Goal: Information Seeking & Learning: Learn about a topic

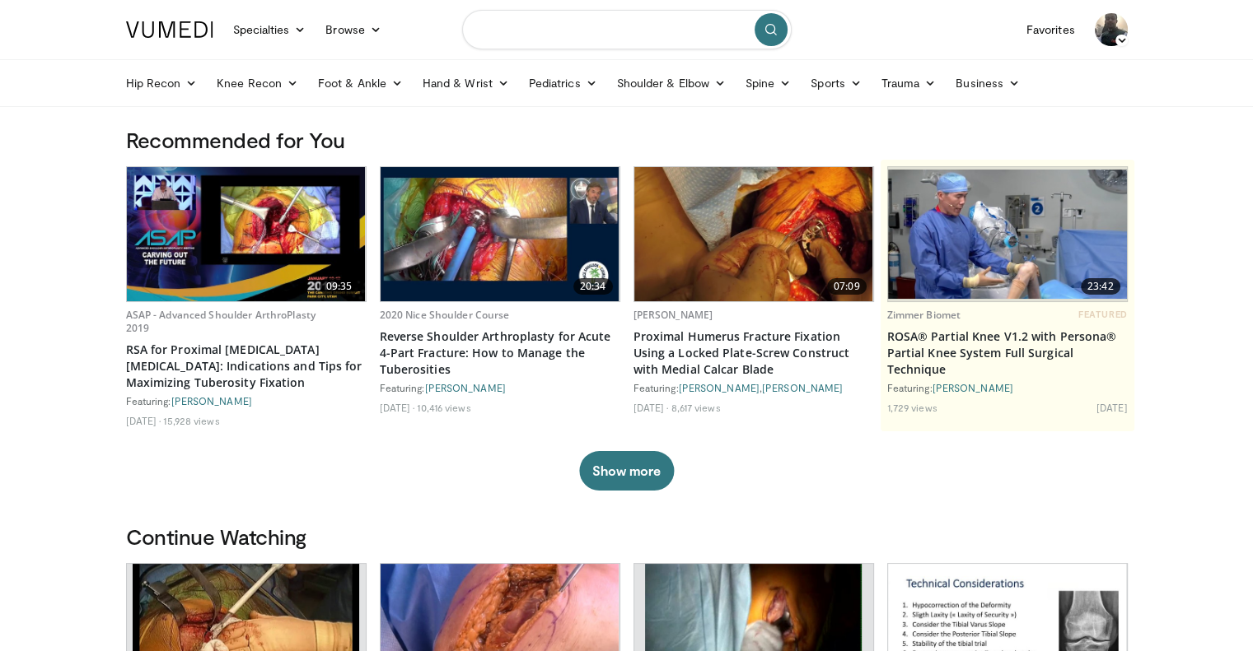
click at [589, 38] on input "Search topics, interventions" at bounding box center [626, 30] width 329 height 40
type input "**********"
click at [773, 38] on button "submit" at bounding box center [770, 29] width 33 height 33
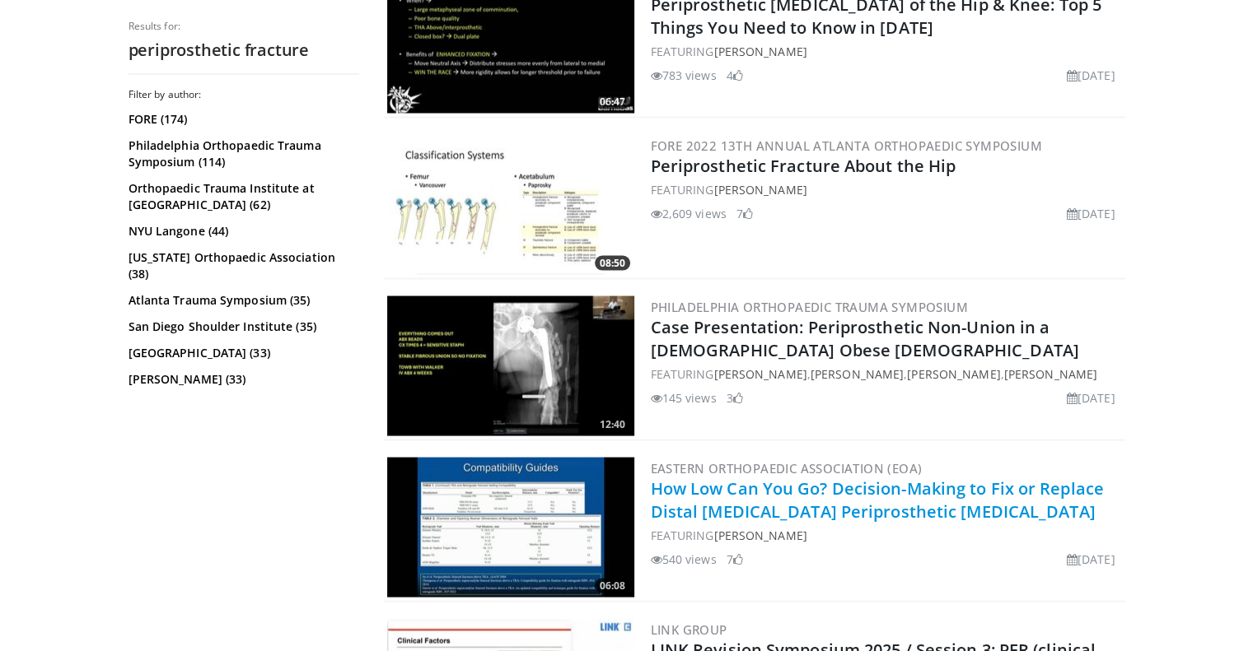
scroll to position [3295, 0]
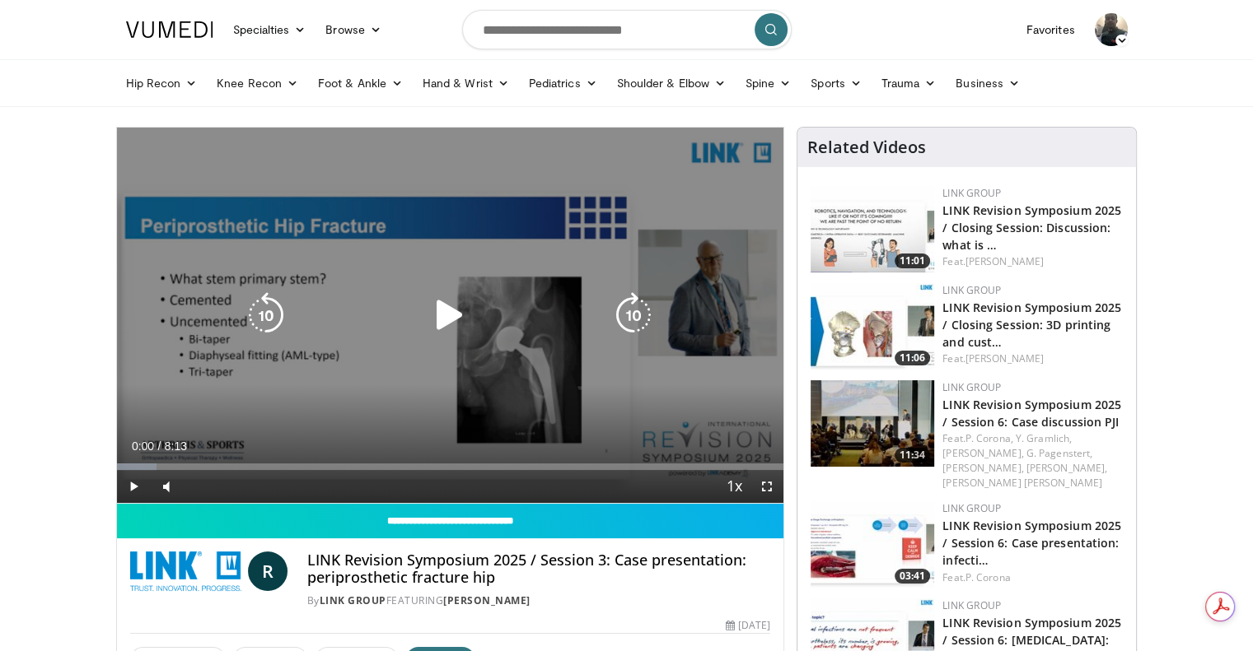
click at [616, 321] on icon "Video Player" at bounding box center [633, 315] width 46 height 46
click at [633, 312] on icon "Video Player" at bounding box center [633, 315] width 46 height 46
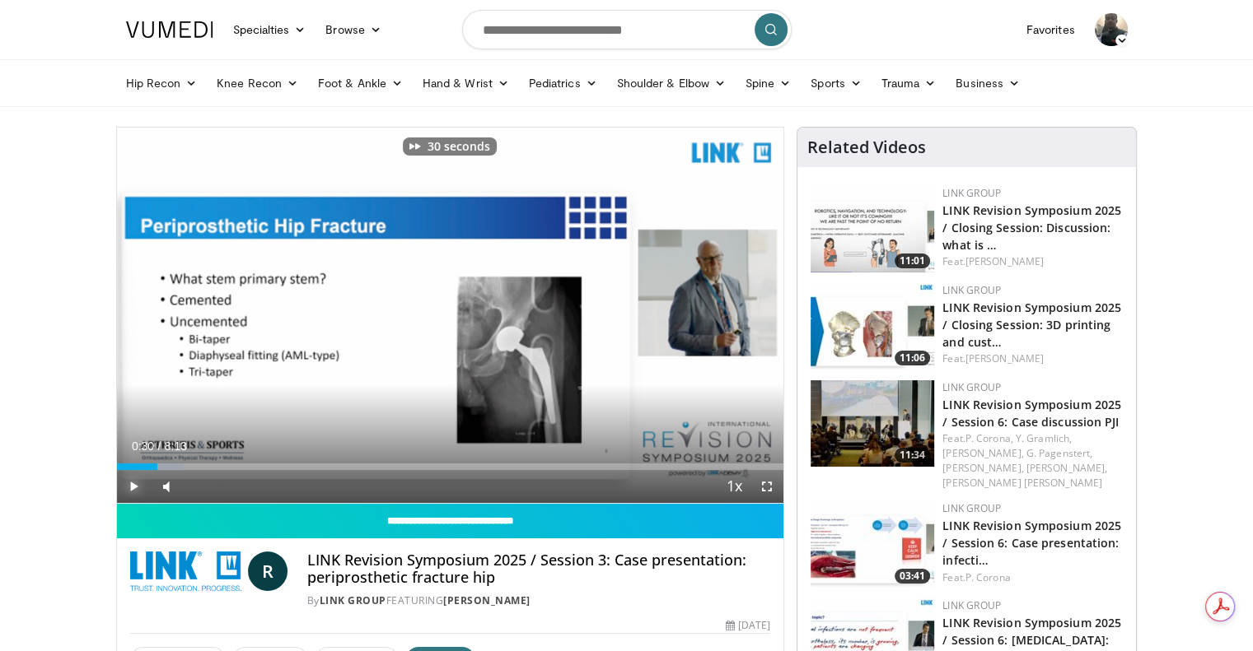
click at [138, 487] on span "Video Player" at bounding box center [133, 486] width 33 height 33
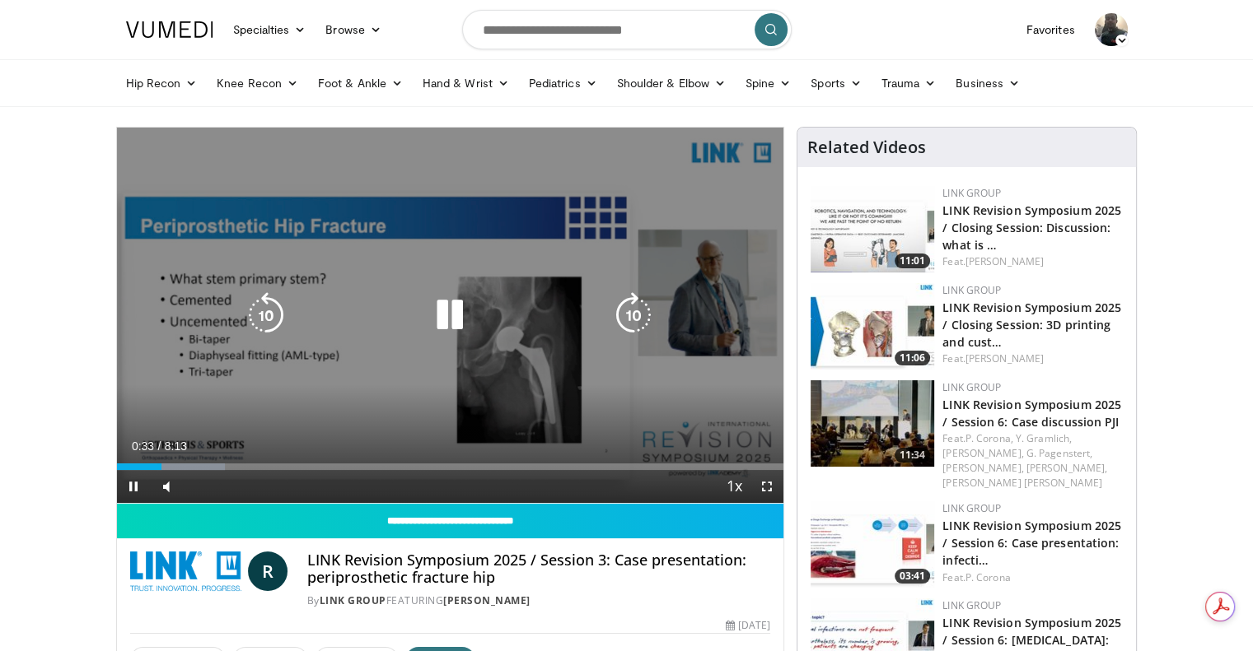
click at [270, 320] on icon "Video Player" at bounding box center [266, 315] width 46 height 46
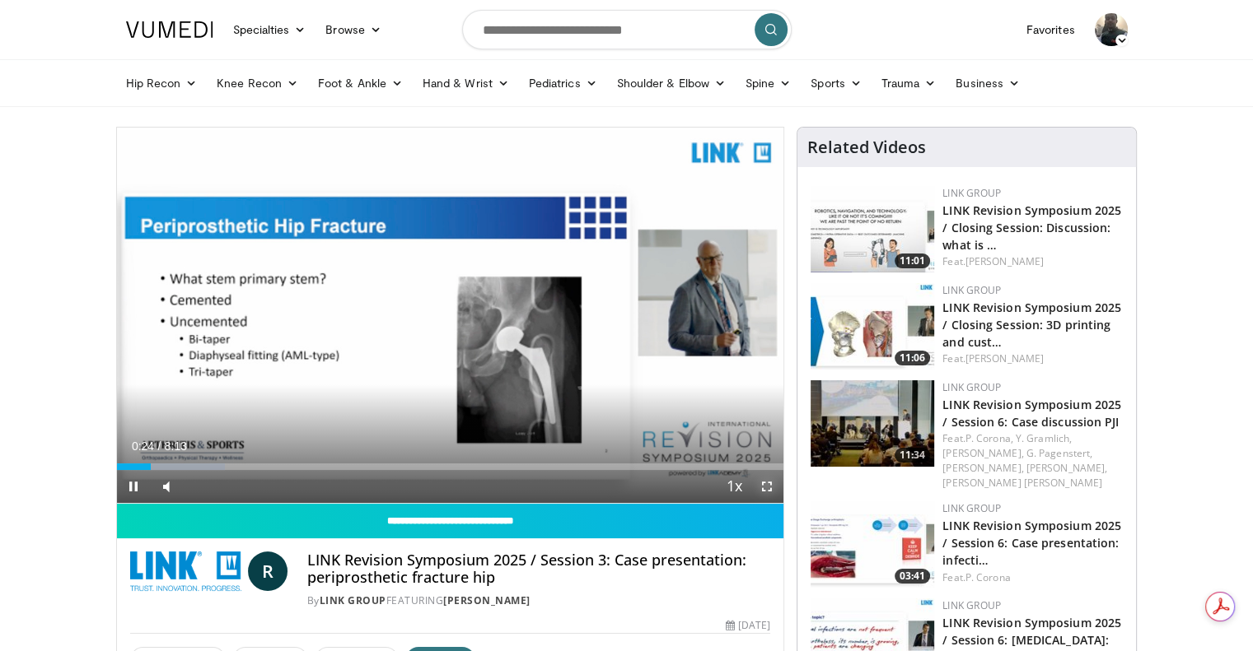
click at [764, 490] on span "Video Player" at bounding box center [766, 486] width 33 height 33
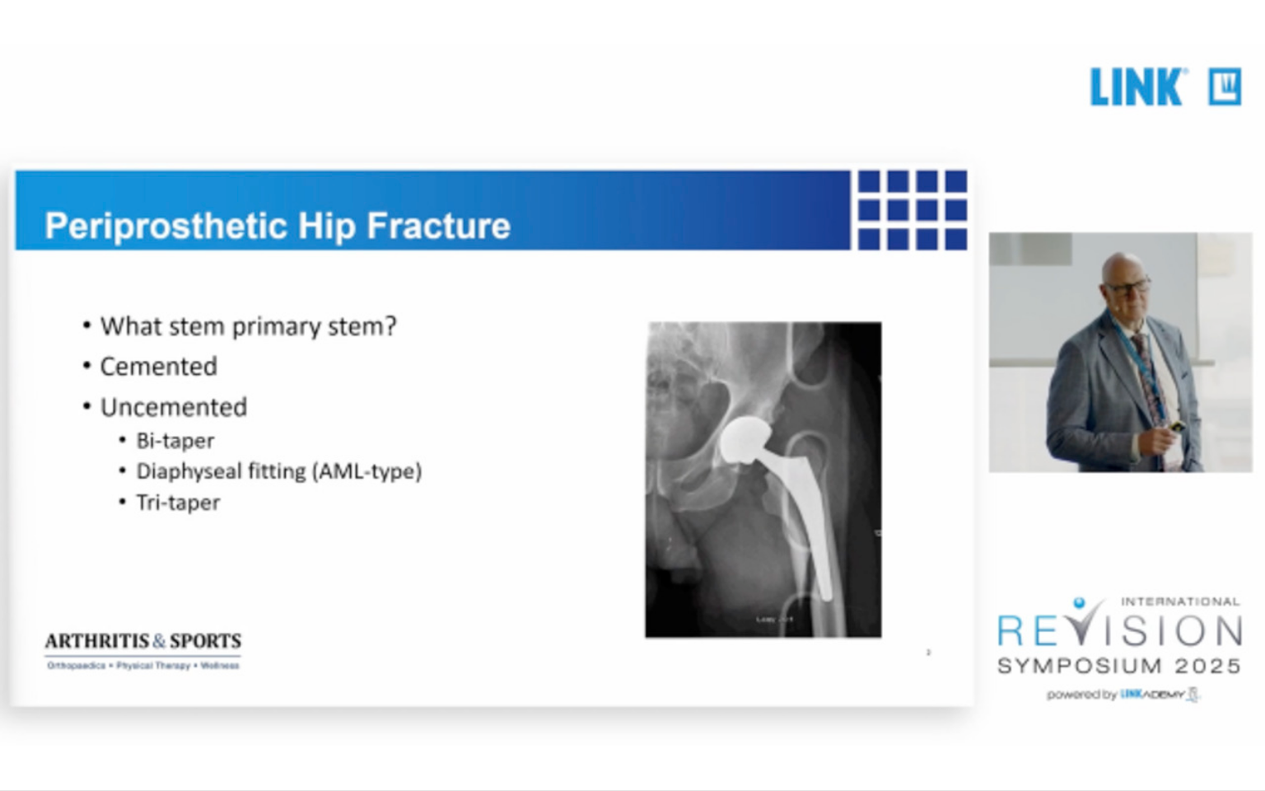
drag, startPoint x: 94, startPoint y: 774, endPoint x: 113, endPoint y: 774, distance: 18.9
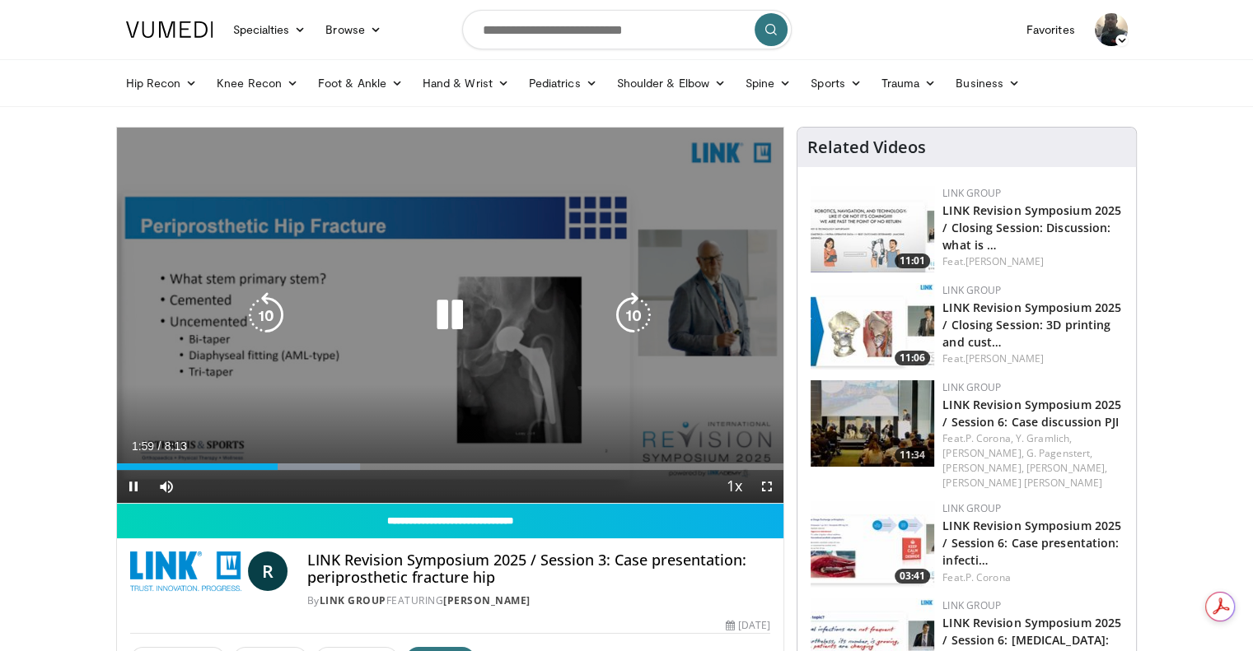
click at [464, 320] on icon "Video Player" at bounding box center [450, 315] width 46 height 46
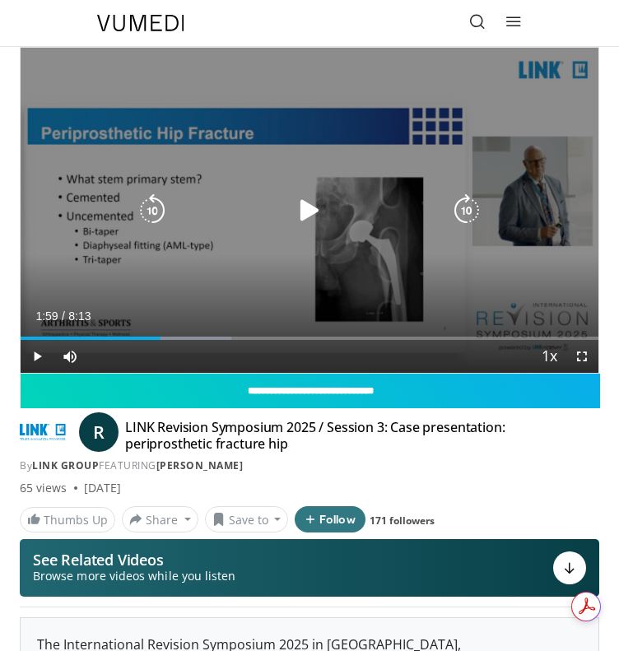
click at [318, 200] on icon "Video Player" at bounding box center [309, 210] width 33 height 33
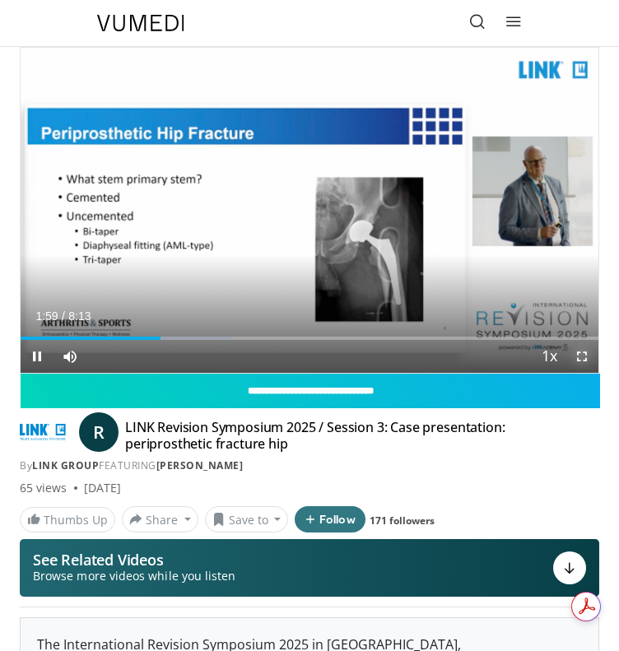
click at [588, 358] on span "Video Player" at bounding box center [582, 356] width 33 height 33
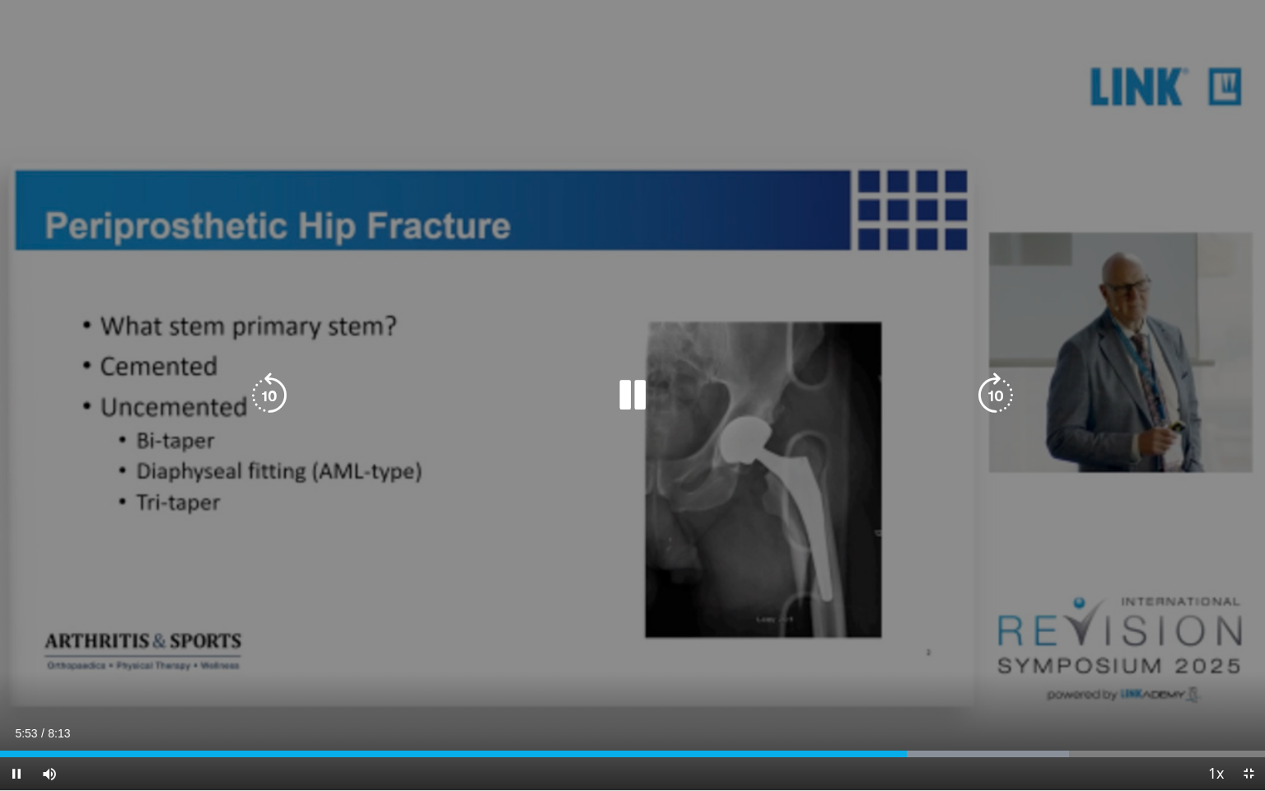
click at [632, 389] on icon "Video Player" at bounding box center [632, 395] width 46 height 46
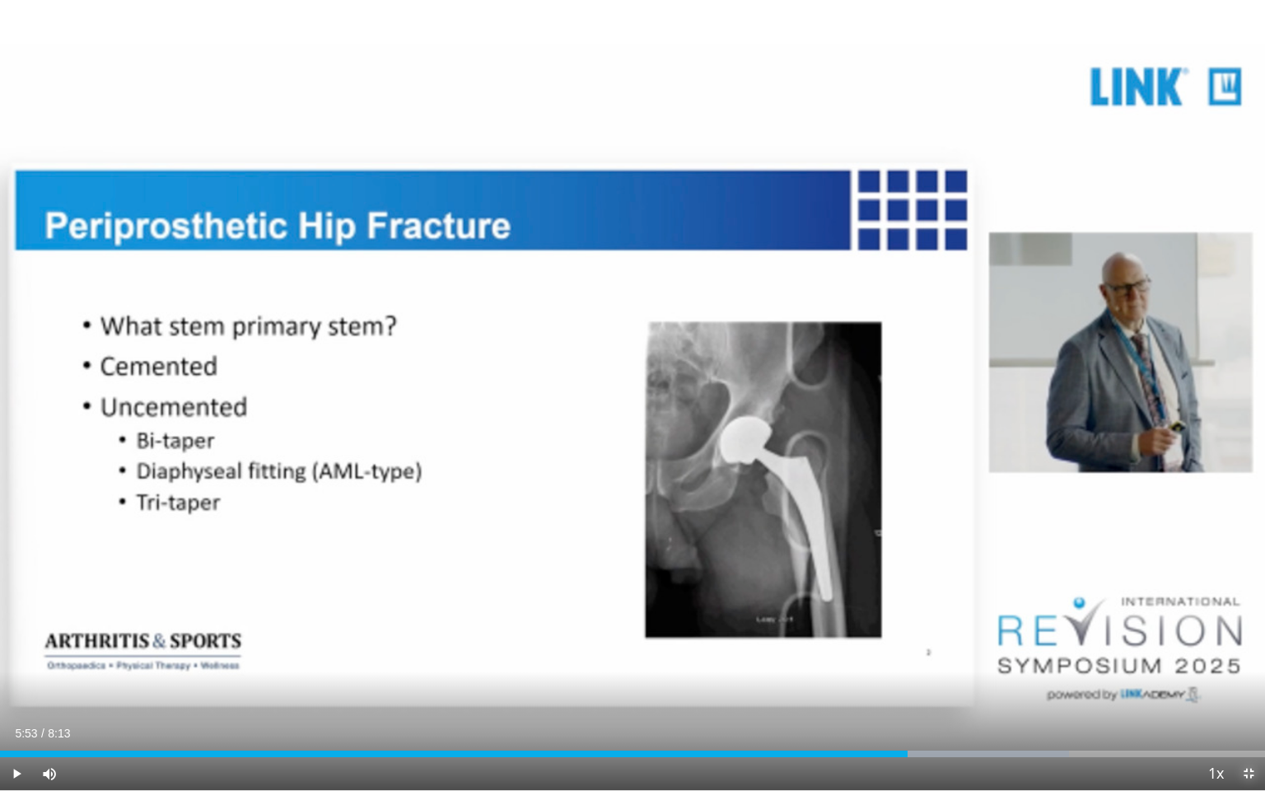
click at [1252, 651] on span "Video Player" at bounding box center [1248, 773] width 33 height 33
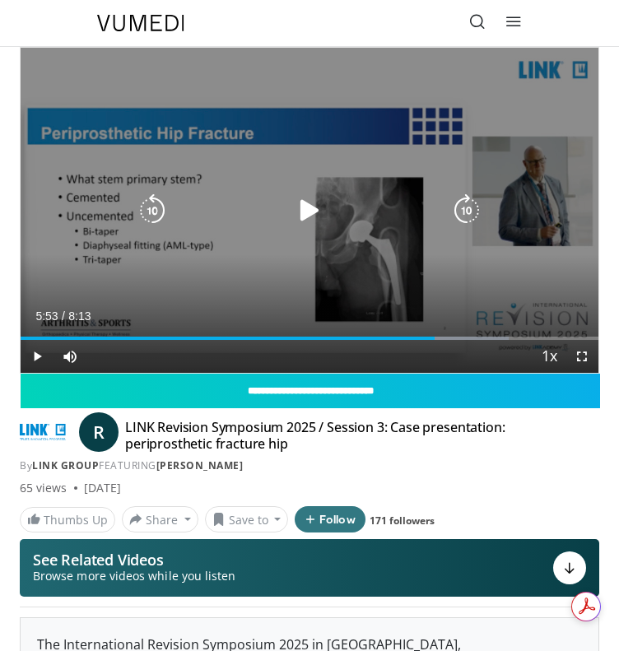
click at [297, 217] on icon "Video Player" at bounding box center [309, 210] width 33 height 33
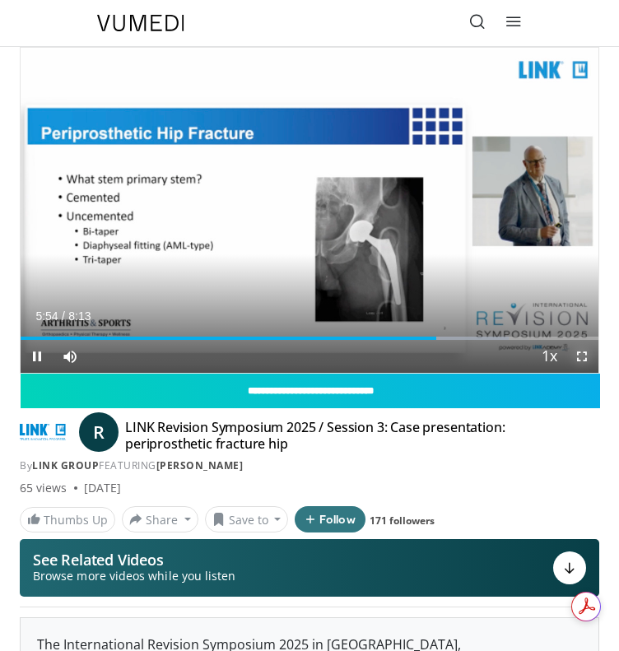
click at [581, 353] on span "Video Player" at bounding box center [582, 356] width 33 height 33
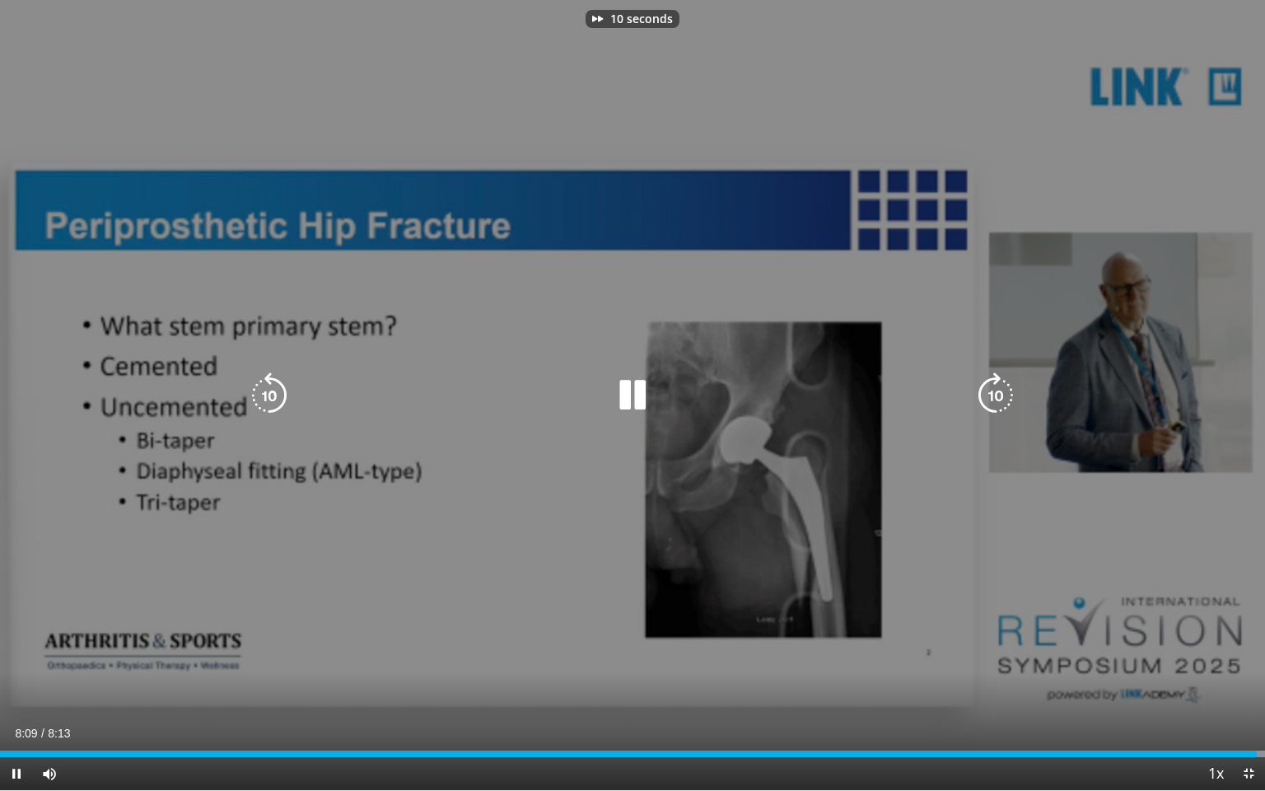
click at [632, 391] on icon "Video Player" at bounding box center [632, 395] width 46 height 46
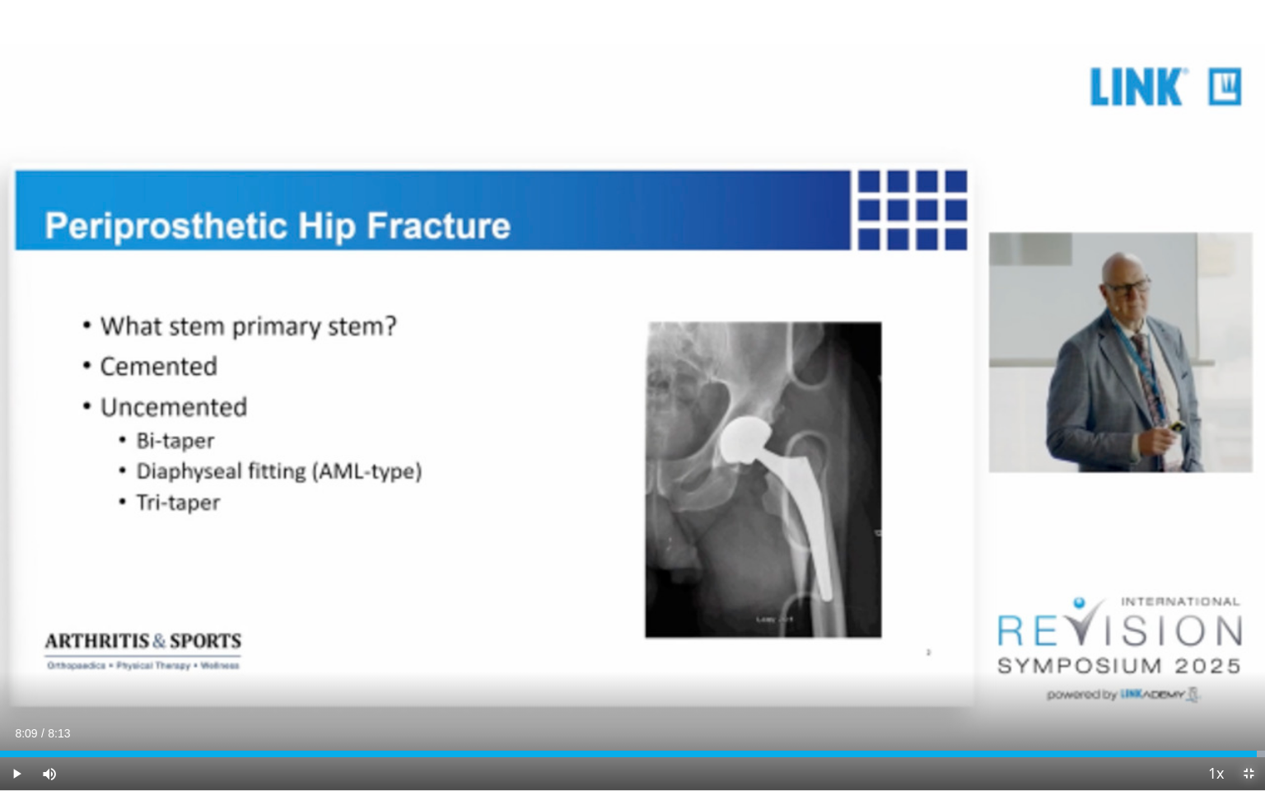
click at [1248, 651] on span "Video Player" at bounding box center [1248, 773] width 33 height 33
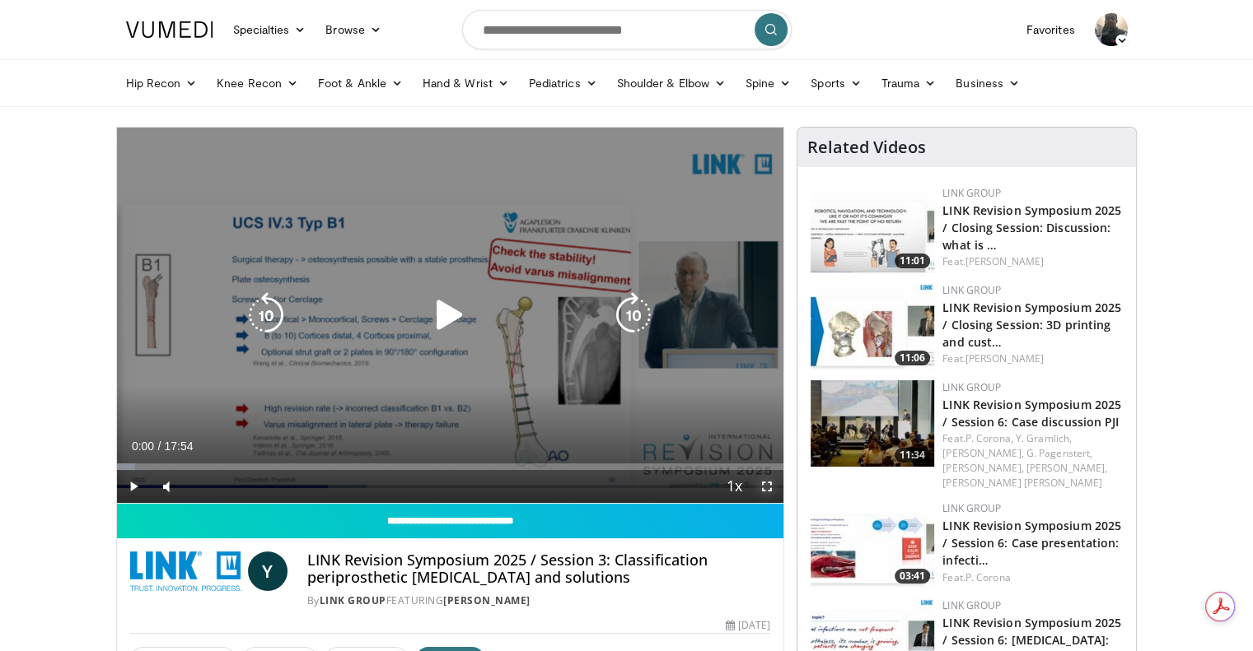
drag, startPoint x: 768, startPoint y: 490, endPoint x: 768, endPoint y: 590, distance: 99.7
click at [768, 490] on span "Video Player" at bounding box center [766, 486] width 33 height 33
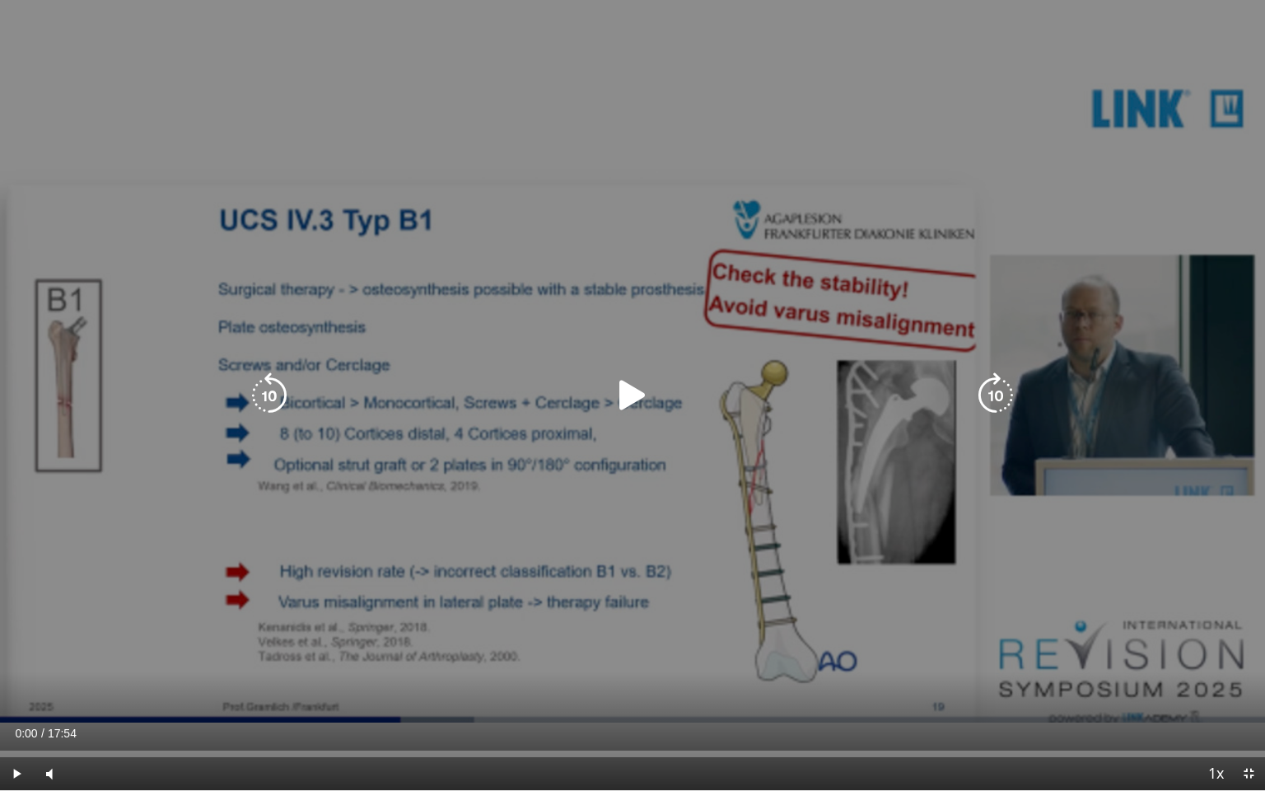
click at [616, 397] on icon "Video Player" at bounding box center [632, 395] width 46 height 46
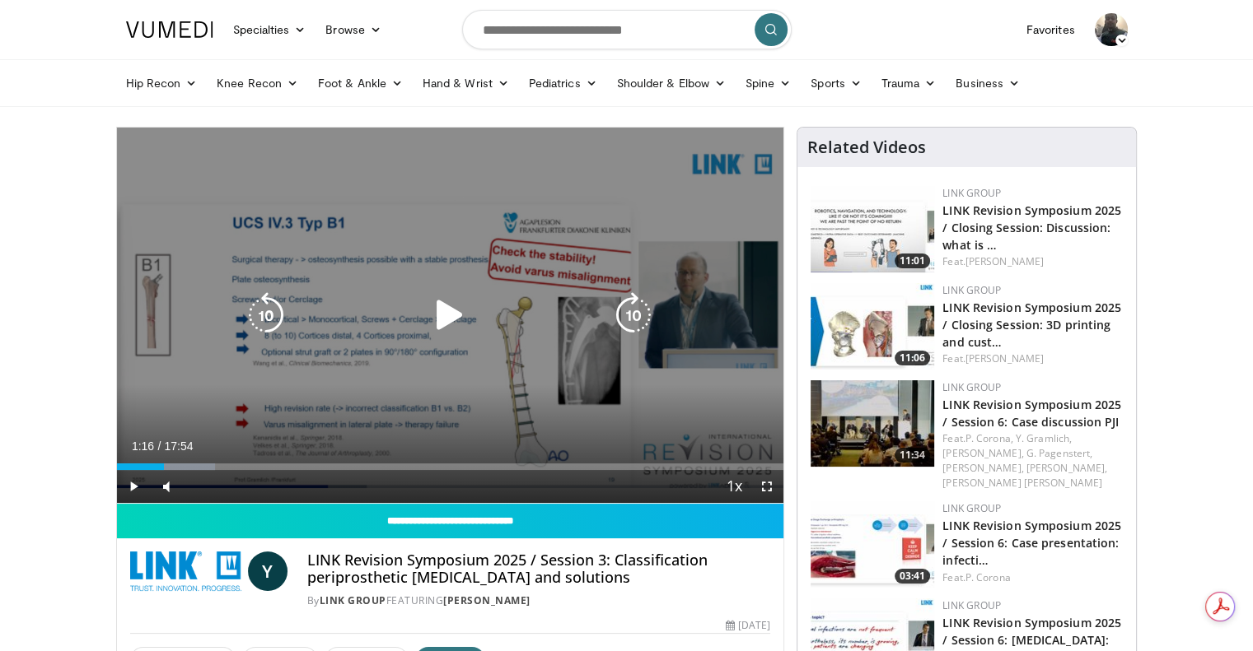
click at [460, 309] on icon "Video Player" at bounding box center [450, 315] width 46 height 46
click at [438, 319] on icon "Video Player" at bounding box center [450, 315] width 46 height 46
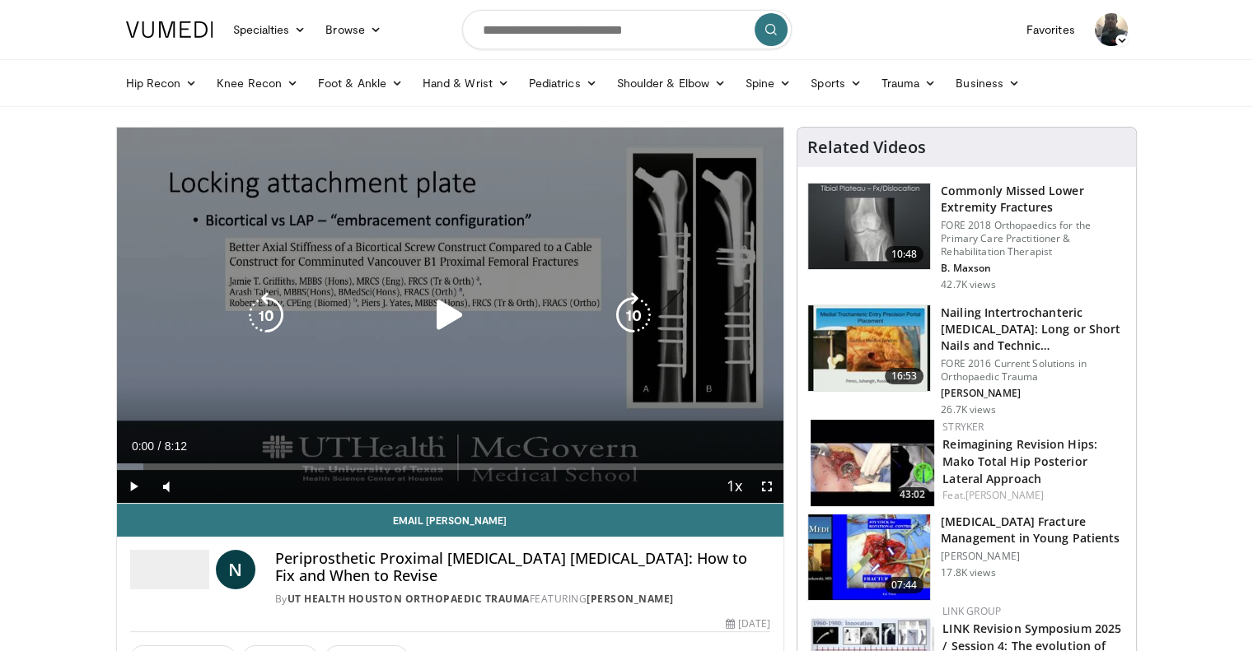
click at [439, 314] on icon "Video Player" at bounding box center [450, 315] width 46 height 46
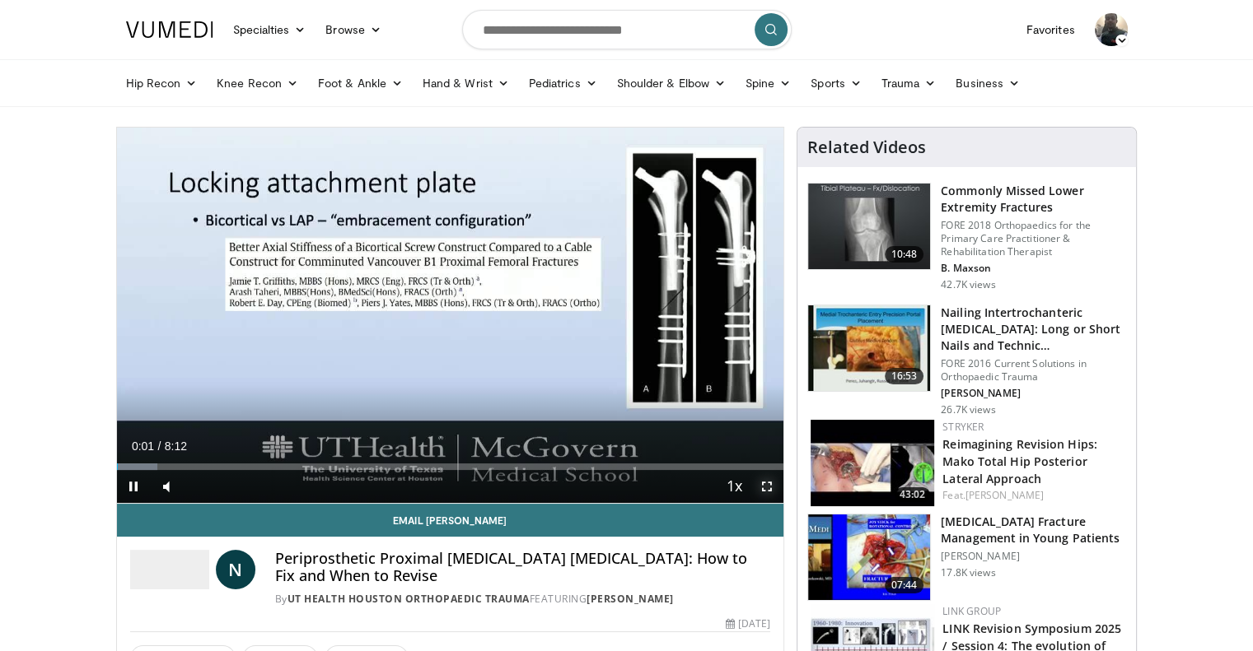
click at [768, 488] on span "Video Player" at bounding box center [766, 486] width 33 height 33
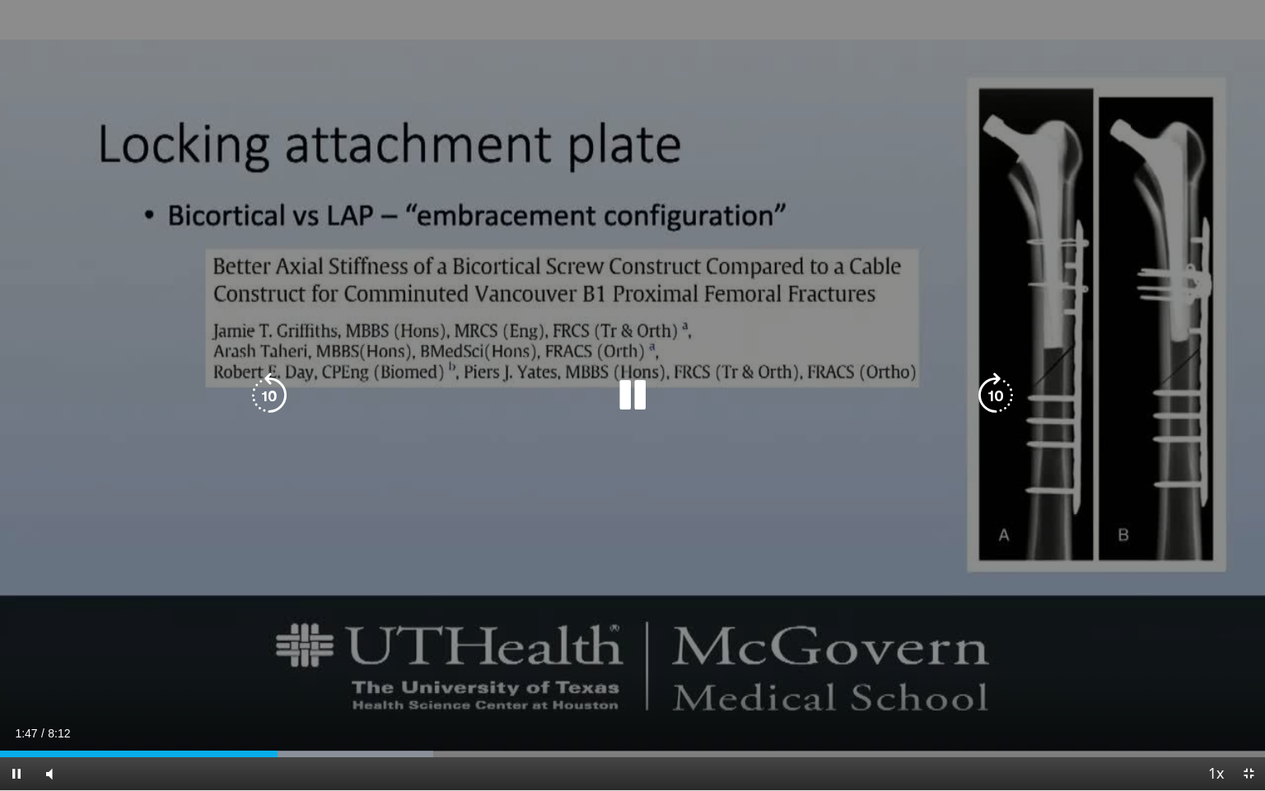
click at [633, 405] on icon "Video Player" at bounding box center [632, 395] width 46 height 46
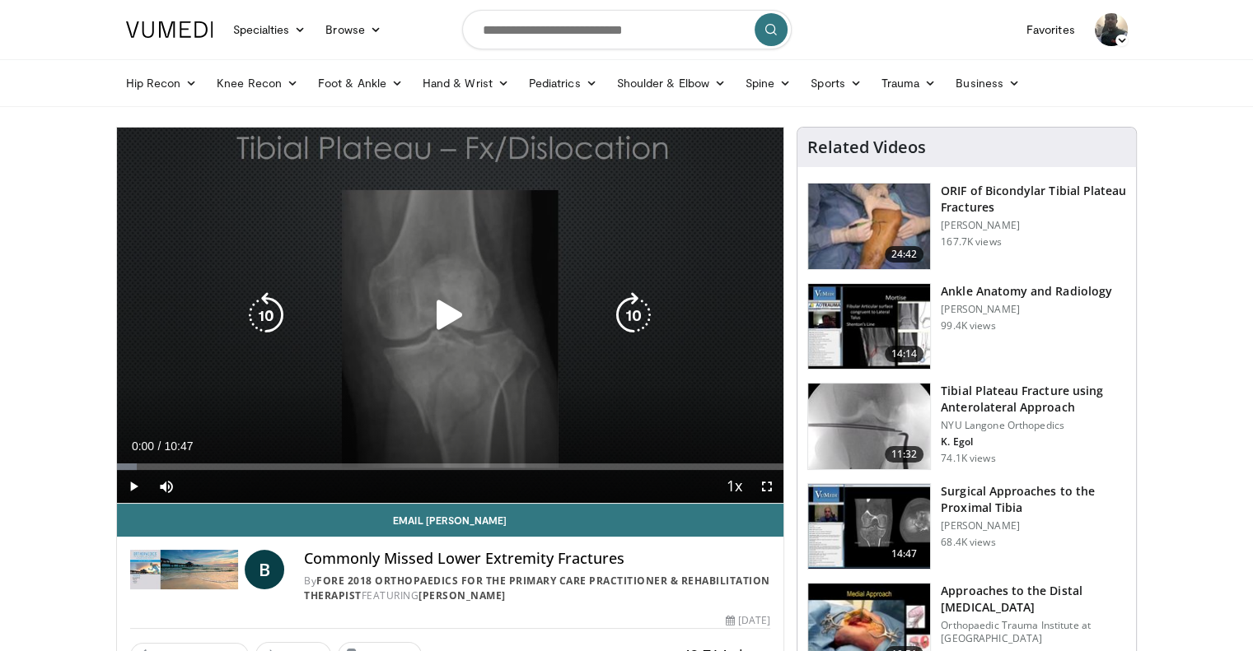
click at [447, 317] on icon "Video Player" at bounding box center [450, 315] width 46 height 46
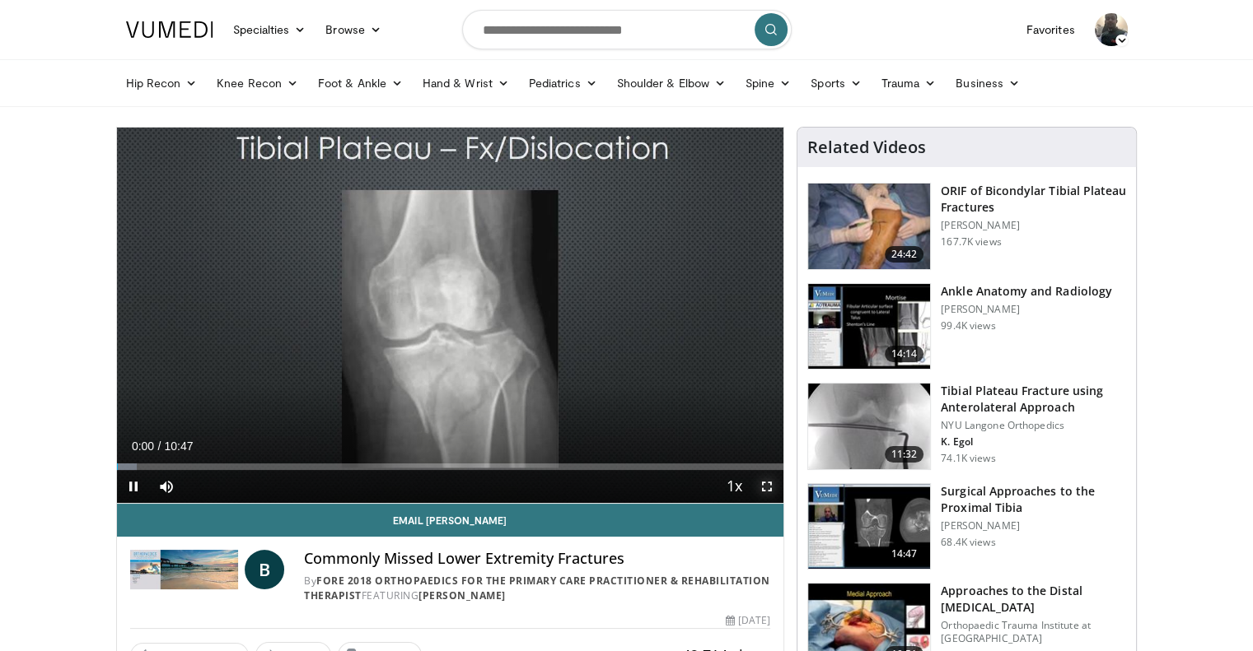
click at [771, 489] on span "Video Player" at bounding box center [766, 486] width 33 height 33
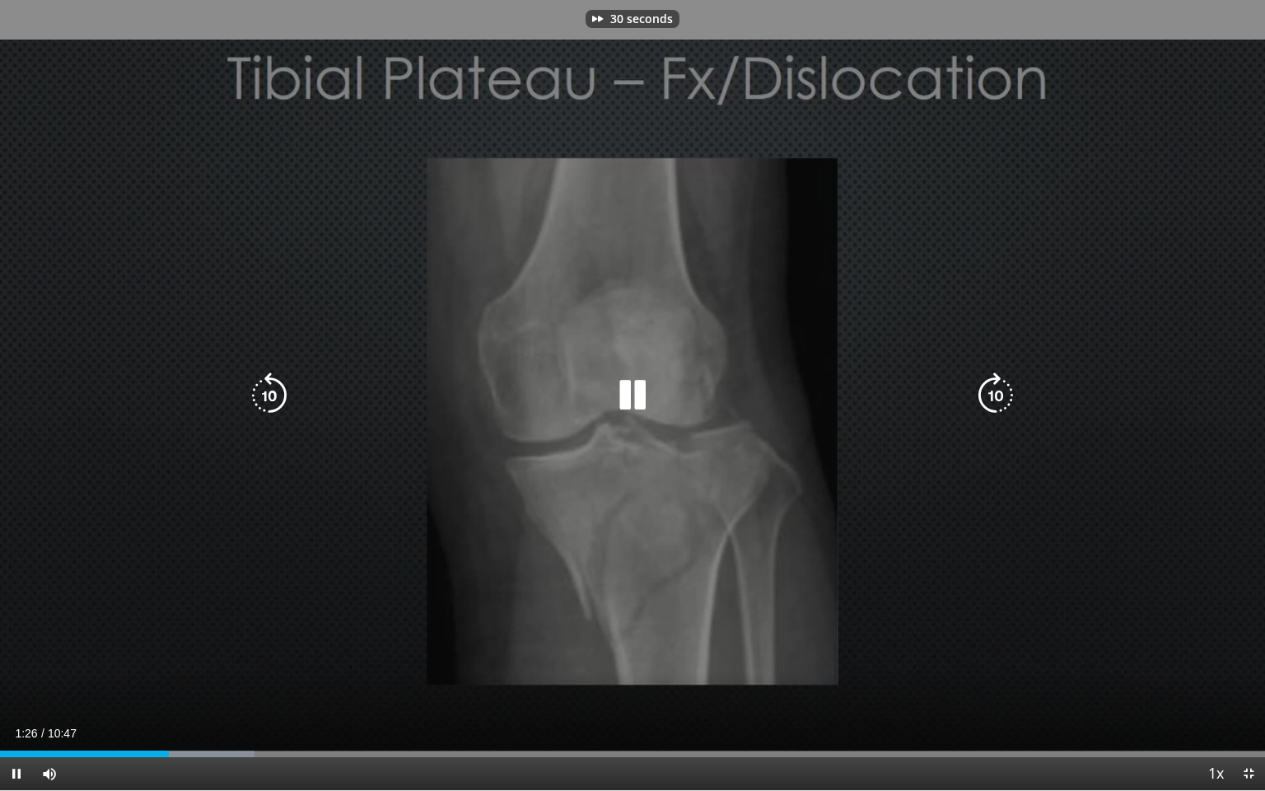
click at [851, 536] on div "30 seconds Tap to unmute" at bounding box center [632, 395] width 1265 height 790
click at [850, 536] on div "30 seconds Tap to unmute" at bounding box center [632, 395] width 1265 height 790
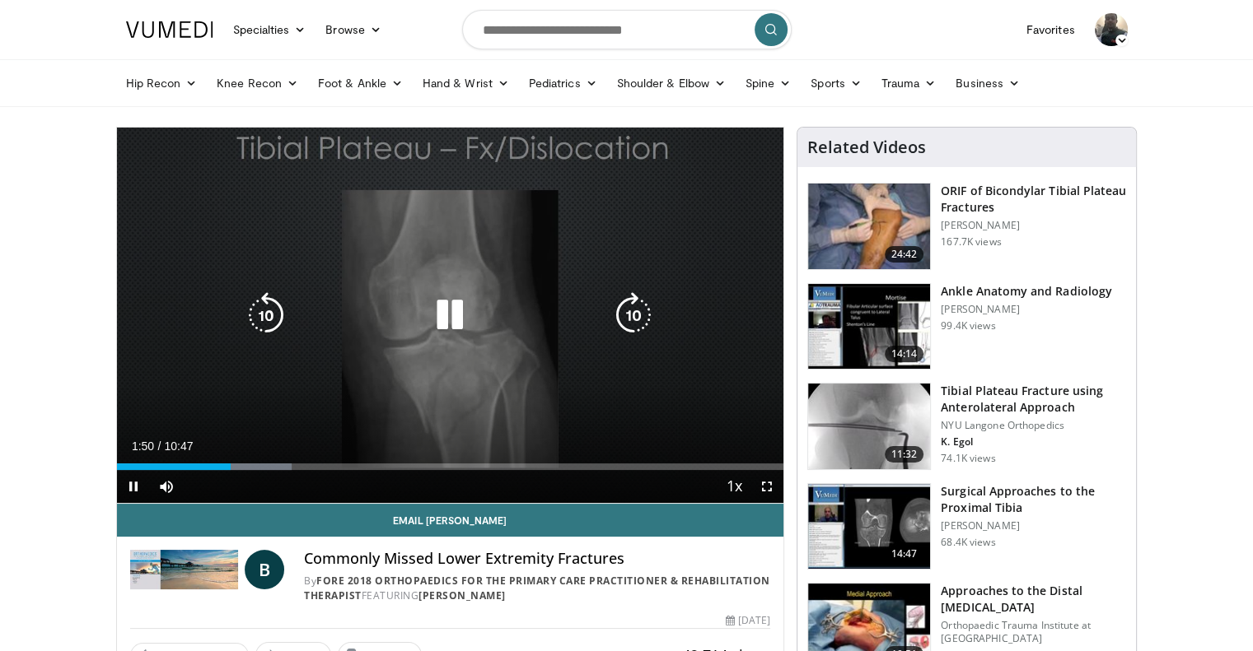
click at [458, 314] on icon "Video Player" at bounding box center [450, 315] width 46 height 46
click at [448, 296] on icon "Video Player" at bounding box center [450, 315] width 46 height 46
click at [642, 324] on icon "Video Player" at bounding box center [633, 315] width 46 height 46
click at [633, 322] on icon "Video Player" at bounding box center [633, 315] width 46 height 46
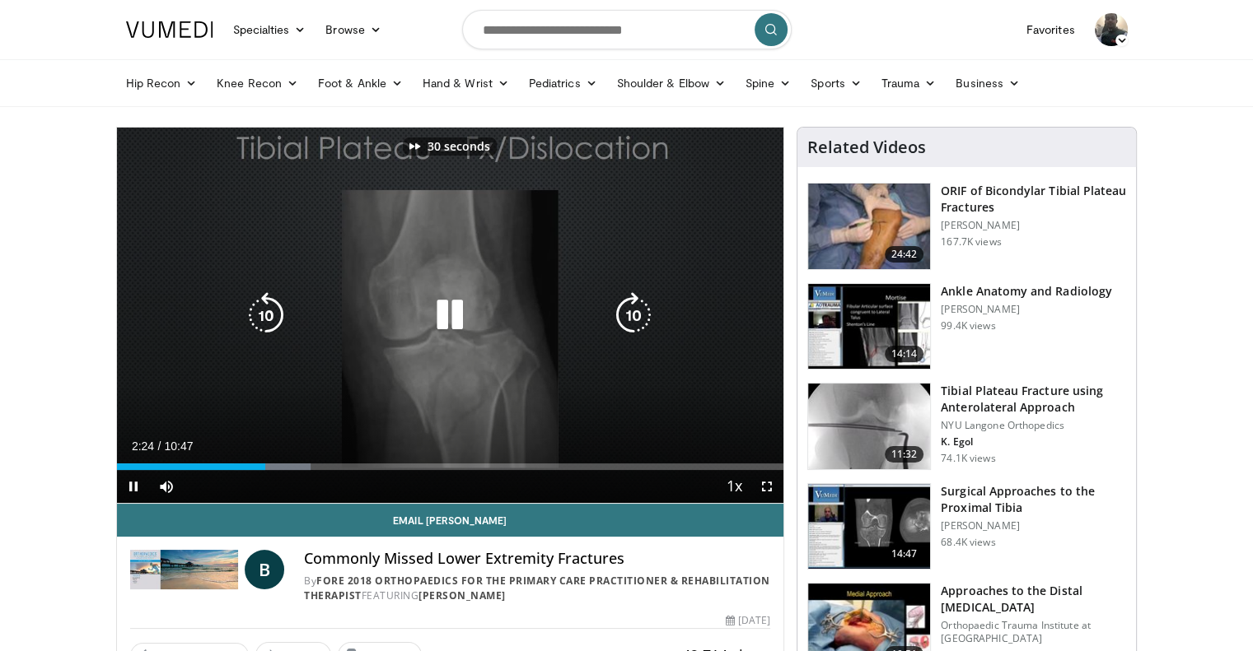
click at [633, 322] on icon "Video Player" at bounding box center [633, 315] width 46 height 46
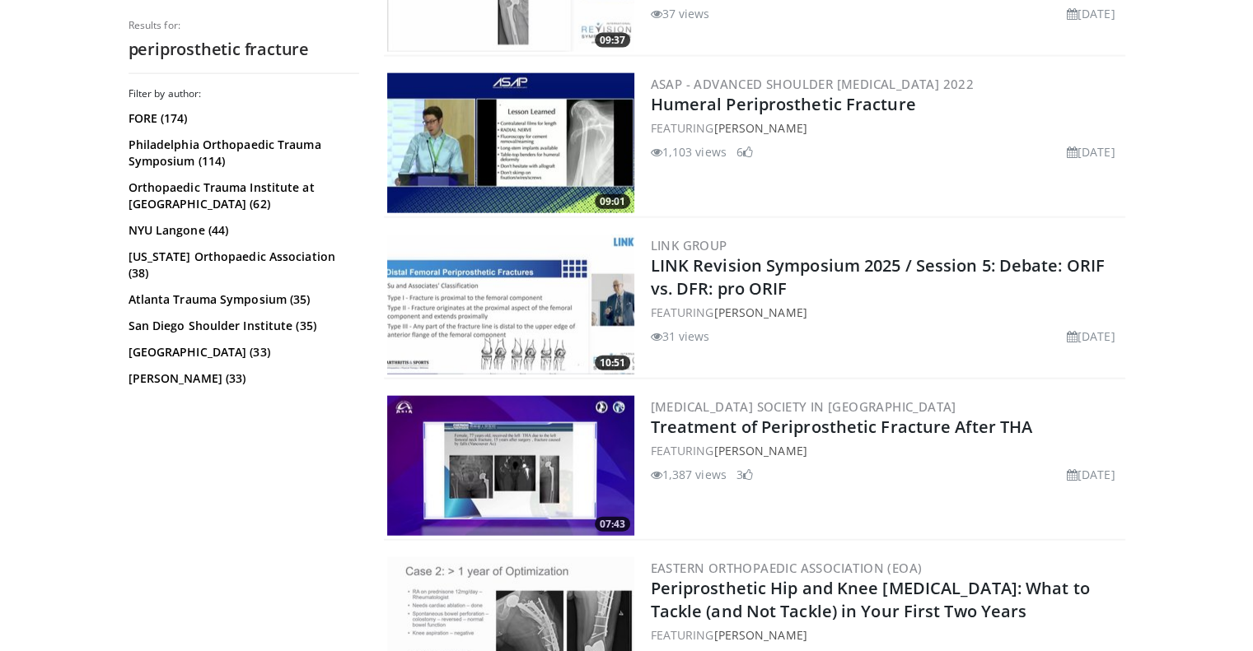
scroll to position [3953, 0]
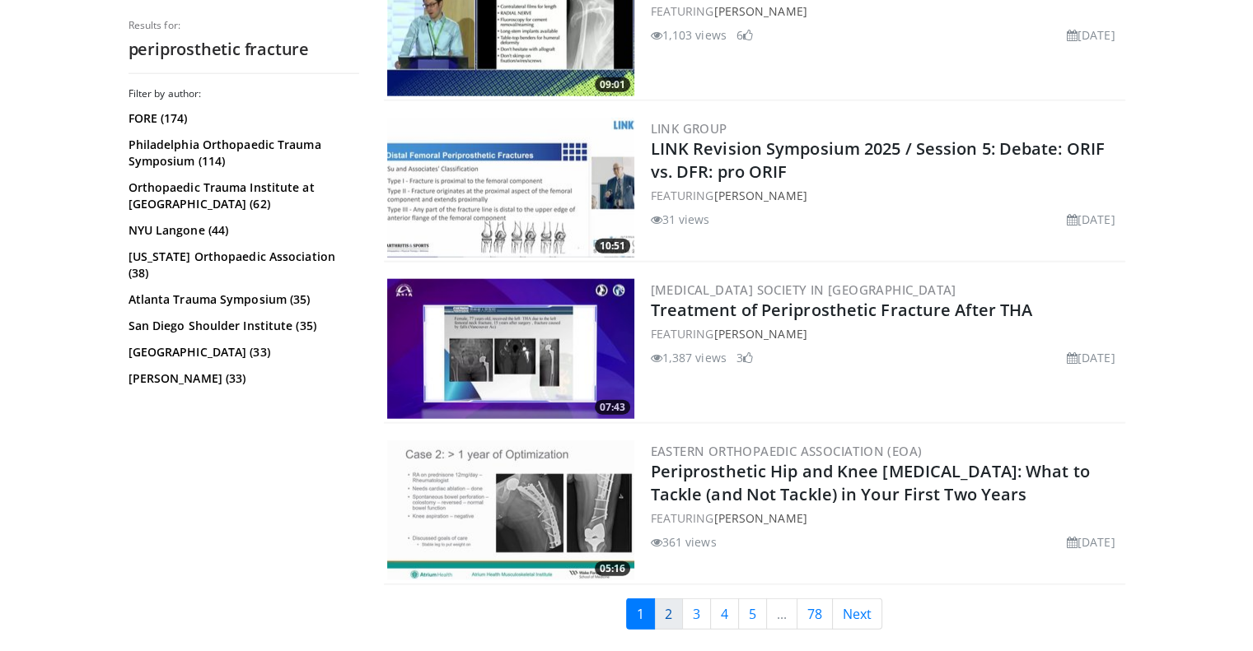
click at [659, 601] on link "2" at bounding box center [668, 614] width 29 height 31
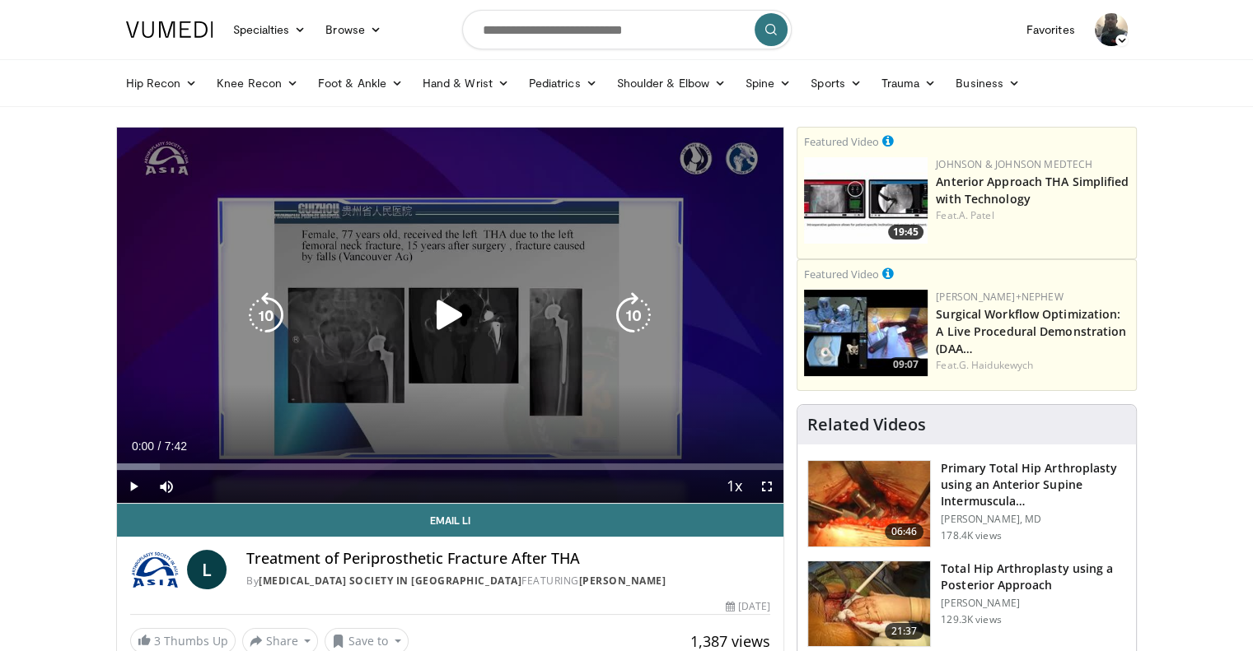
click at [445, 322] on icon "Video Player" at bounding box center [450, 315] width 46 height 46
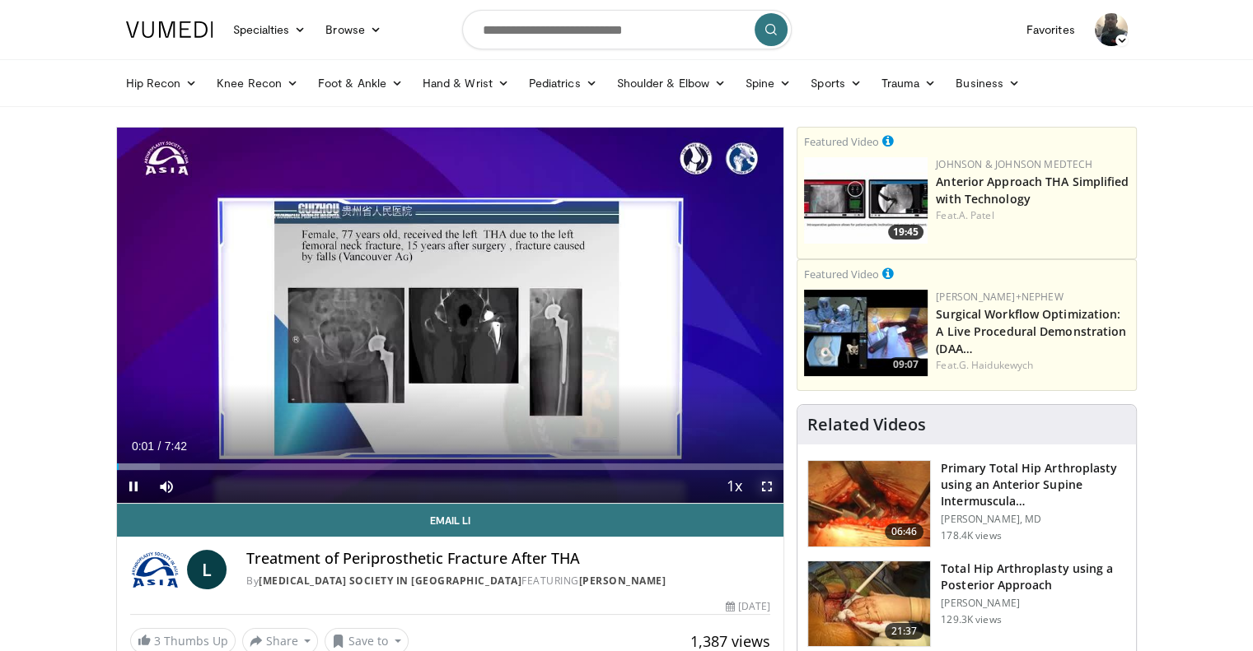
click at [773, 493] on span "Video Player" at bounding box center [766, 486] width 33 height 33
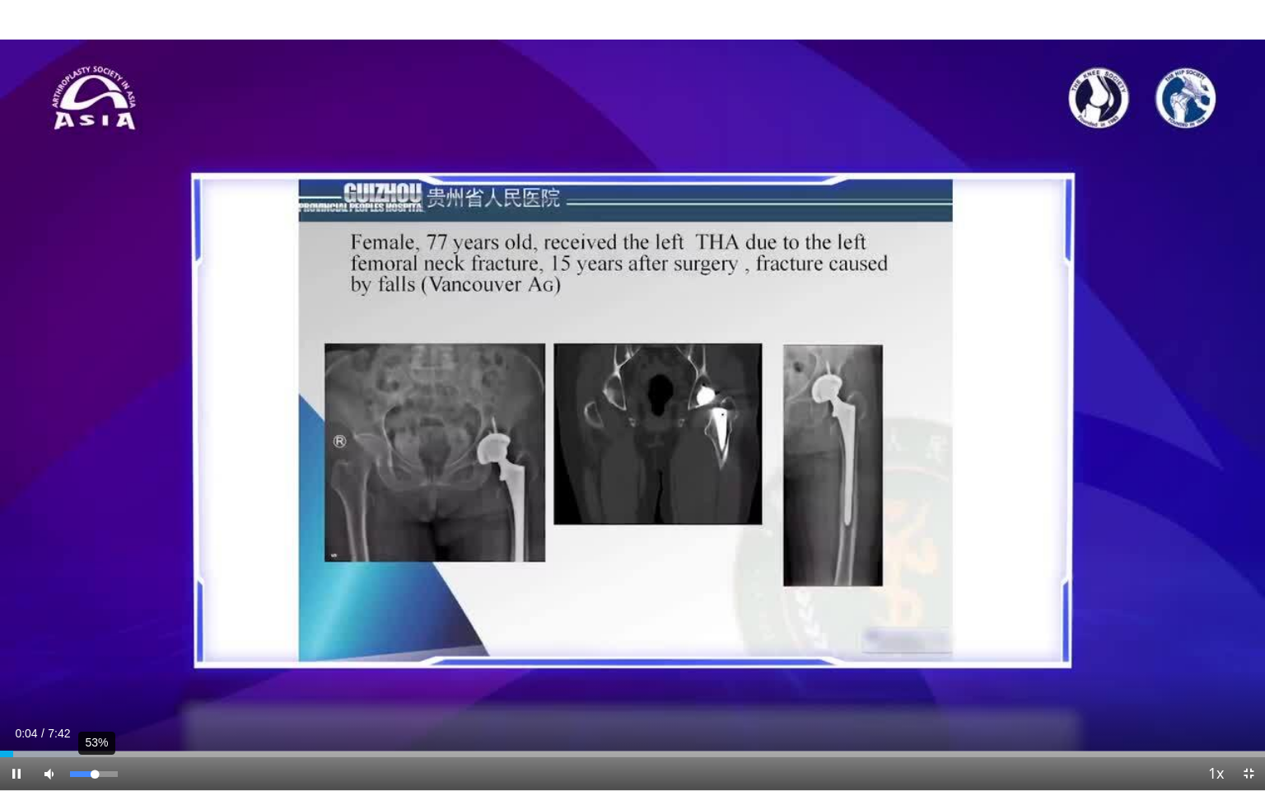
click at [95, 651] on div "53%" at bounding box center [93, 774] width 47 height 6
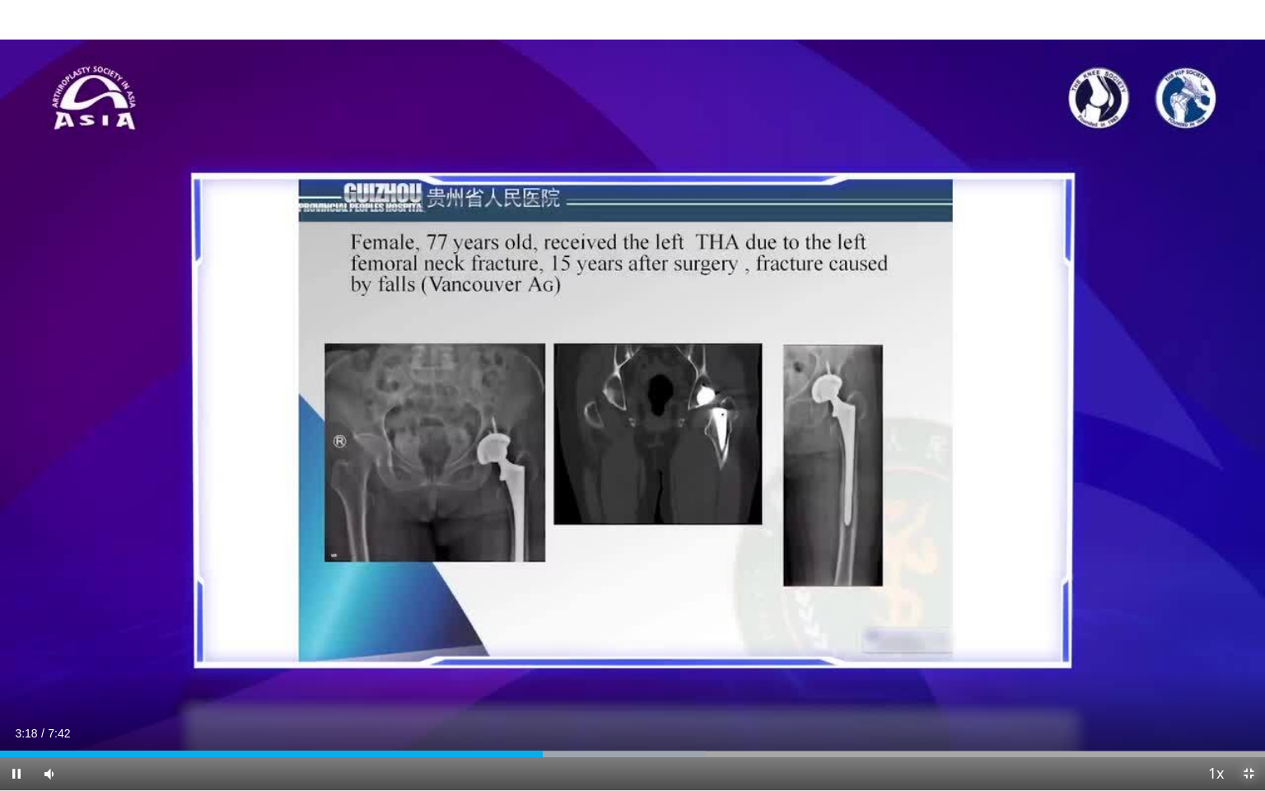
click at [1244, 651] on span "Video Player" at bounding box center [1248, 773] width 33 height 33
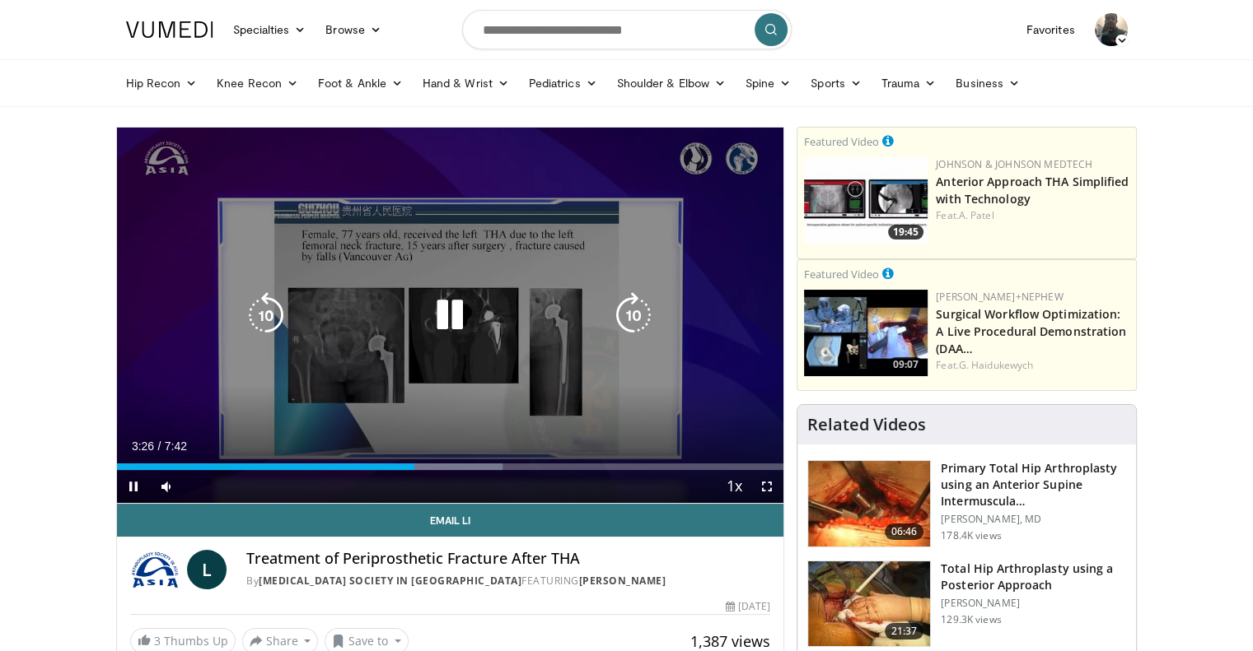
click at [448, 325] on icon "Video Player" at bounding box center [450, 315] width 46 height 46
click at [446, 310] on icon "Video Player" at bounding box center [450, 315] width 46 height 46
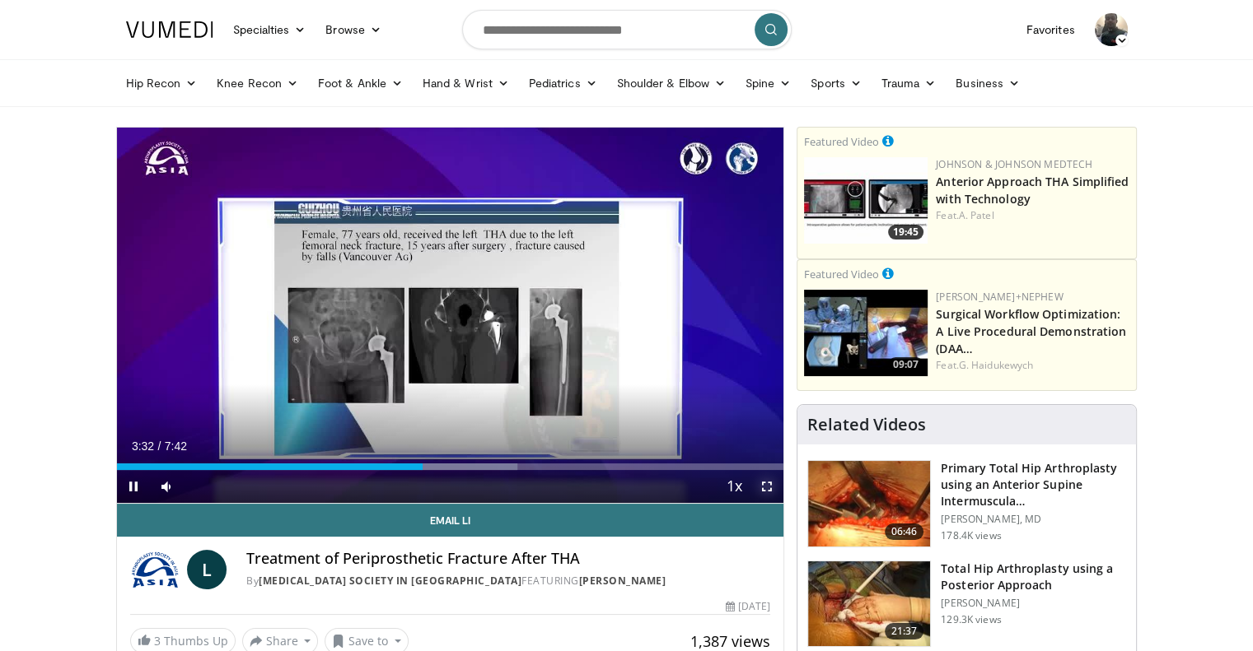
click at [767, 487] on span "Video Player" at bounding box center [766, 486] width 33 height 33
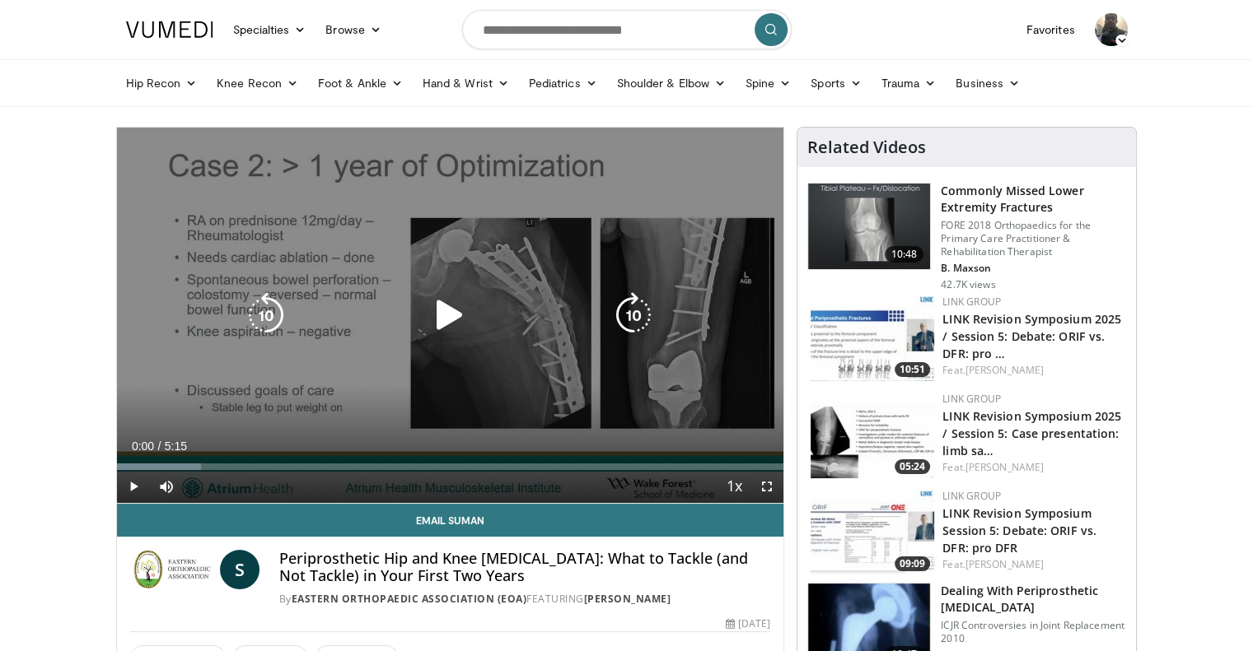
click at [461, 310] on icon "Video Player" at bounding box center [450, 315] width 46 height 46
drag, startPoint x: 767, startPoint y: 495, endPoint x: 767, endPoint y: 595, distance: 99.7
click at [767, 495] on span "Video Player" at bounding box center [766, 486] width 33 height 33
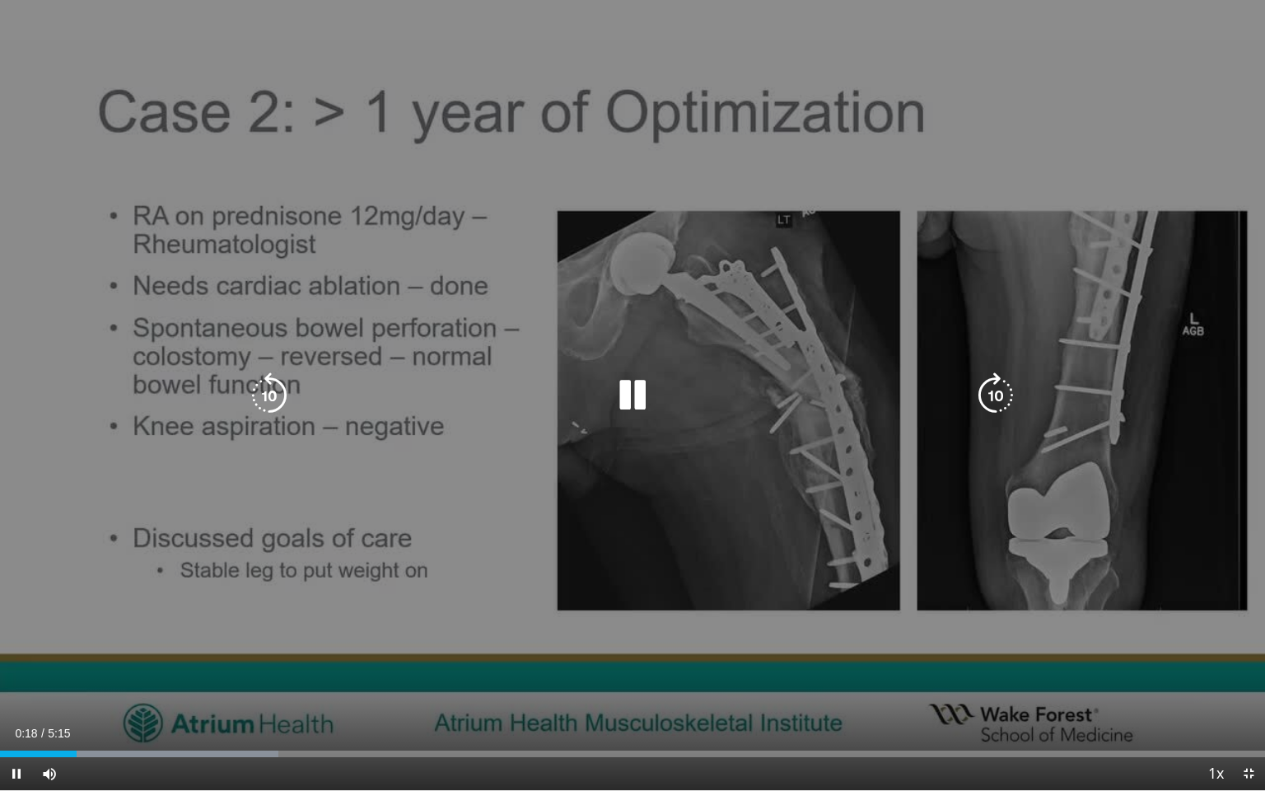
click at [636, 405] on icon "Video Player" at bounding box center [632, 395] width 46 height 46
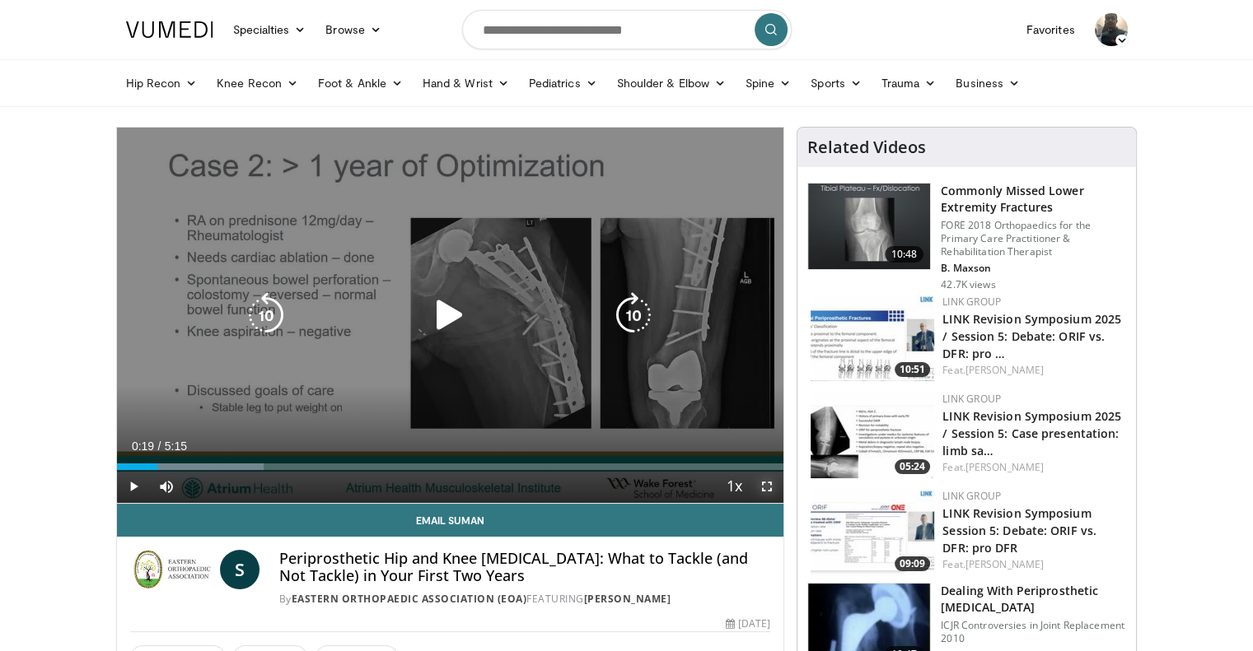
drag, startPoint x: 761, startPoint y: 490, endPoint x: 761, endPoint y: 590, distance: 99.7
click at [761, 490] on span "Video Player" at bounding box center [766, 486] width 33 height 33
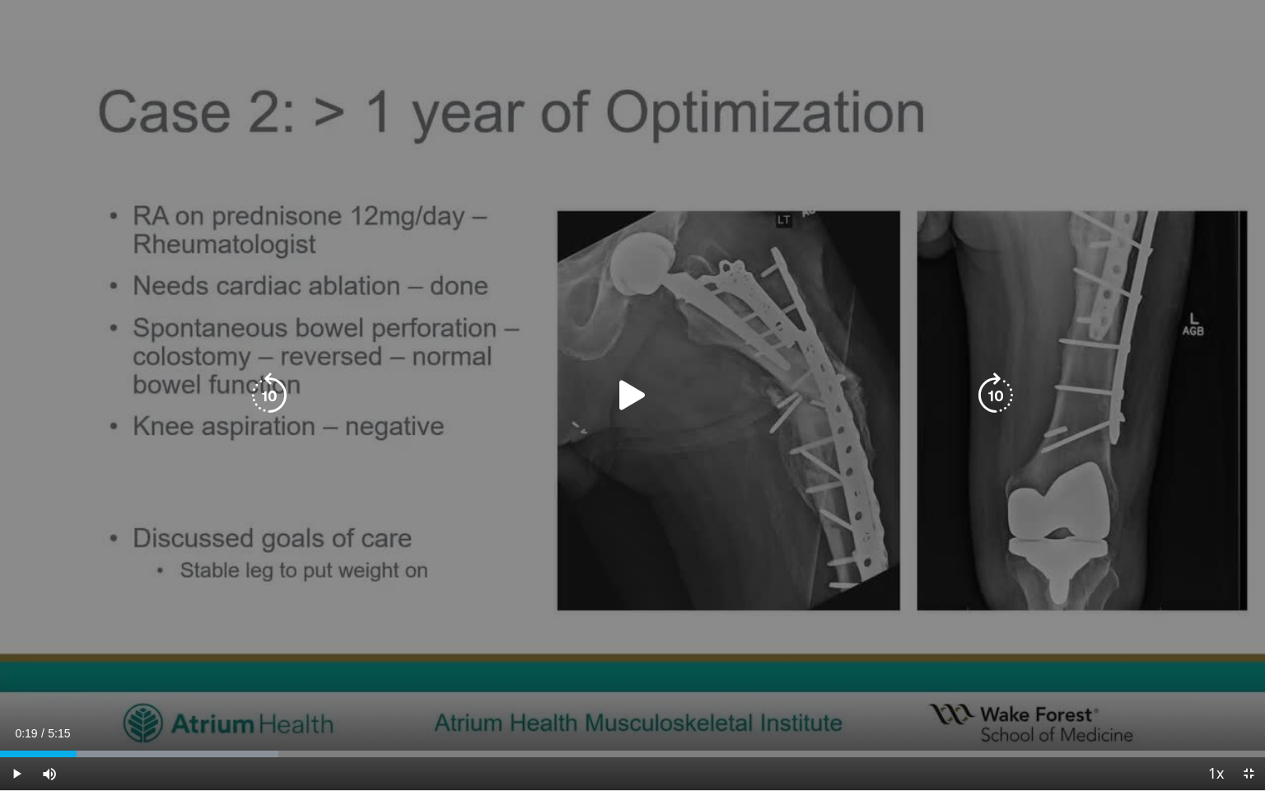
click at [623, 393] on icon "Video Player" at bounding box center [632, 395] width 46 height 46
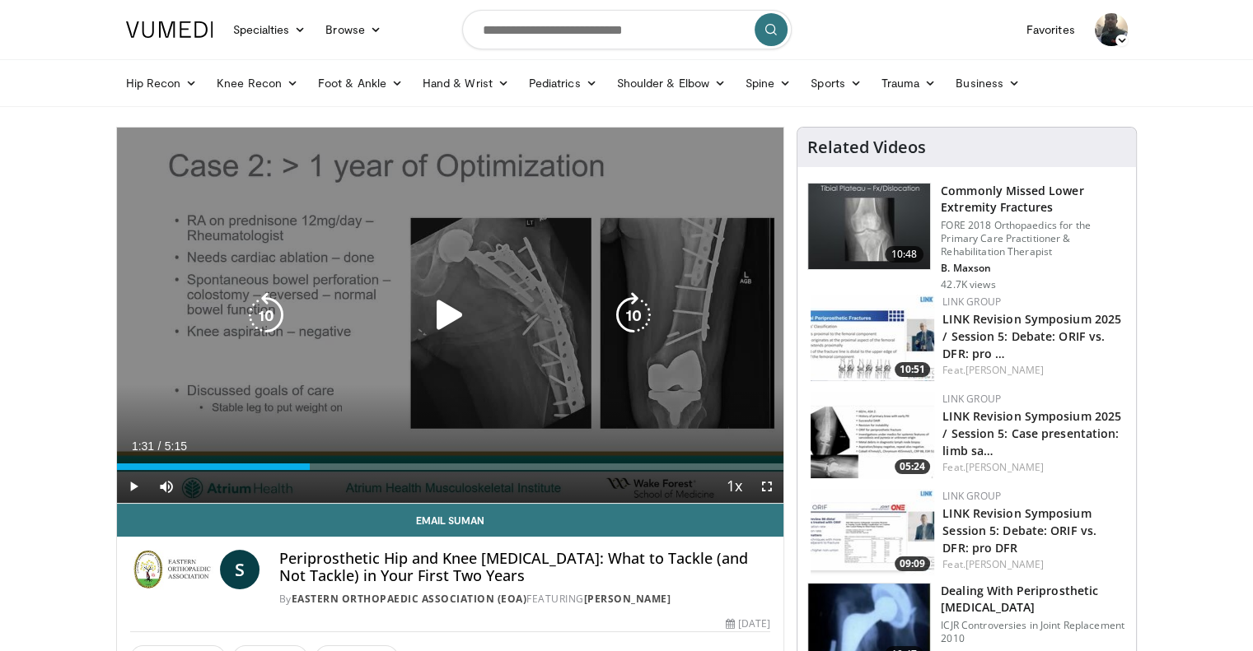
click at [441, 319] on icon "Video Player" at bounding box center [450, 315] width 46 height 46
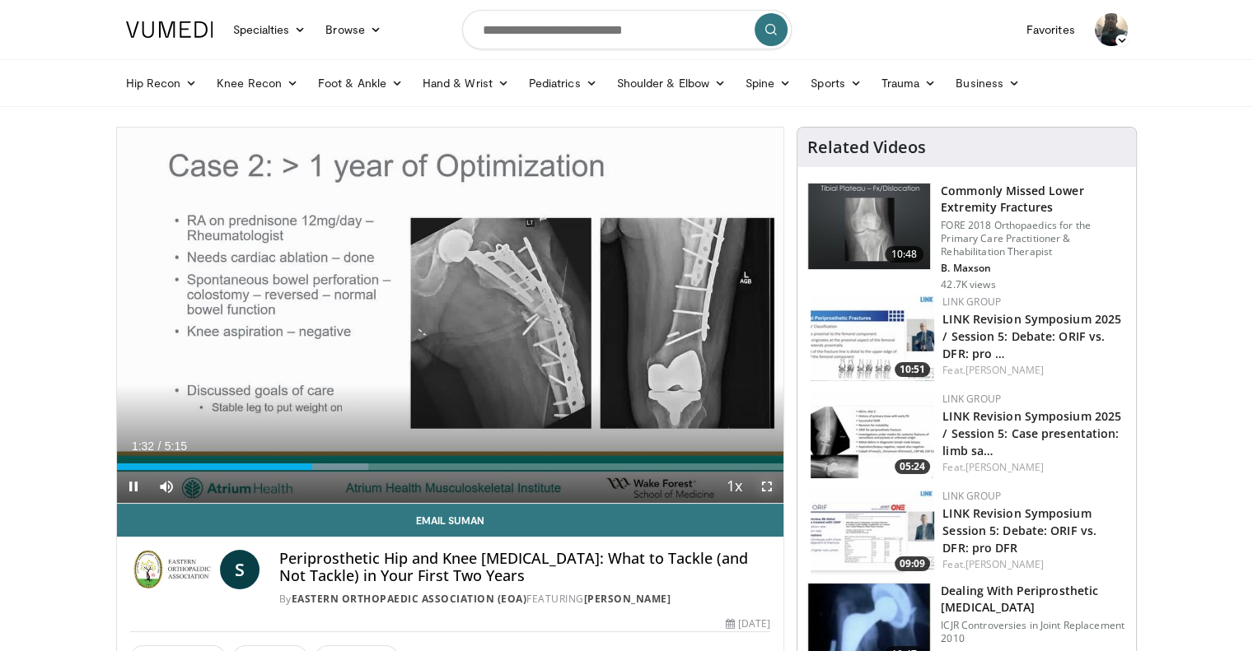
click at [771, 496] on span "Video Player" at bounding box center [766, 486] width 33 height 33
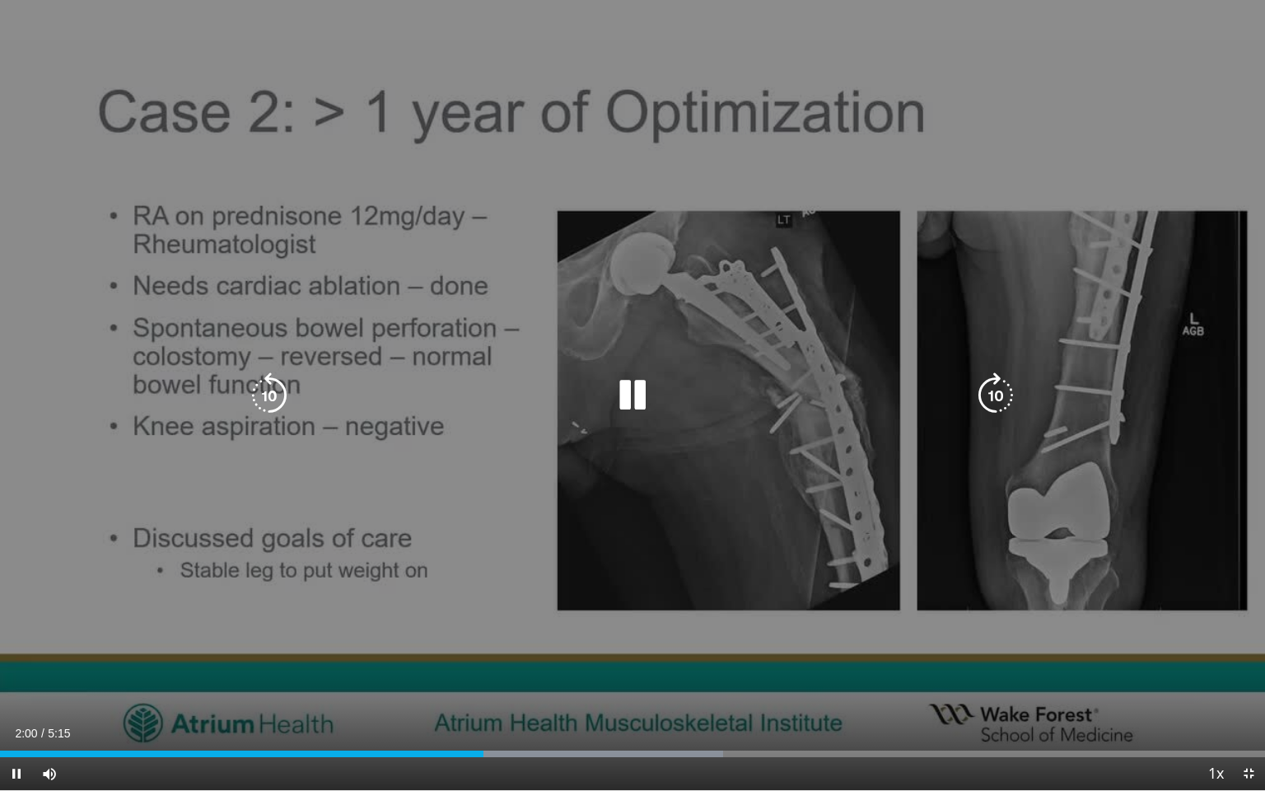
click at [628, 405] on icon "Video Player" at bounding box center [632, 395] width 46 height 46
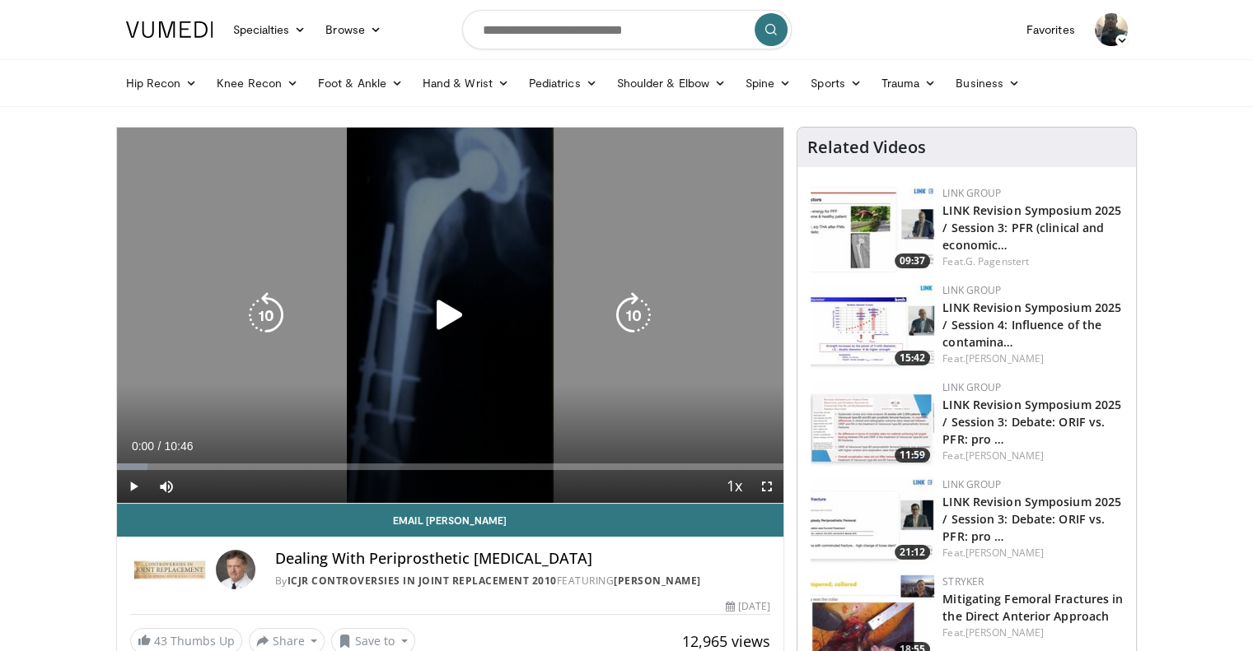
click at [451, 323] on icon "Video Player" at bounding box center [450, 315] width 46 height 46
click at [639, 325] on icon "Video Player" at bounding box center [633, 315] width 46 height 46
click at [651, 314] on icon "Video Player" at bounding box center [633, 315] width 46 height 46
click at [628, 309] on icon "Video Player" at bounding box center [633, 315] width 46 height 46
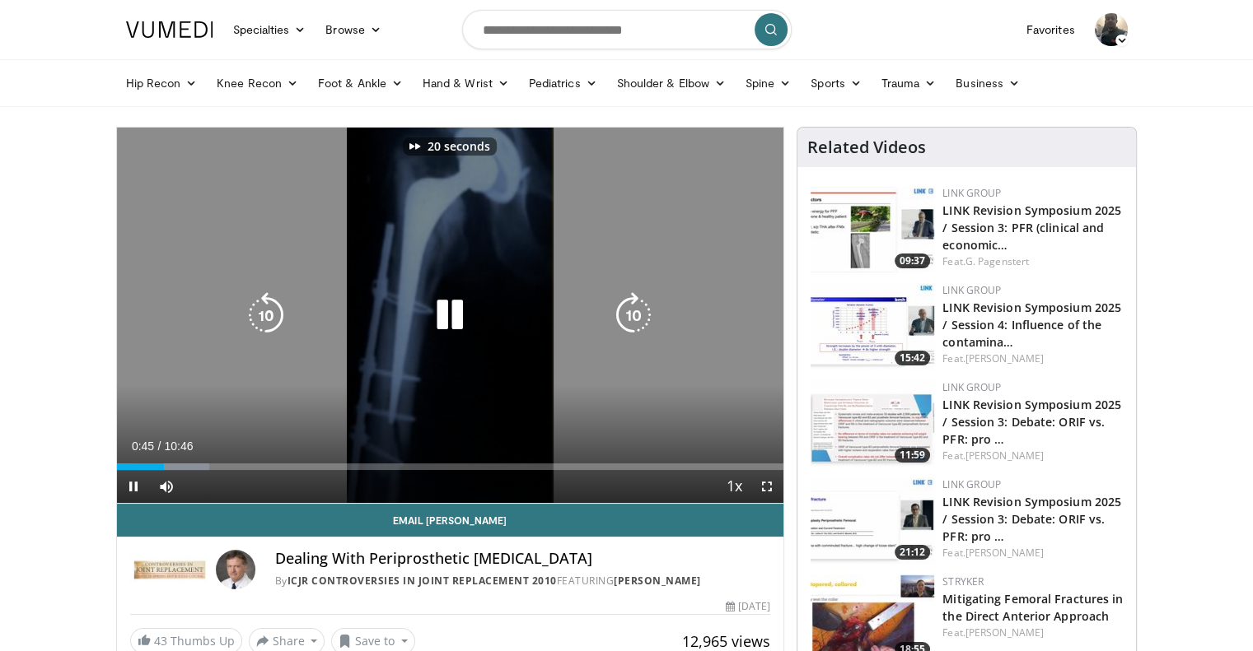
click at [628, 309] on icon "Video Player" at bounding box center [633, 315] width 46 height 46
click at [643, 307] on icon "Video Player" at bounding box center [633, 315] width 46 height 46
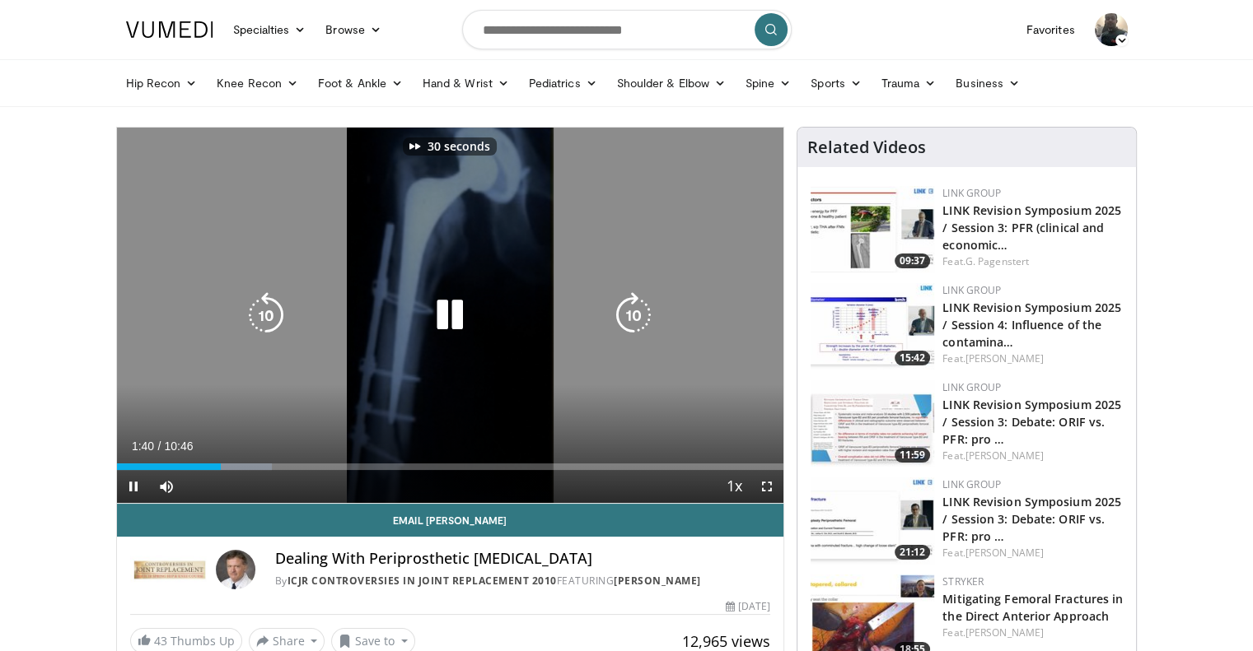
click at [643, 307] on icon "Video Player" at bounding box center [633, 315] width 46 height 46
click at [446, 299] on icon "Video Player" at bounding box center [450, 315] width 46 height 46
click at [446, 307] on icon "Video Player" at bounding box center [450, 315] width 46 height 46
drag, startPoint x: 769, startPoint y: 492, endPoint x: 769, endPoint y: 591, distance: 99.7
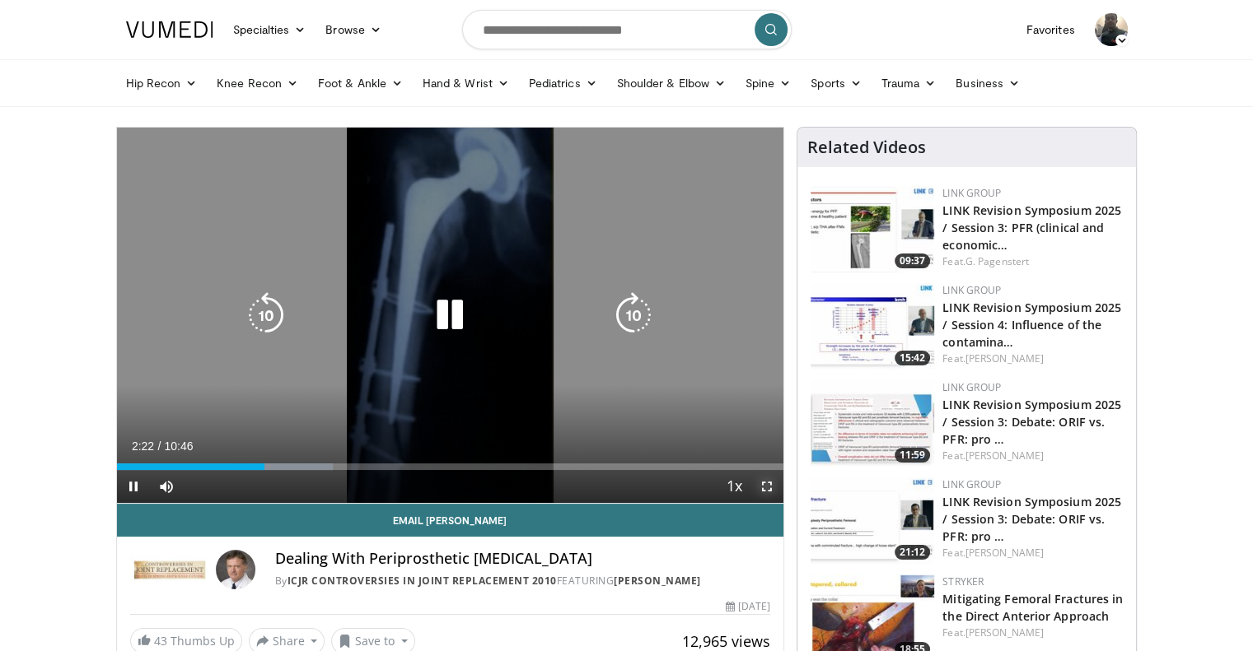
click at [769, 492] on span "Video Player" at bounding box center [766, 486] width 33 height 33
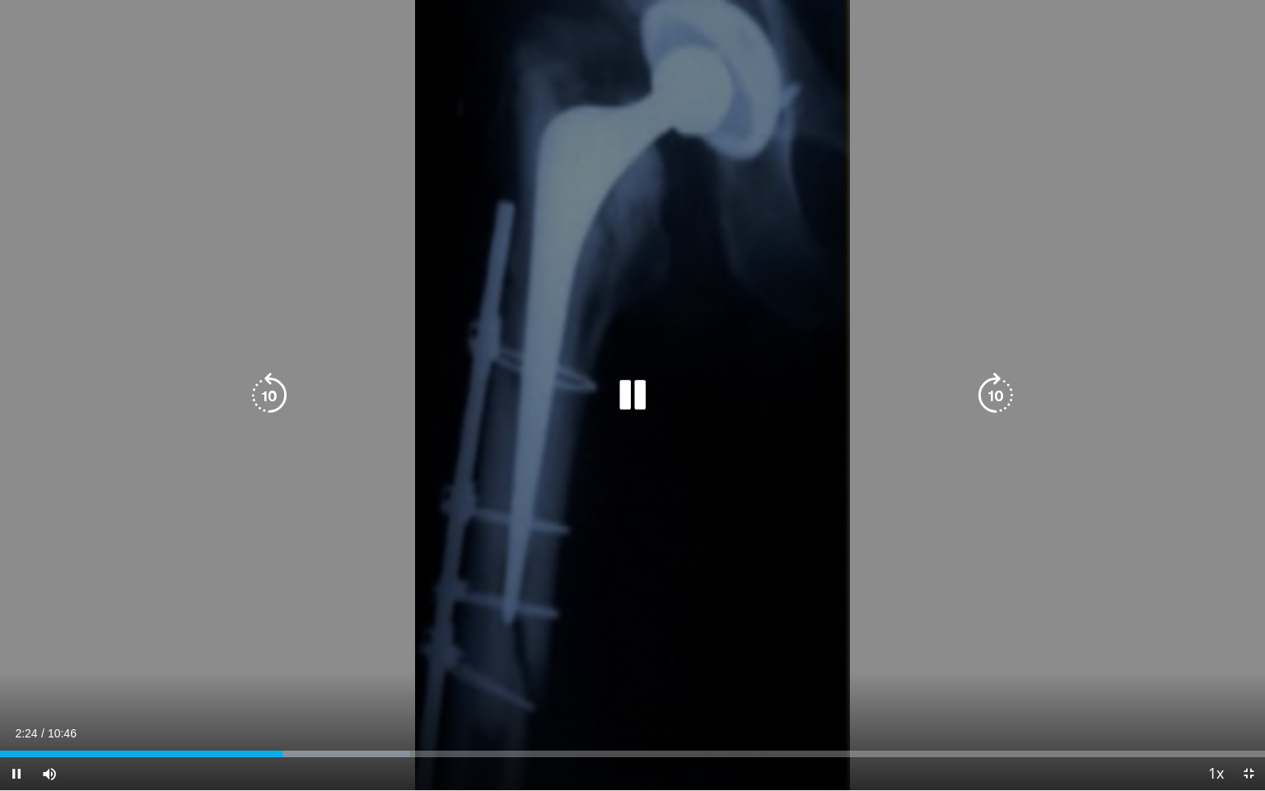
click at [998, 392] on icon "Video Player" at bounding box center [996, 395] width 46 height 46
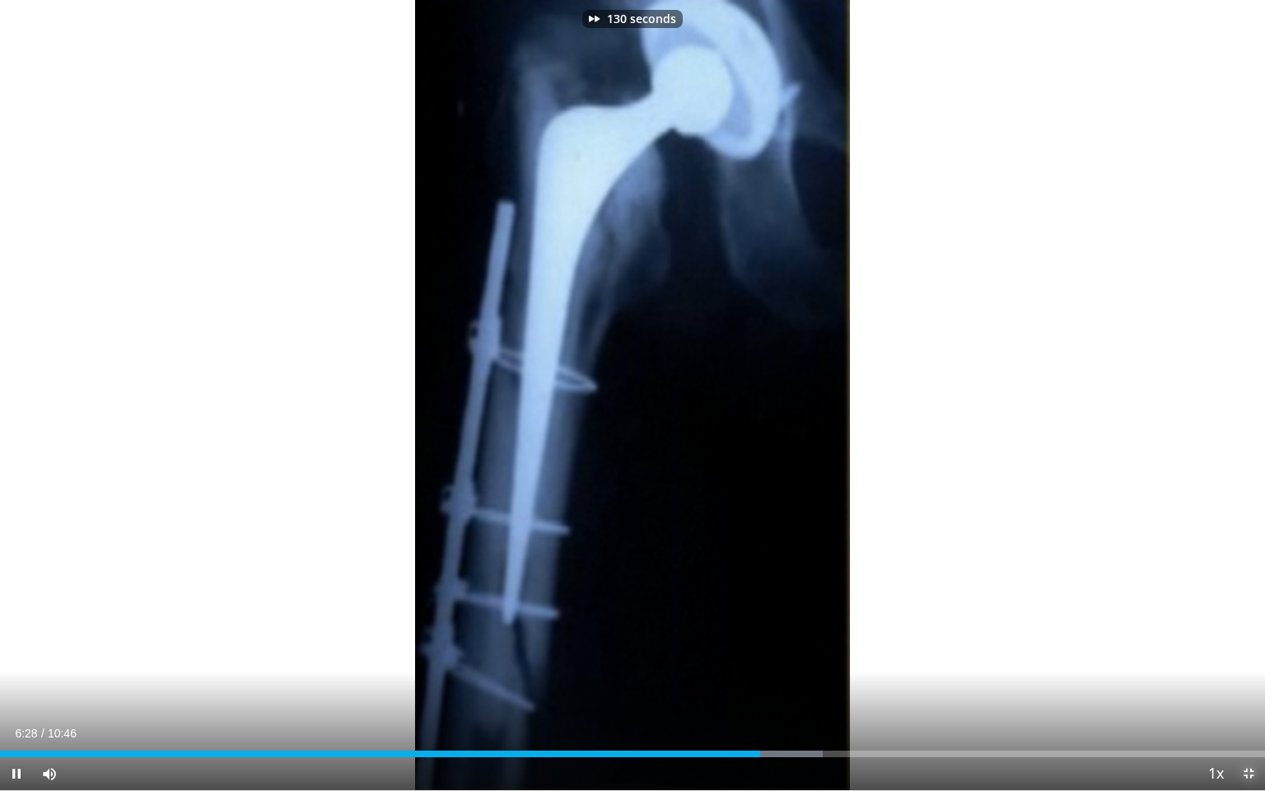
click at [1247, 651] on span "Video Player" at bounding box center [1248, 773] width 33 height 33
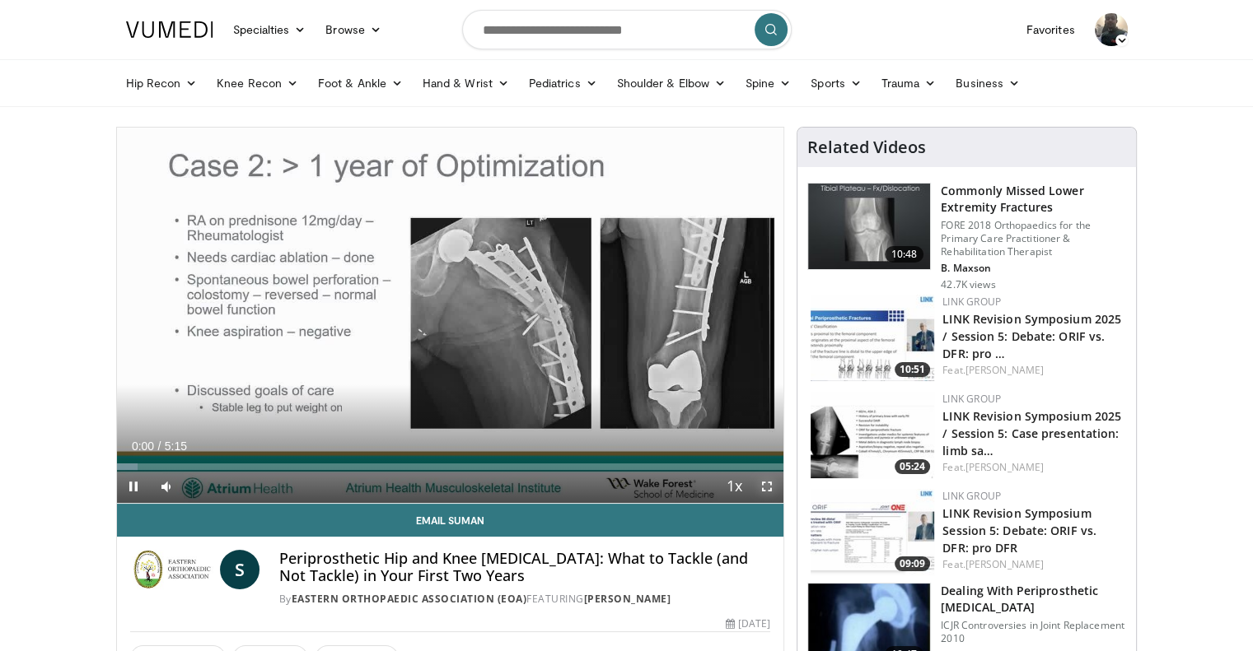
click at [777, 496] on span "Video Player" at bounding box center [766, 486] width 33 height 33
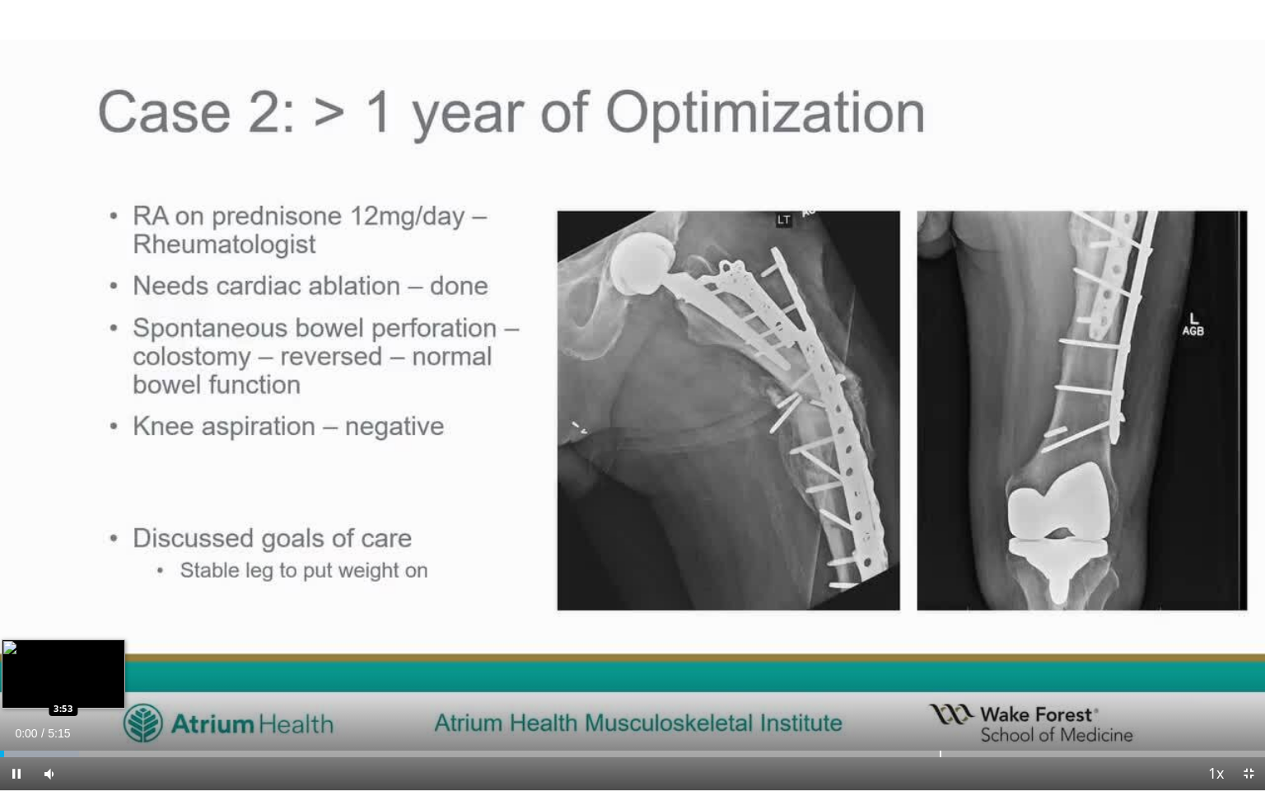
click at [1039, 651] on div "Loaded : 6.28% 0:00 3:53" at bounding box center [632, 749] width 1265 height 16
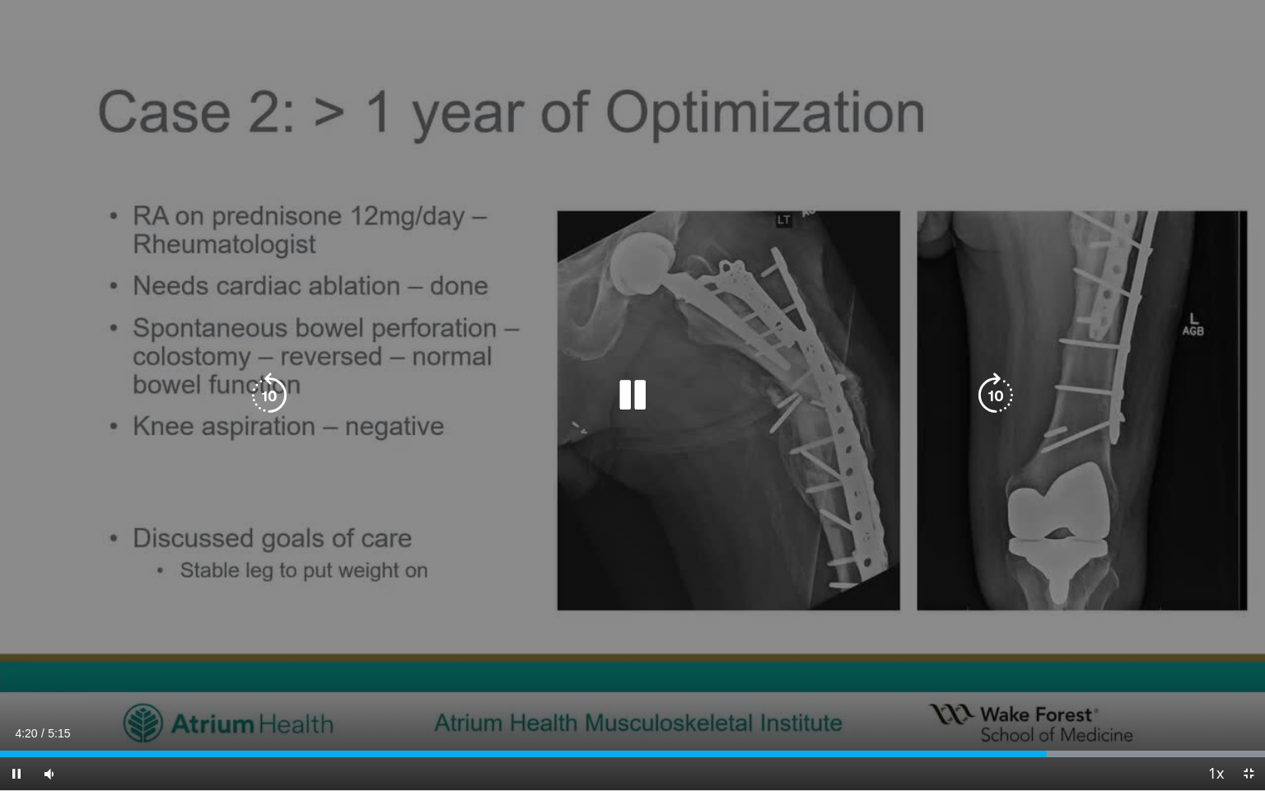
click at [619, 390] on icon "Video Player" at bounding box center [632, 395] width 46 height 46
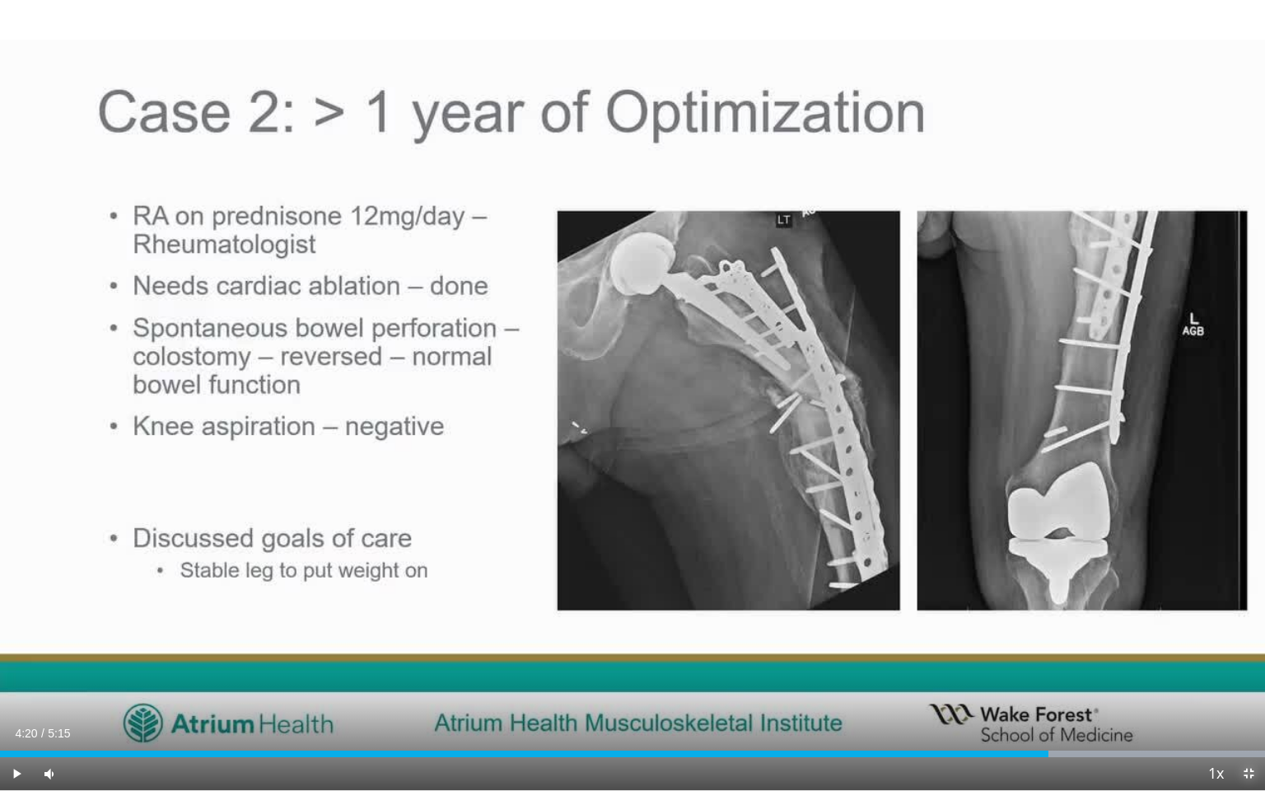
click at [1243, 651] on span "Video Player" at bounding box center [1248, 773] width 33 height 33
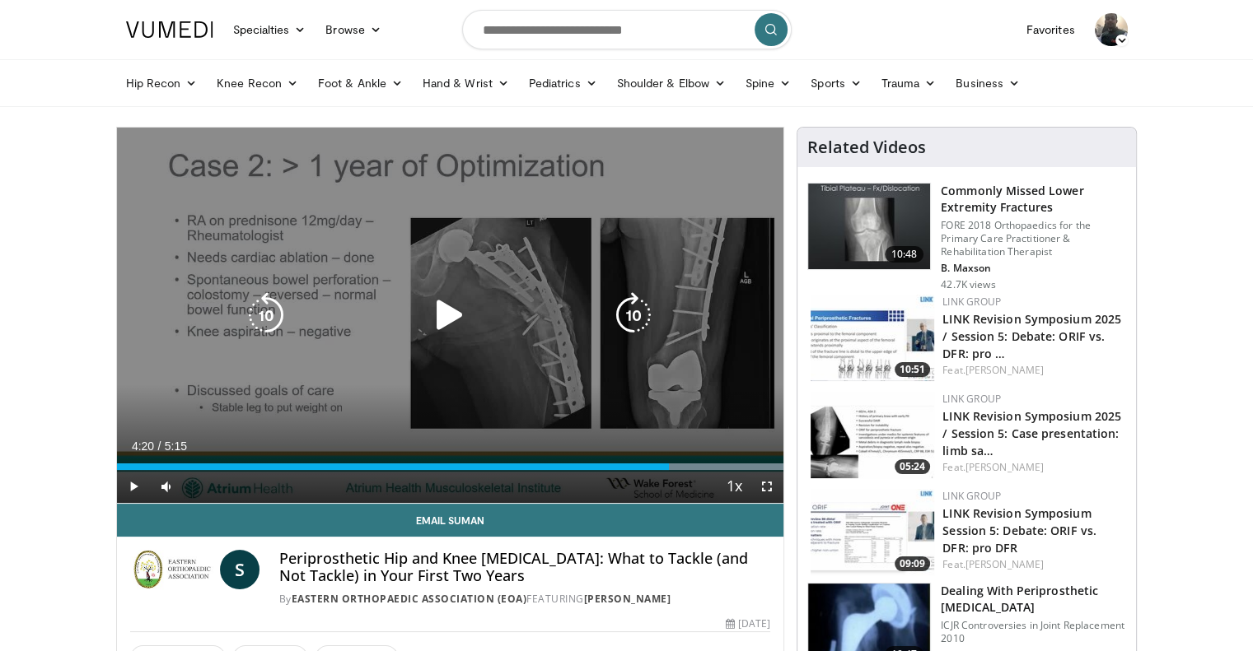
click at [445, 320] on icon "Video Player" at bounding box center [450, 315] width 46 height 46
click at [455, 301] on icon "Video Player" at bounding box center [450, 315] width 46 height 46
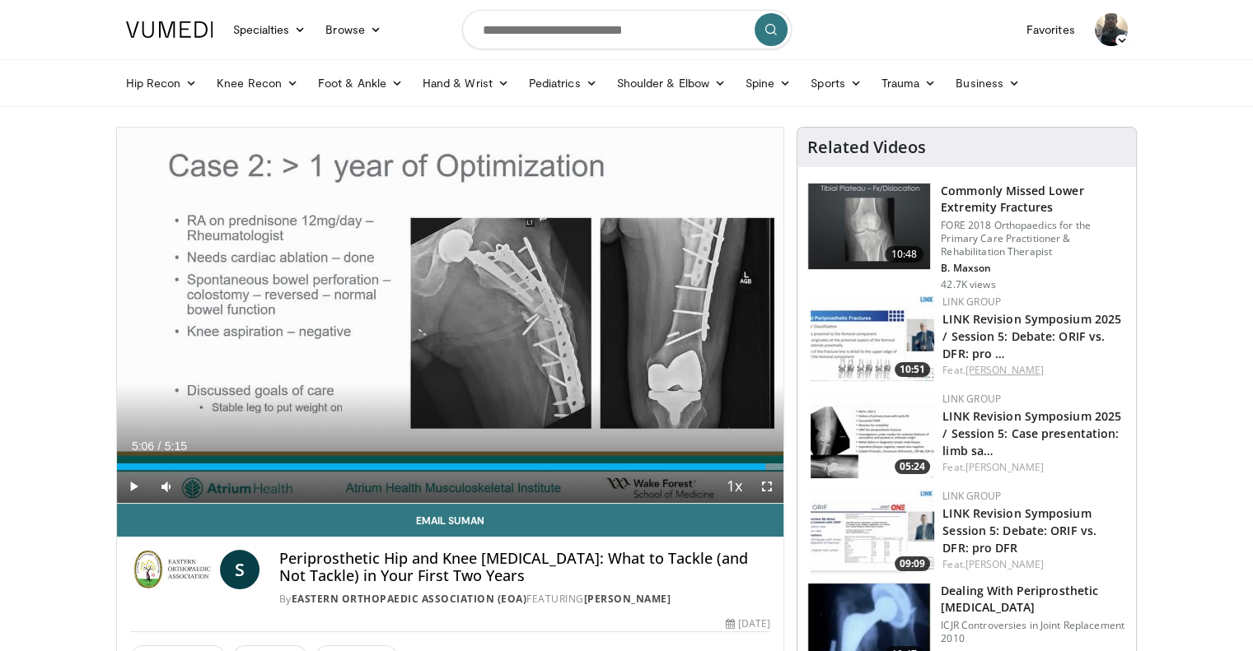
scroll to position [165, 0]
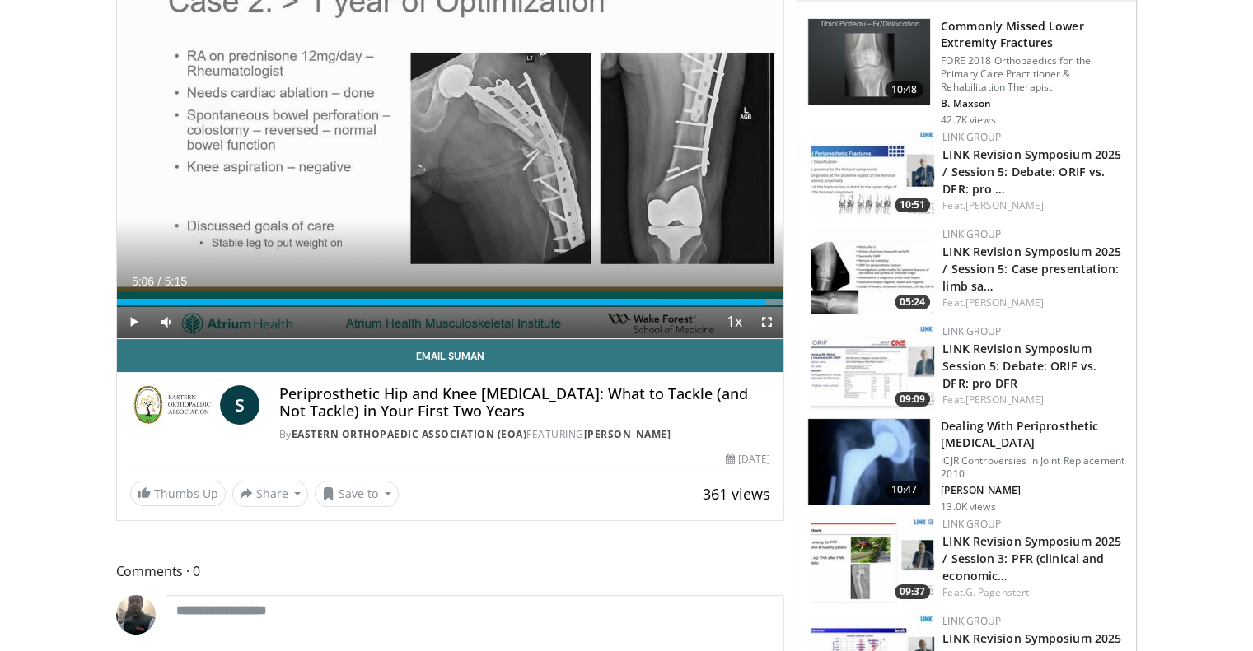
click at [985, 434] on h3 "Dealing With Periprosthetic [MEDICAL_DATA]" at bounding box center [1033, 434] width 185 height 33
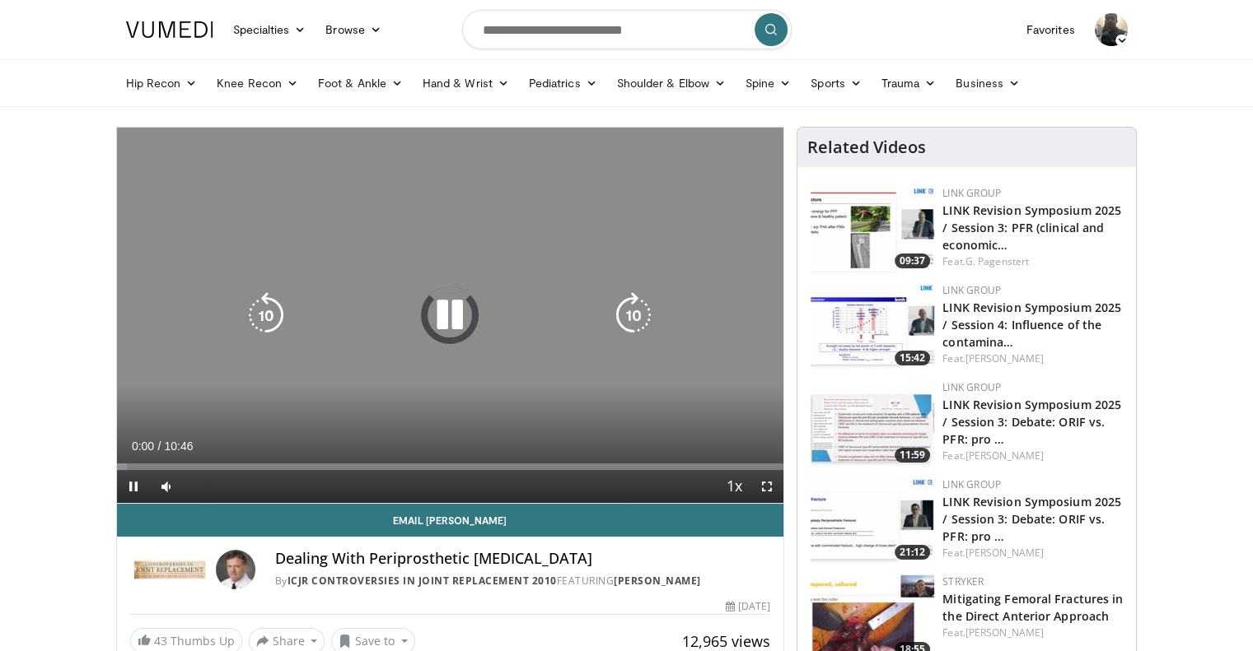
click at [446, 314] on icon "Video Player" at bounding box center [450, 315] width 46 height 46
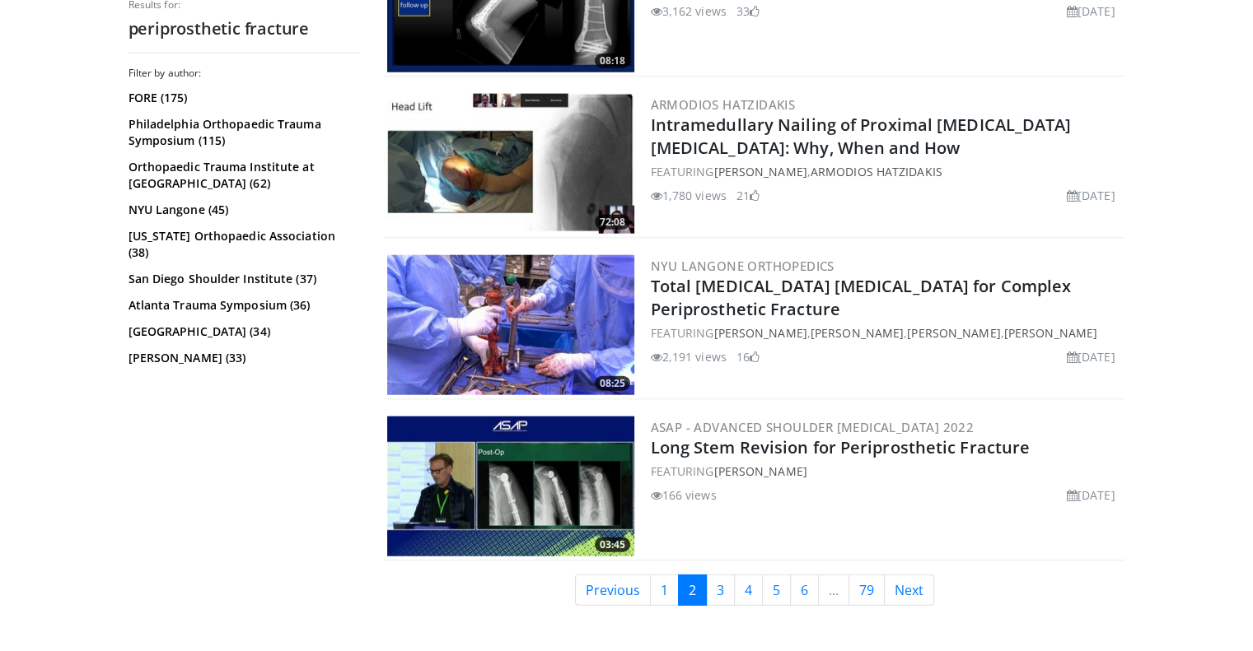
scroll to position [4036, 0]
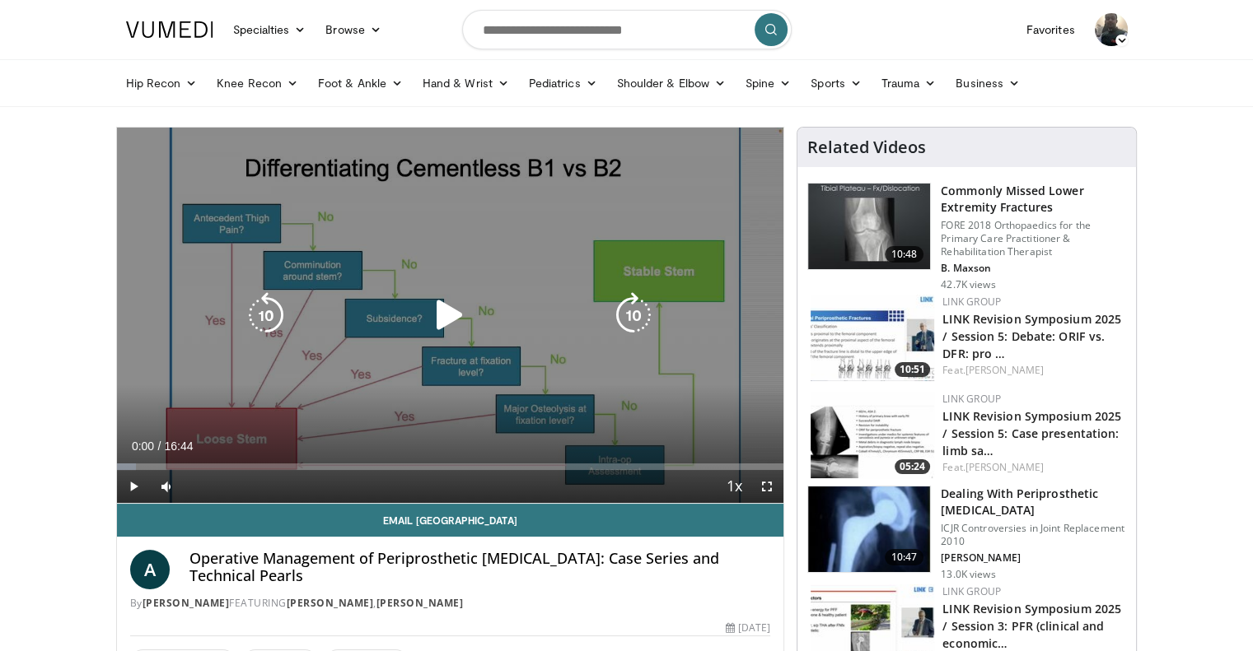
click at [438, 296] on icon "Video Player" at bounding box center [450, 315] width 46 height 46
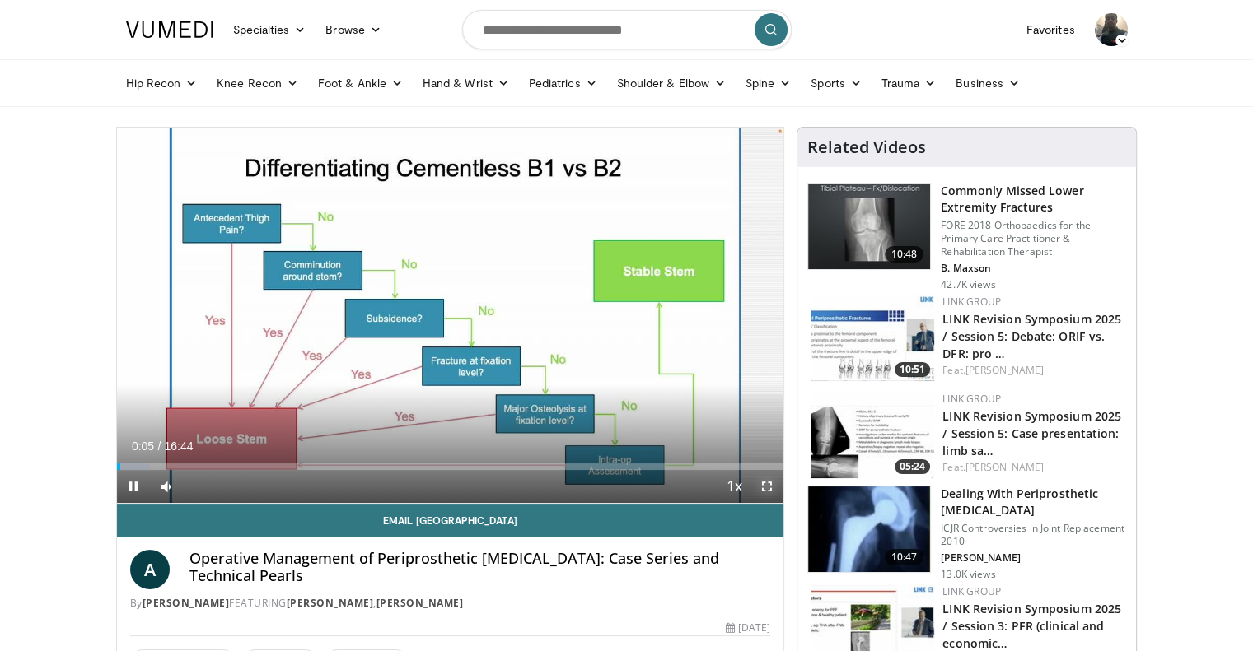
click at [761, 484] on span "Video Player" at bounding box center [766, 486] width 33 height 33
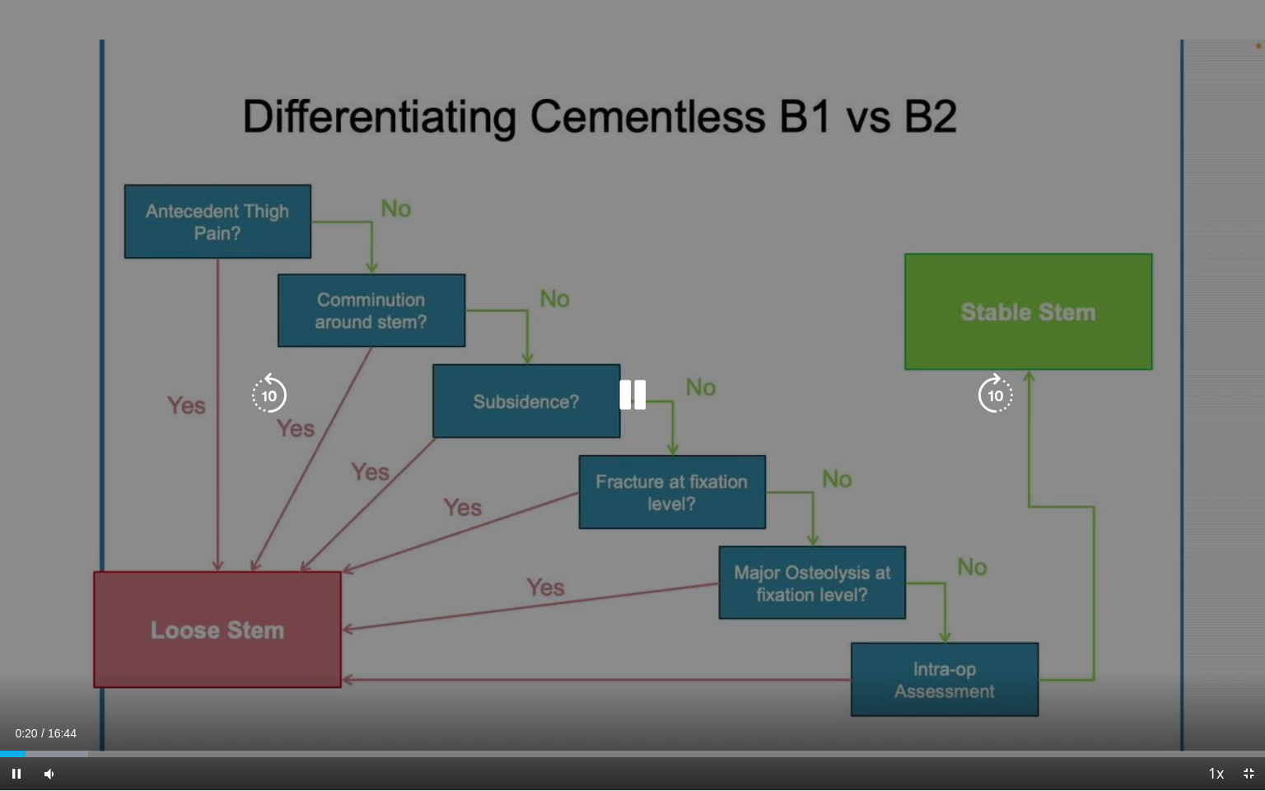
click at [1005, 402] on icon "Video Player" at bounding box center [996, 395] width 46 height 46
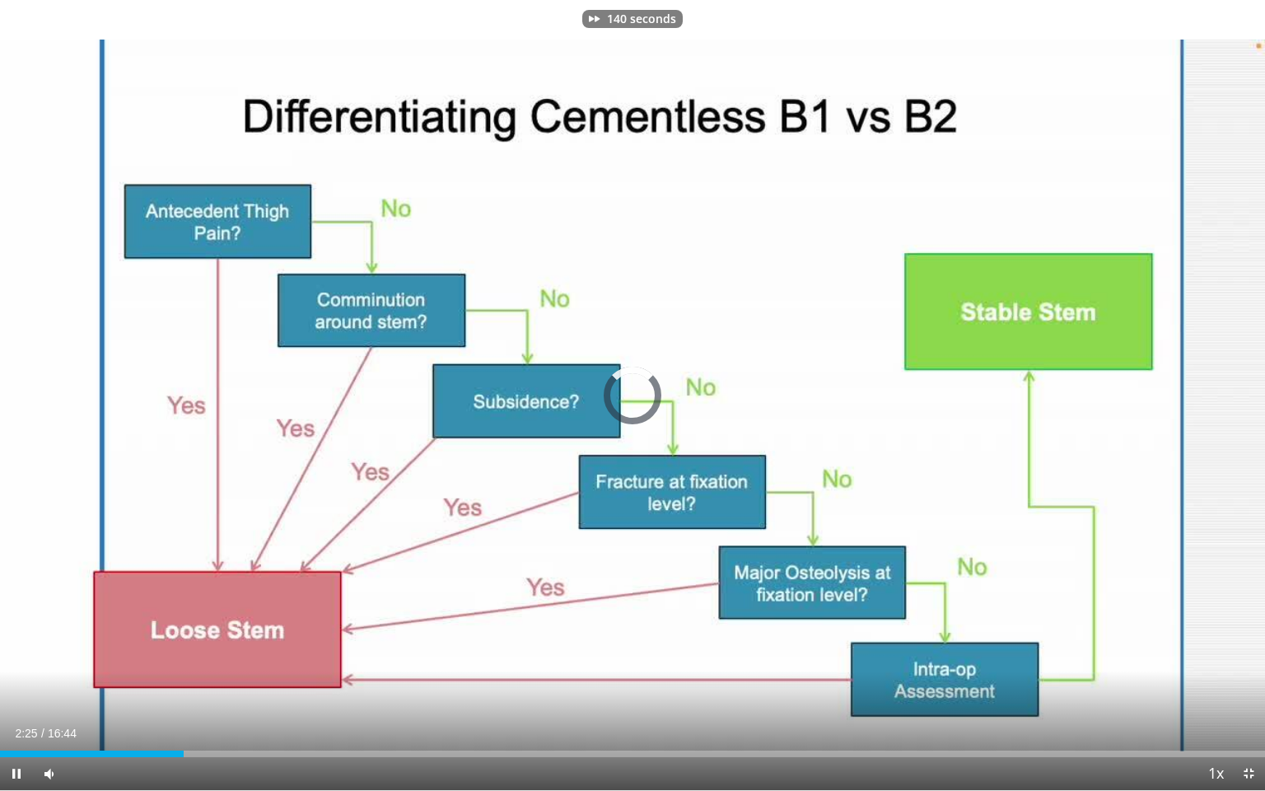
click at [1252, 651] on video-js "**********" at bounding box center [632, 395] width 1265 height 791
click at [1252, 651] on span "Video Player" at bounding box center [1248, 773] width 33 height 33
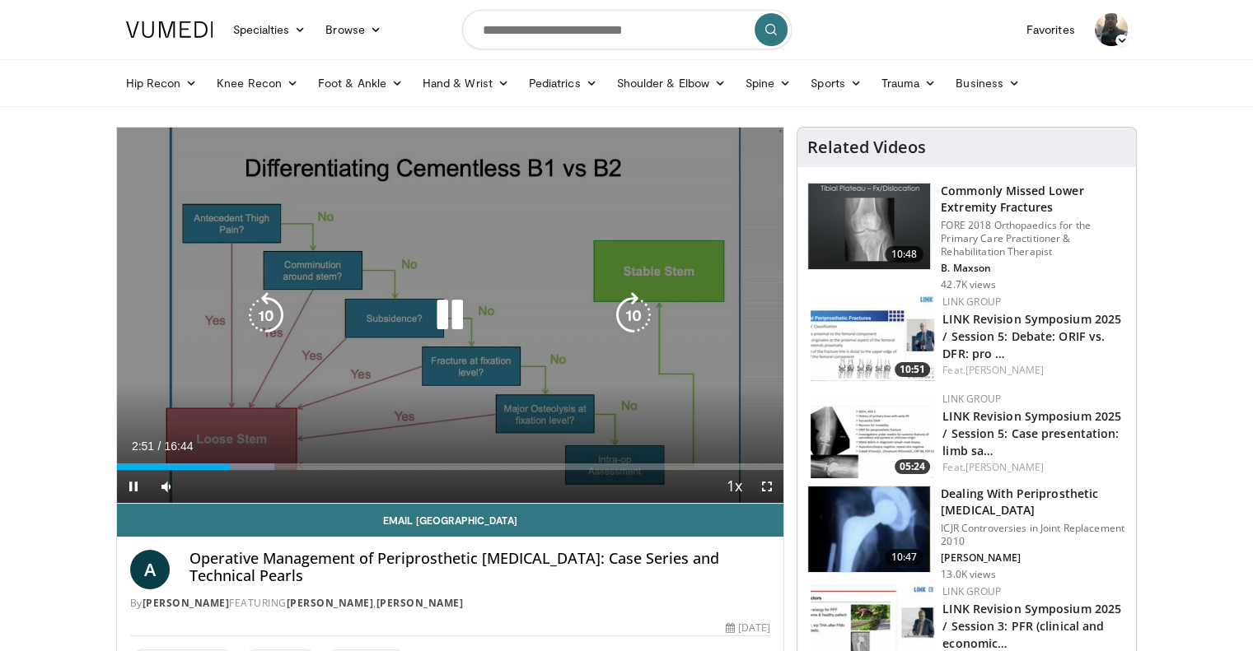
click at [628, 308] on icon "Video Player" at bounding box center [633, 315] width 46 height 46
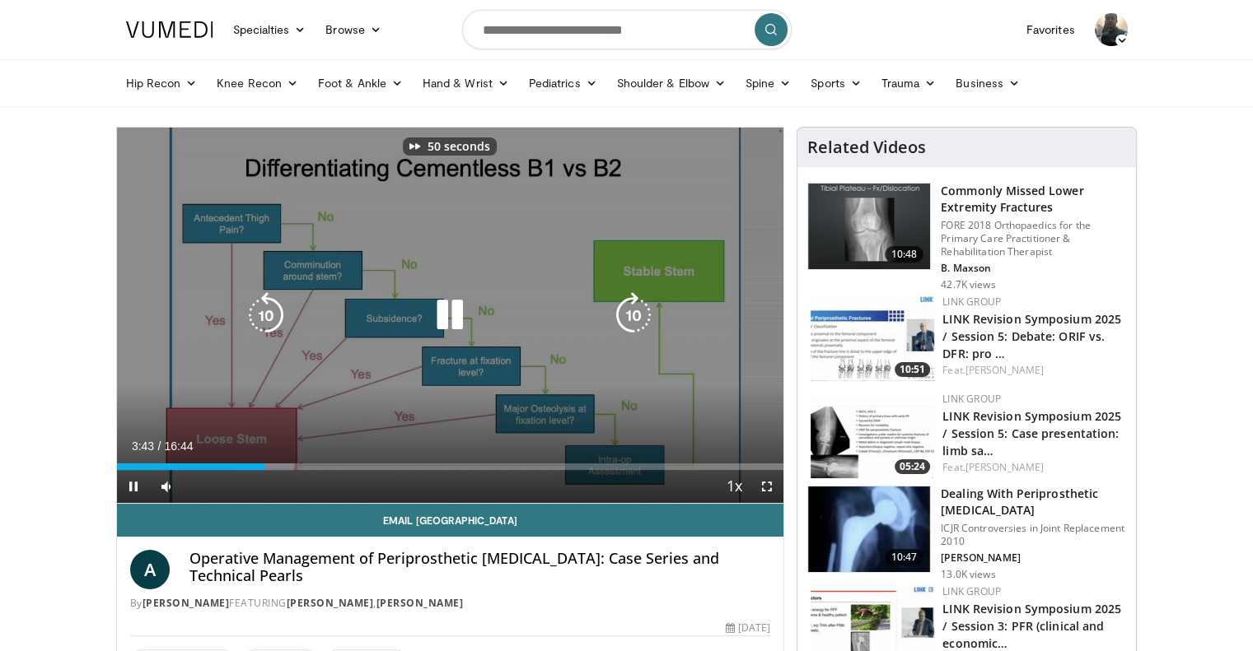
click at [628, 308] on icon "Video Player" at bounding box center [633, 315] width 46 height 46
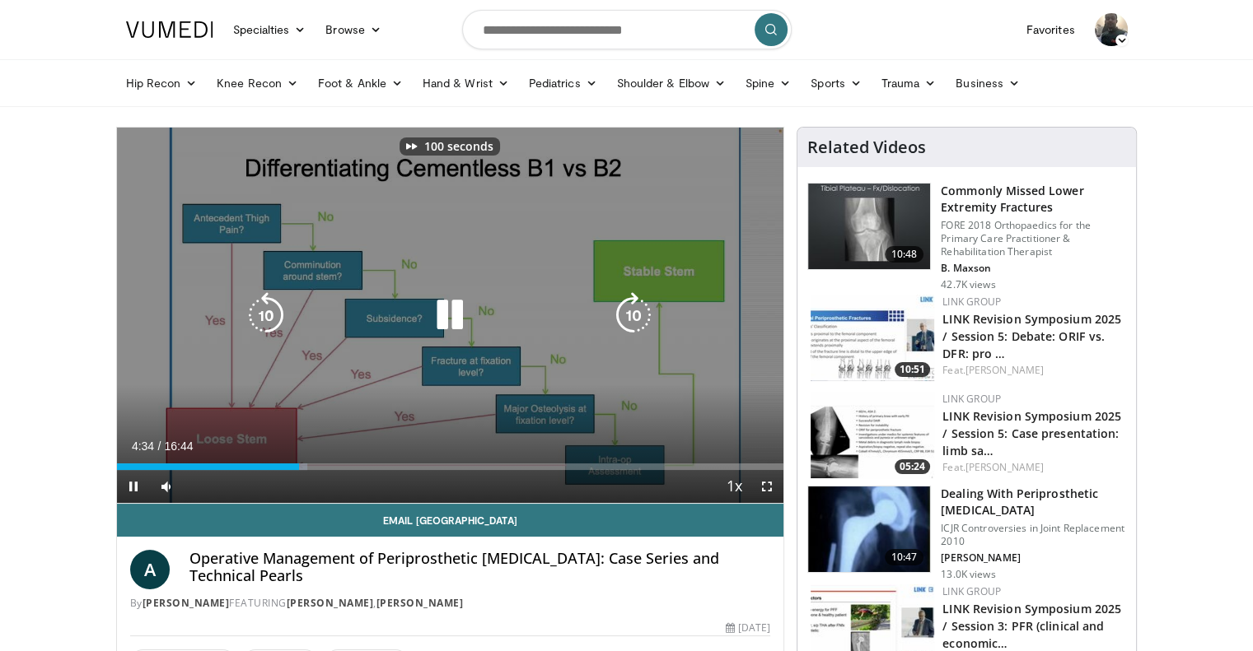
click at [628, 308] on icon "Video Player" at bounding box center [633, 315] width 46 height 46
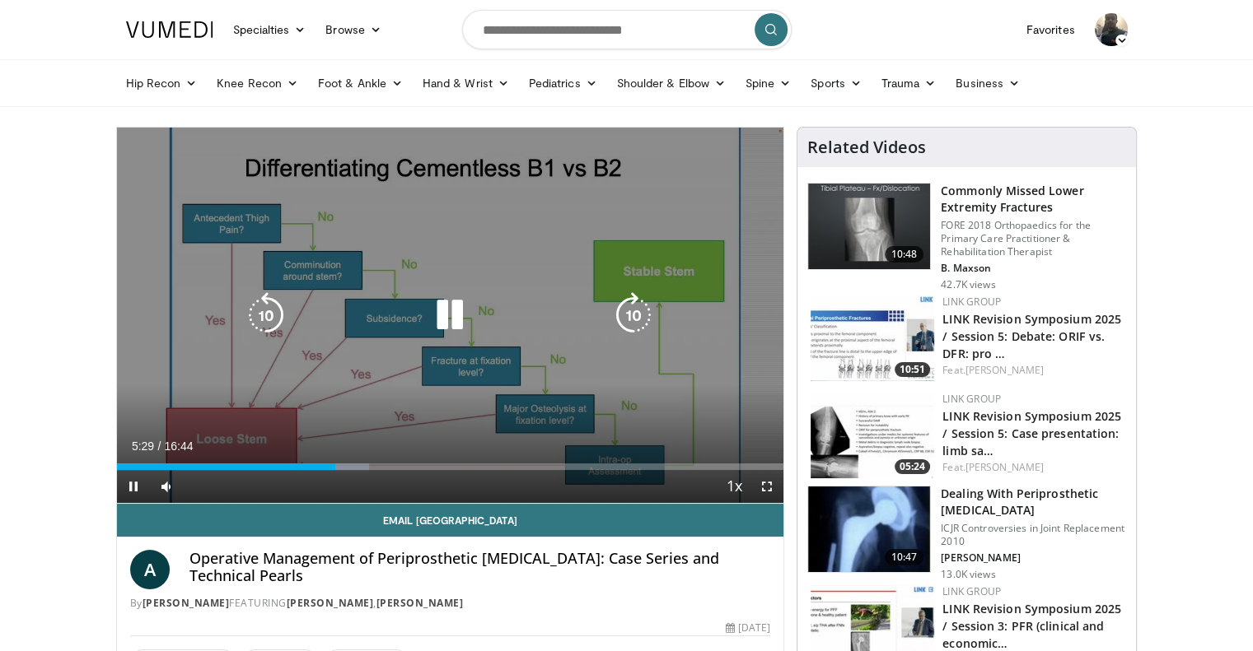
click at [633, 311] on icon "Video Player" at bounding box center [633, 315] width 46 height 46
click at [335, 226] on div "10 seconds Tap to unmute" at bounding box center [450, 316] width 667 height 376
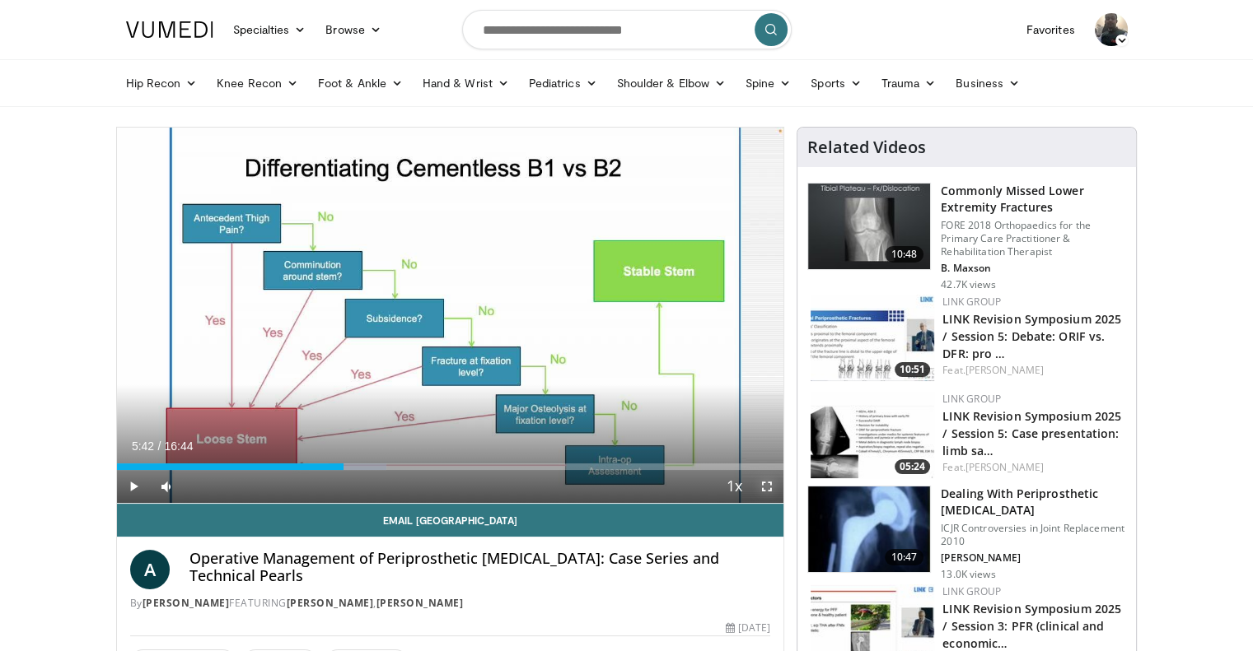
click at [770, 493] on span "Video Player" at bounding box center [766, 486] width 33 height 33
click at [773, 483] on span "Video Player" at bounding box center [766, 486] width 33 height 33
click at [764, 480] on span "Video Player" at bounding box center [766, 486] width 33 height 33
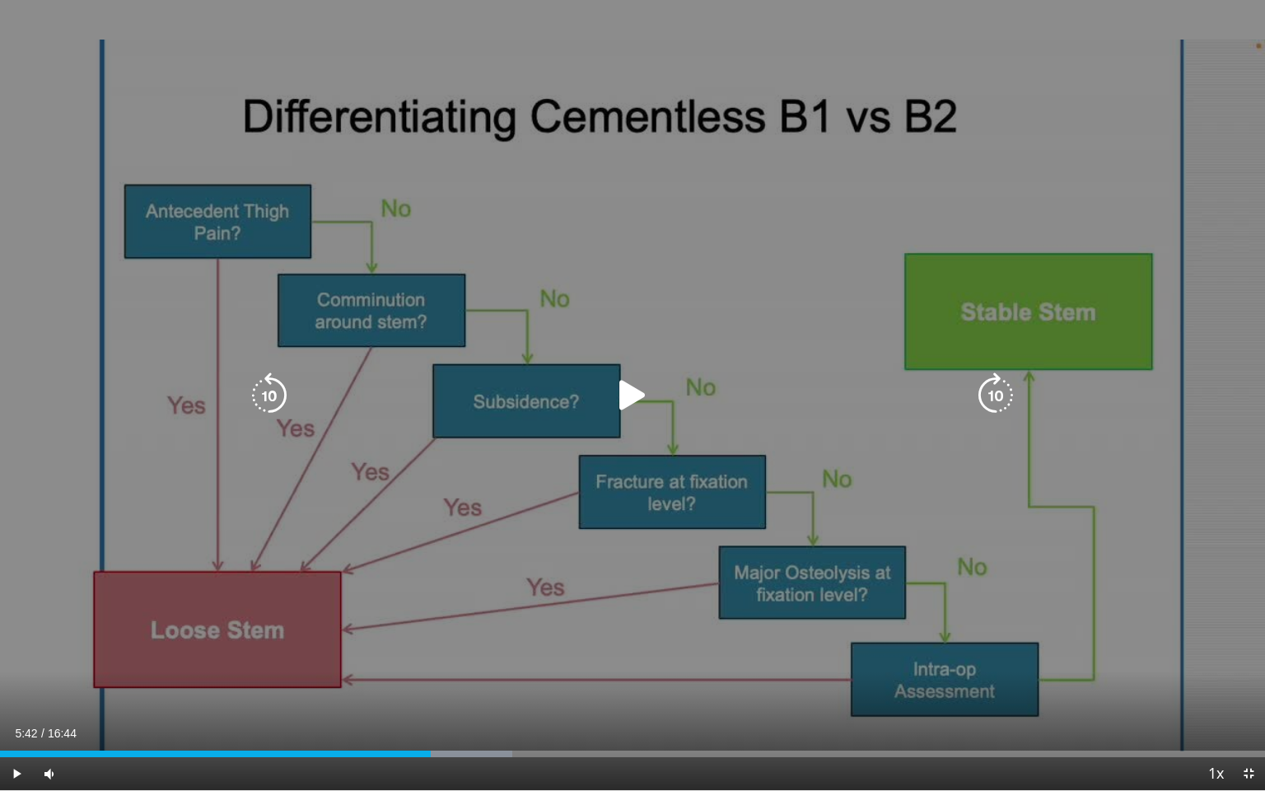
click at [648, 406] on icon "Video Player" at bounding box center [632, 395] width 46 height 46
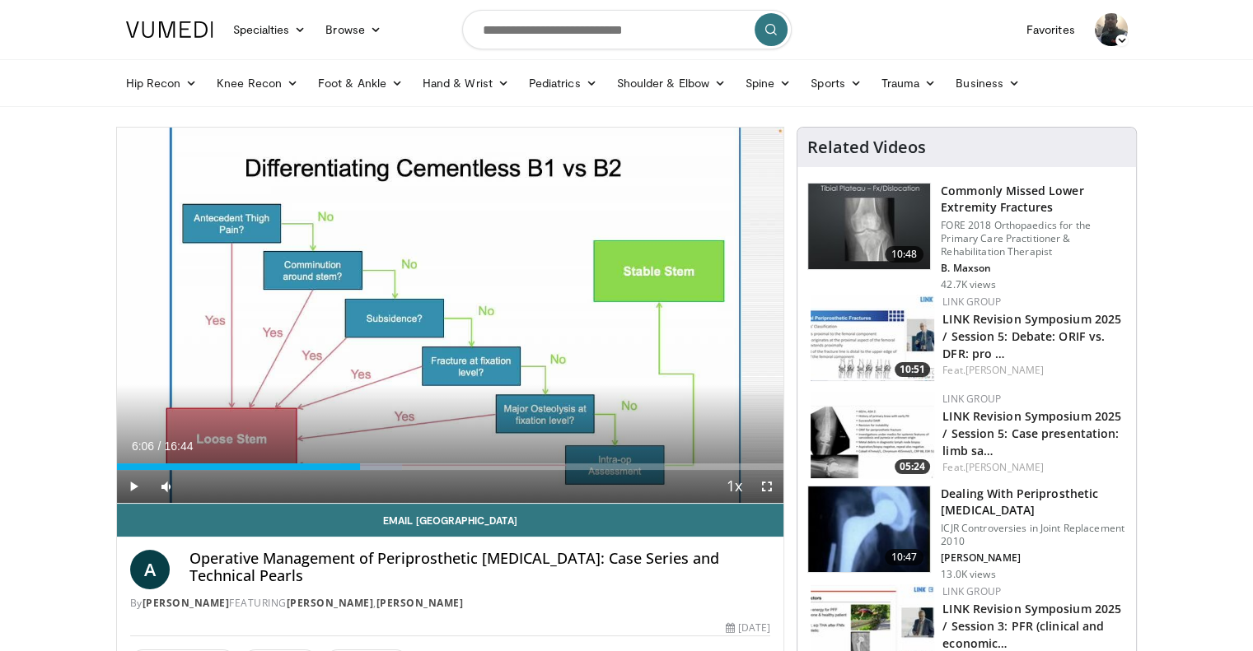
click at [778, 490] on span "Video Player" at bounding box center [766, 486] width 33 height 33
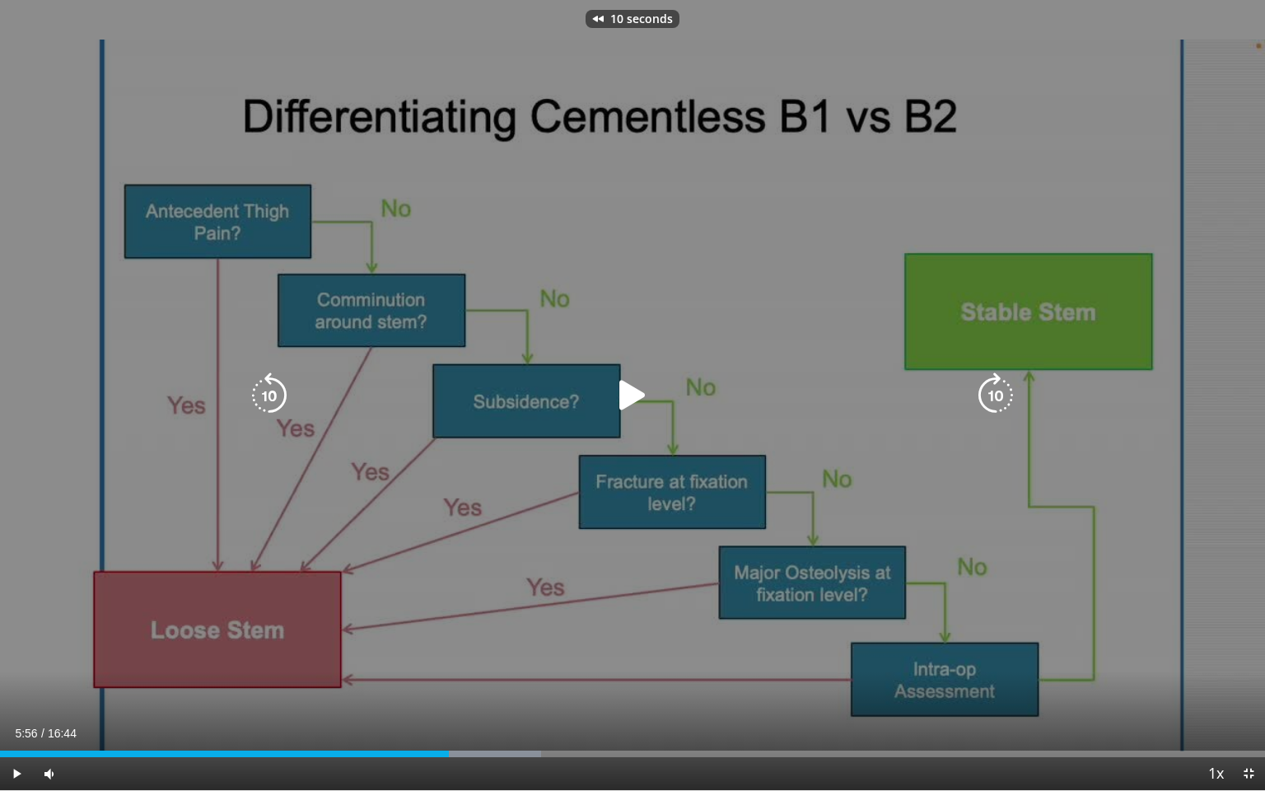
click at [620, 402] on icon "Video Player" at bounding box center [632, 395] width 46 height 46
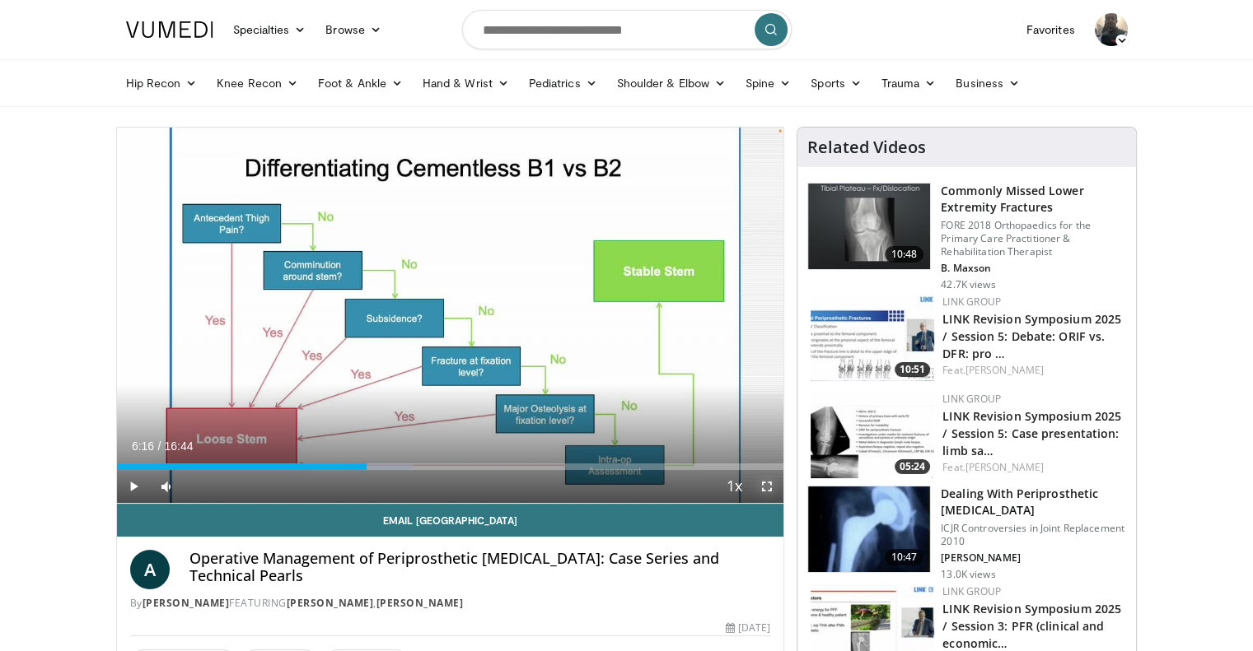
click at [771, 488] on span "Video Player" at bounding box center [766, 486] width 33 height 33
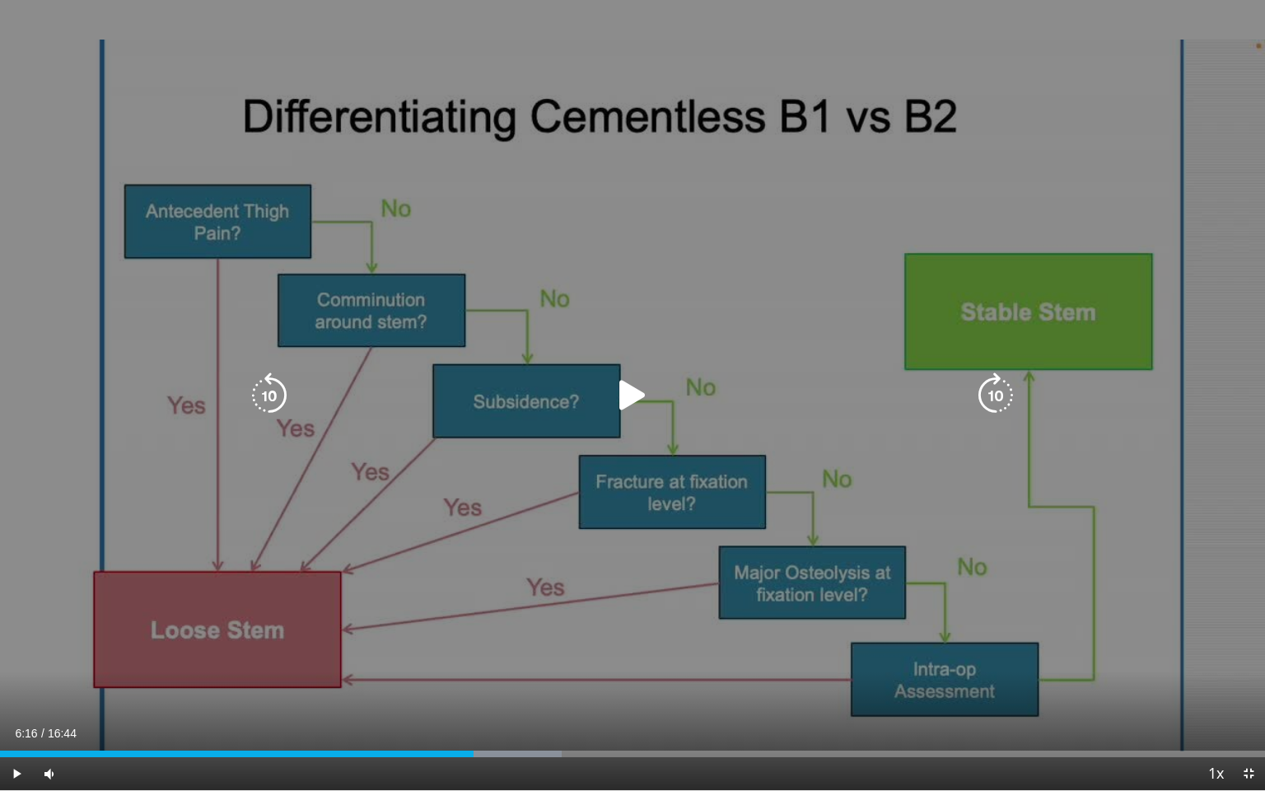
click at [628, 397] on icon "Video Player" at bounding box center [632, 395] width 46 height 46
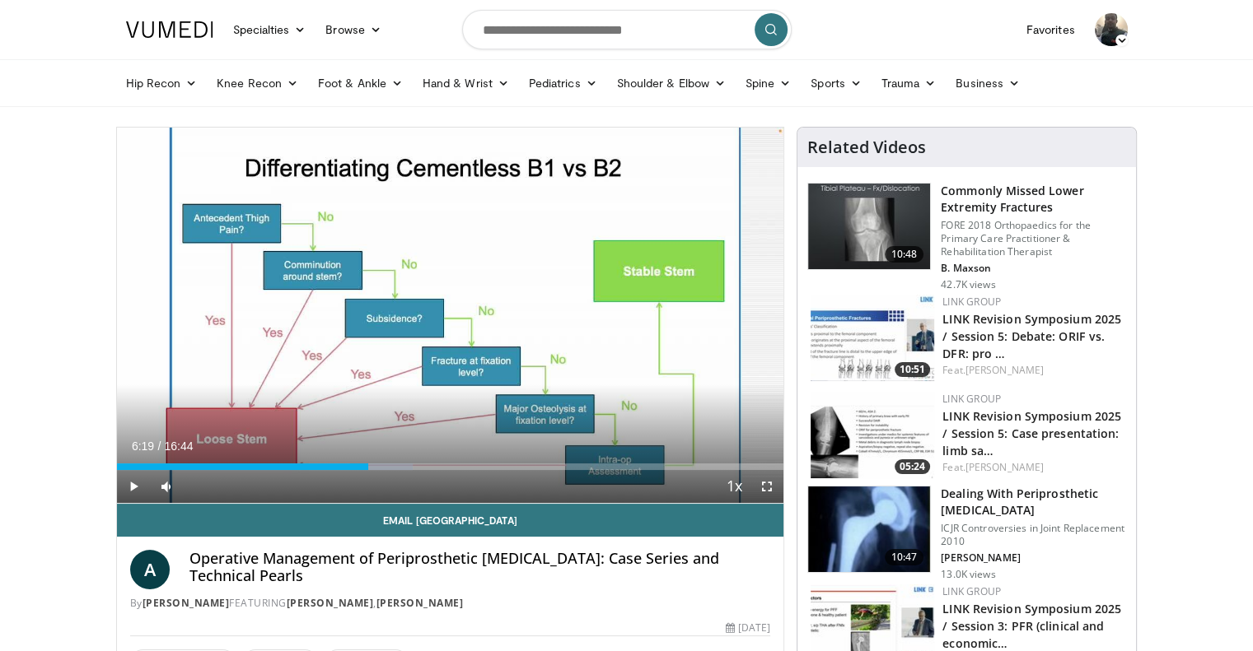
click at [772, 483] on span "Video Player" at bounding box center [766, 486] width 33 height 33
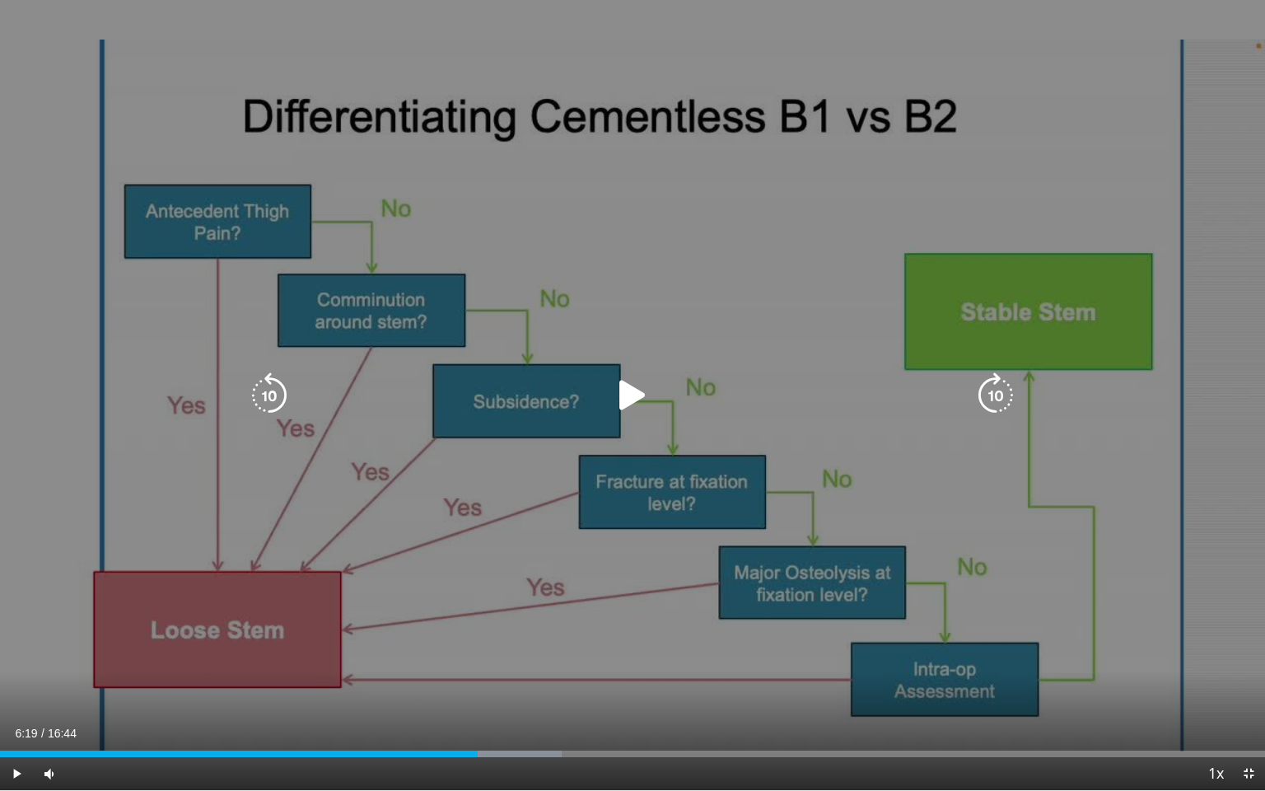
drag, startPoint x: 637, startPoint y: 404, endPoint x: 628, endPoint y: 459, distance: 55.8
click at [637, 404] on icon "Video Player" at bounding box center [632, 395] width 46 height 46
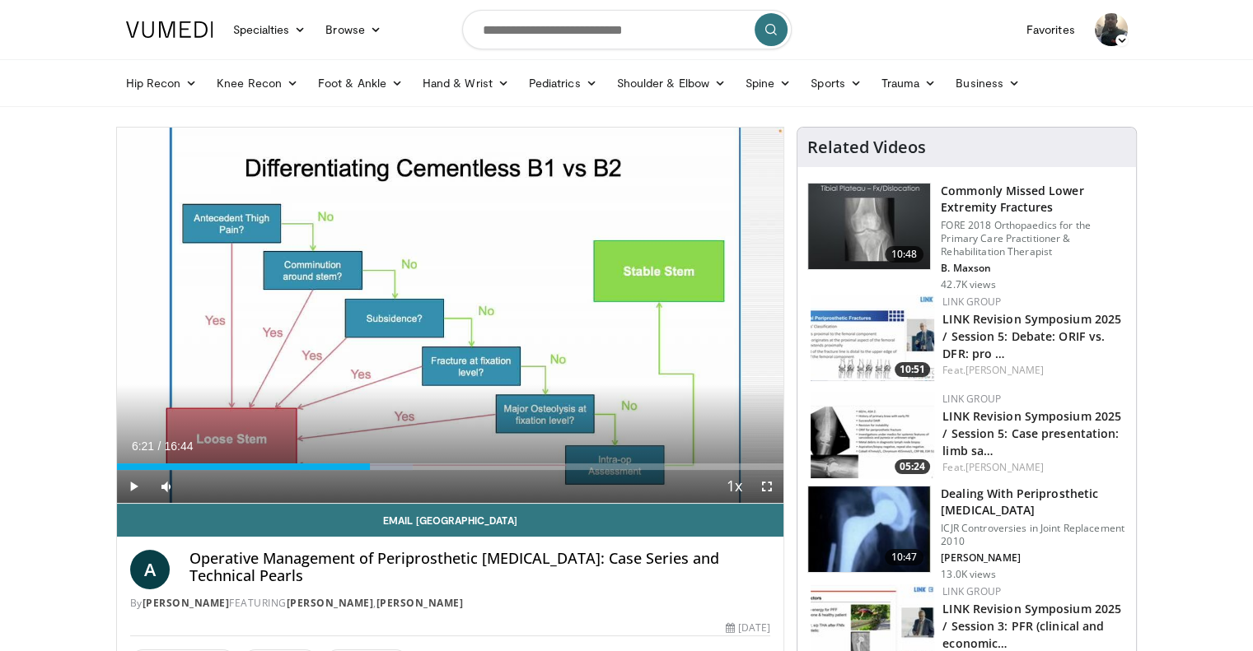
click at [1137, 91] on div "Hip Recon Hip [MEDICAL_DATA] Revision Hip [MEDICAL_DATA] Hip Preservation Knee …" at bounding box center [626, 83] width 1021 height 46
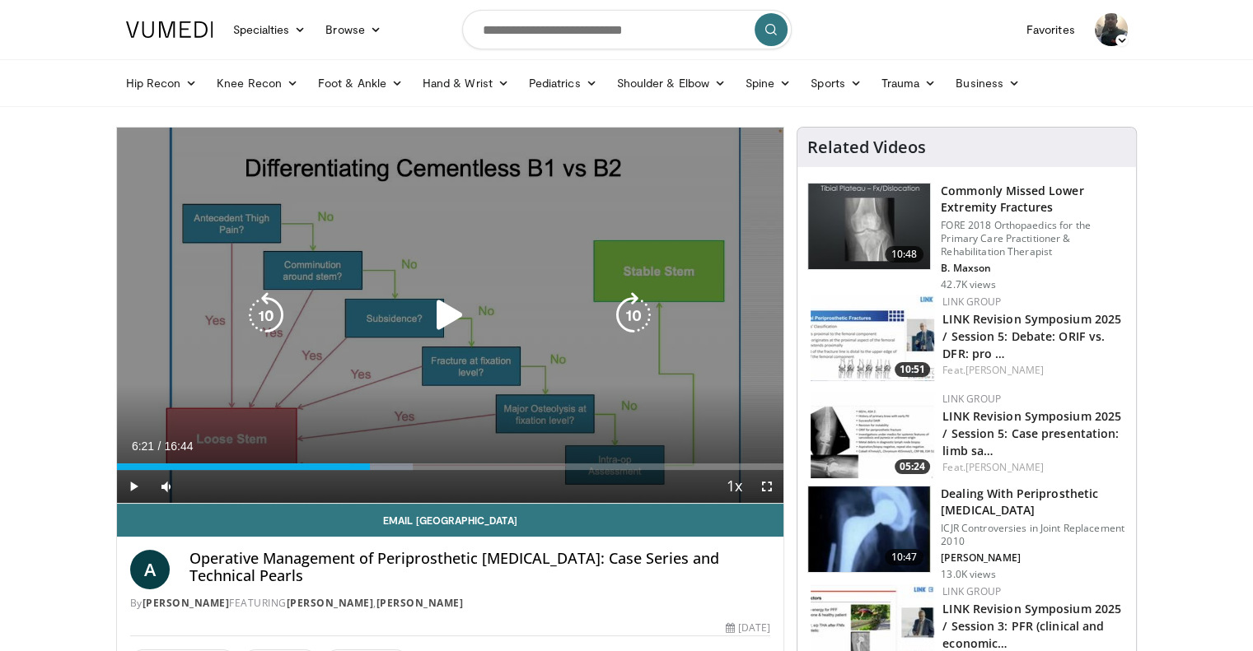
click at [452, 314] on icon "Video Player" at bounding box center [450, 315] width 46 height 46
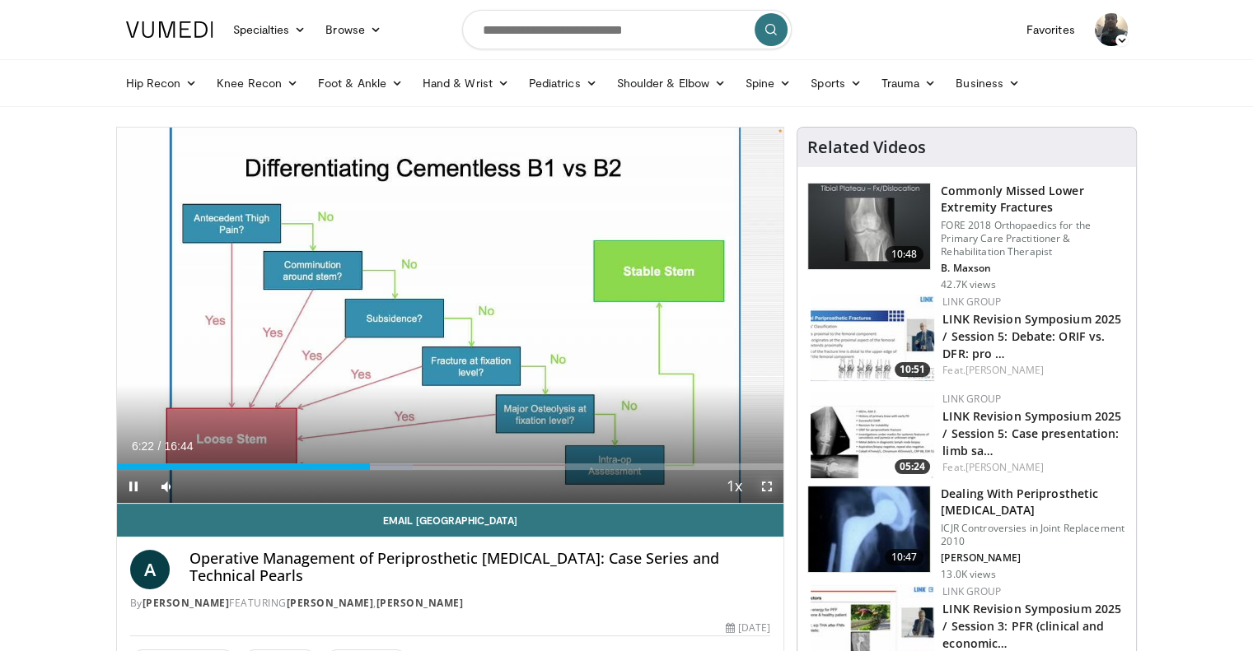
click at [766, 489] on span "Video Player" at bounding box center [766, 486] width 33 height 33
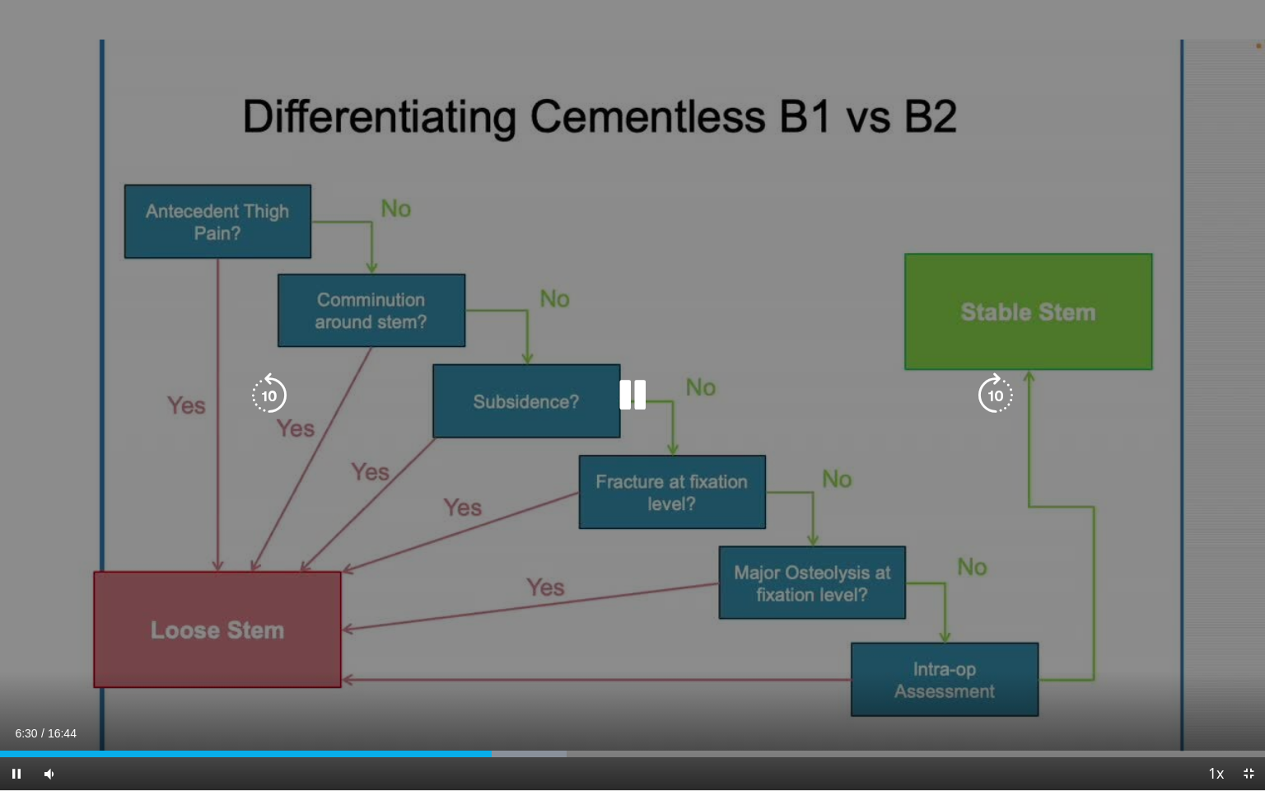
click at [774, 564] on div "10 seconds Tap to unmute" at bounding box center [632, 395] width 1265 height 790
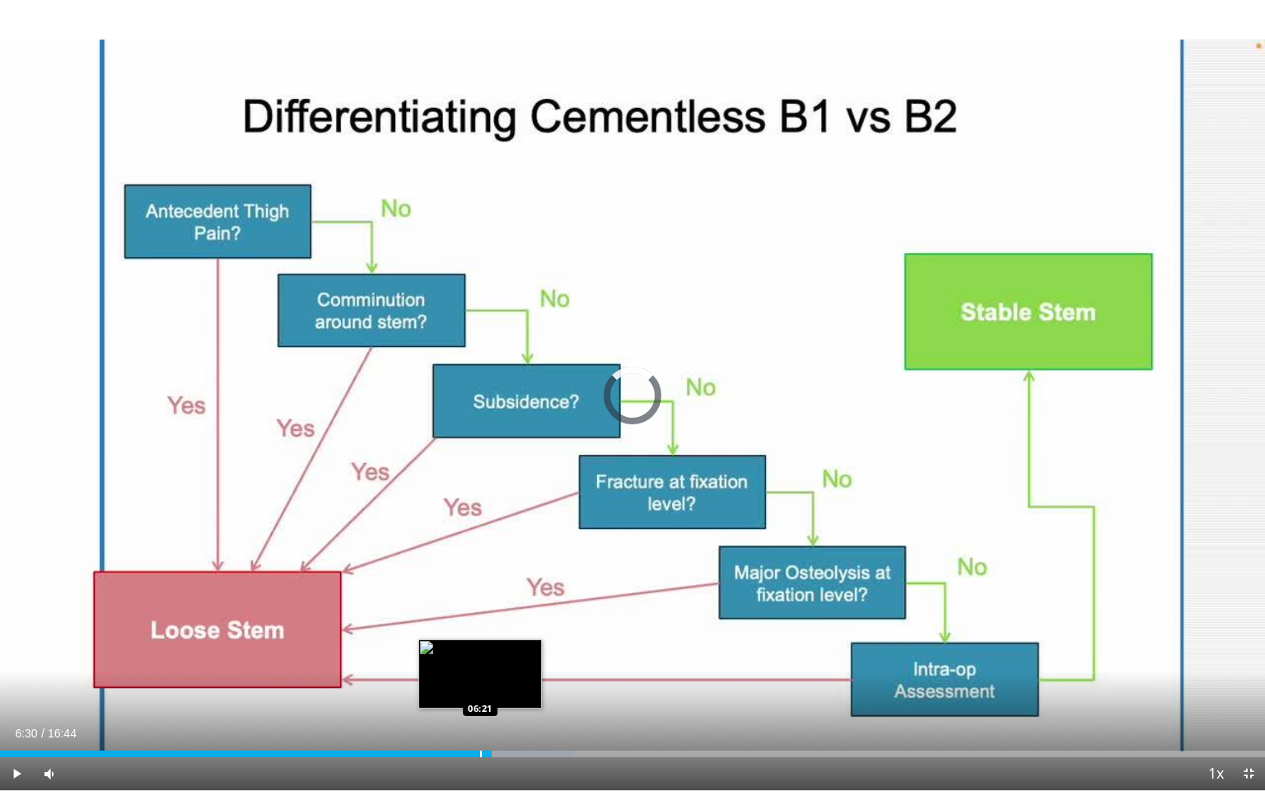
click at [478, 651] on div "Loaded : 45.41% 06:30 06:21" at bounding box center [632, 753] width 1265 height 7
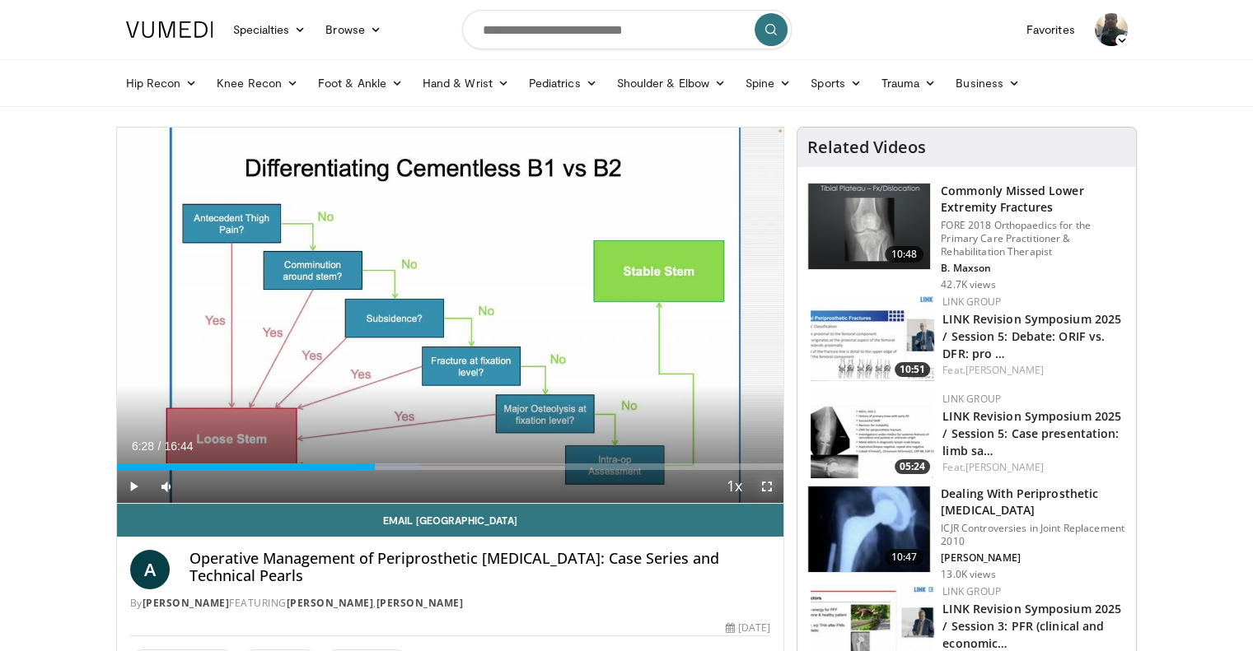
click at [771, 484] on span "Video Player" at bounding box center [766, 486] width 33 height 33
click at [766, 482] on span "Video Player" at bounding box center [766, 486] width 33 height 33
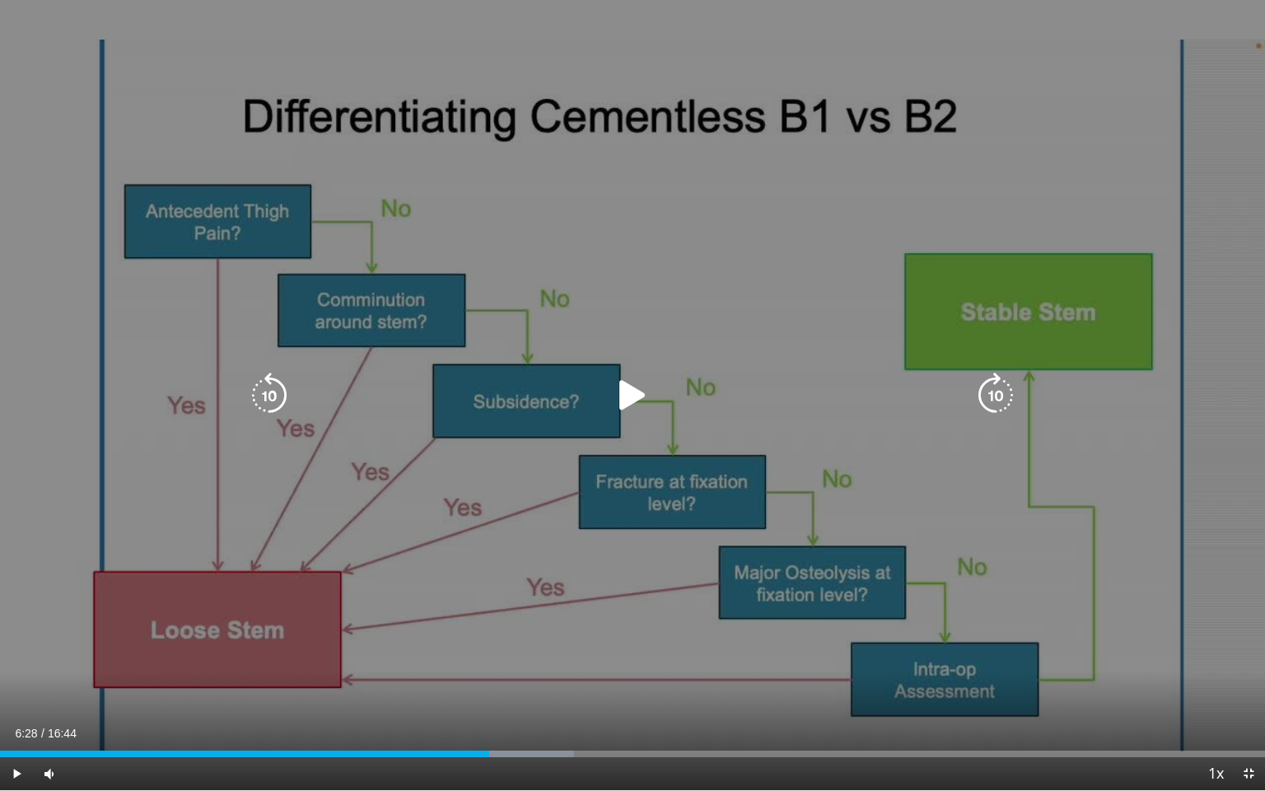
click at [625, 398] on icon "Video Player" at bounding box center [632, 395] width 46 height 46
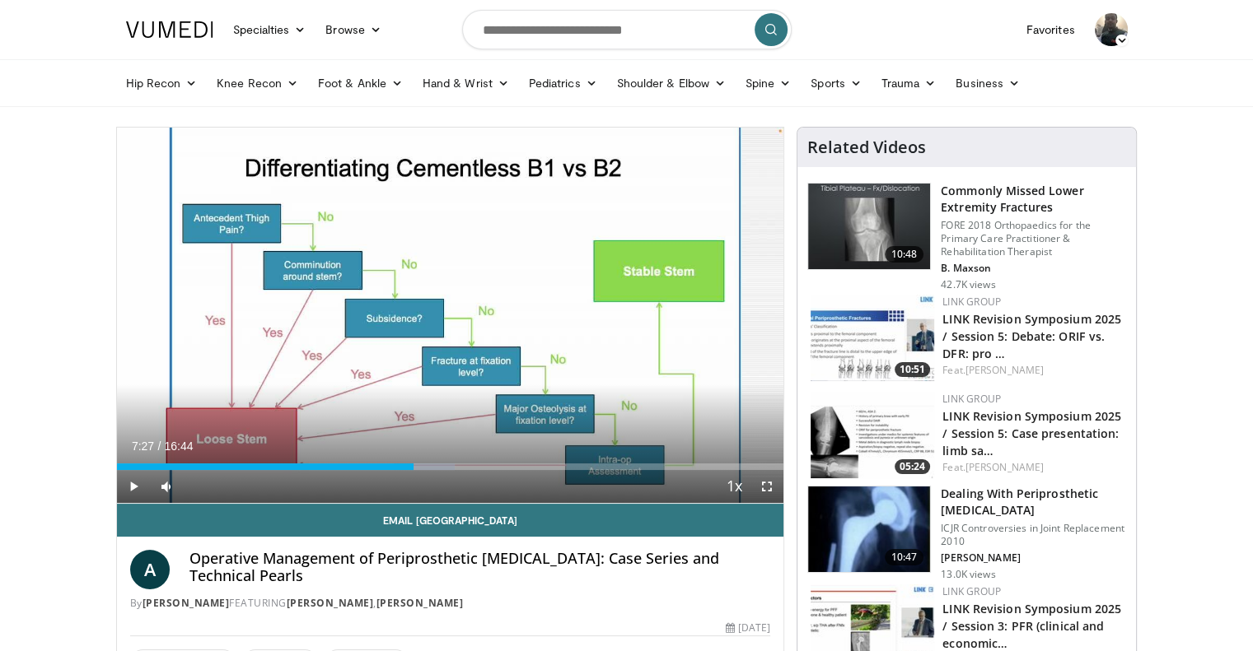
click at [766, 488] on span "Video Player" at bounding box center [766, 486] width 33 height 33
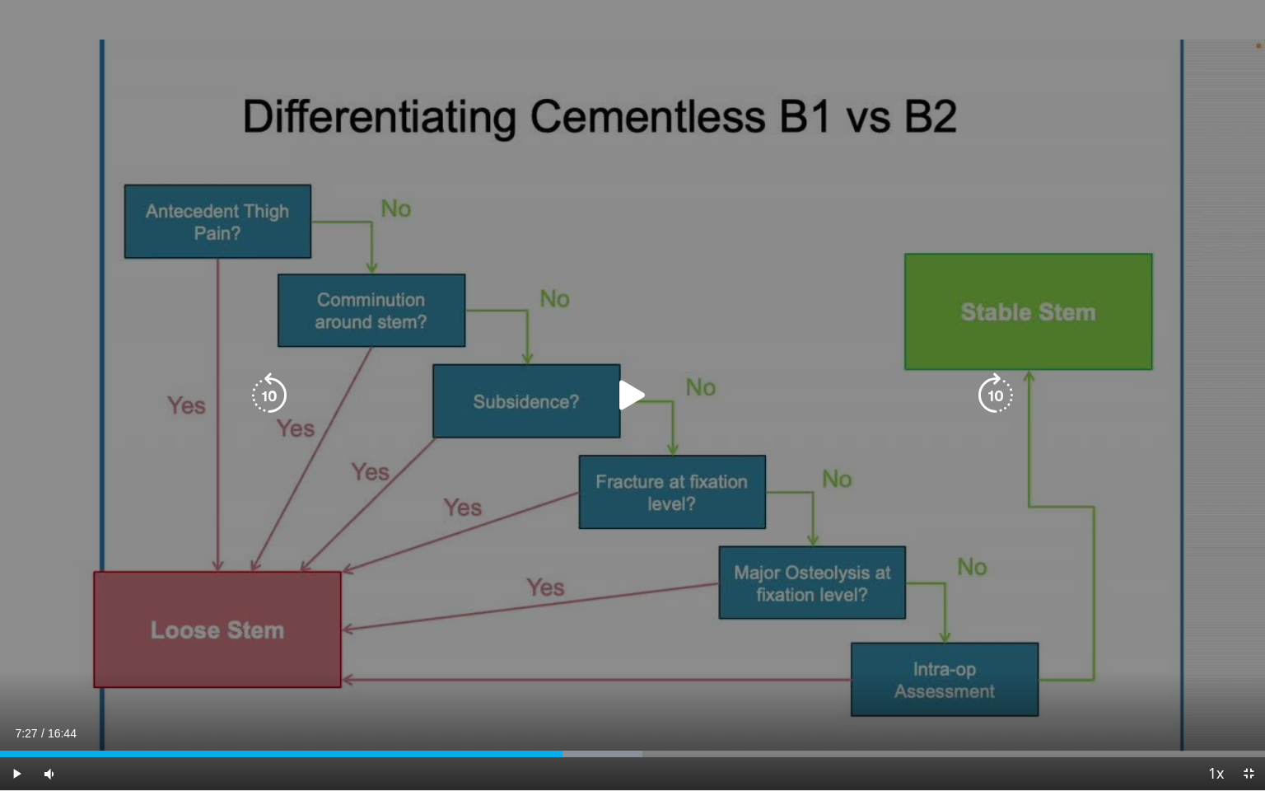
click at [628, 403] on icon "Video Player" at bounding box center [632, 395] width 46 height 46
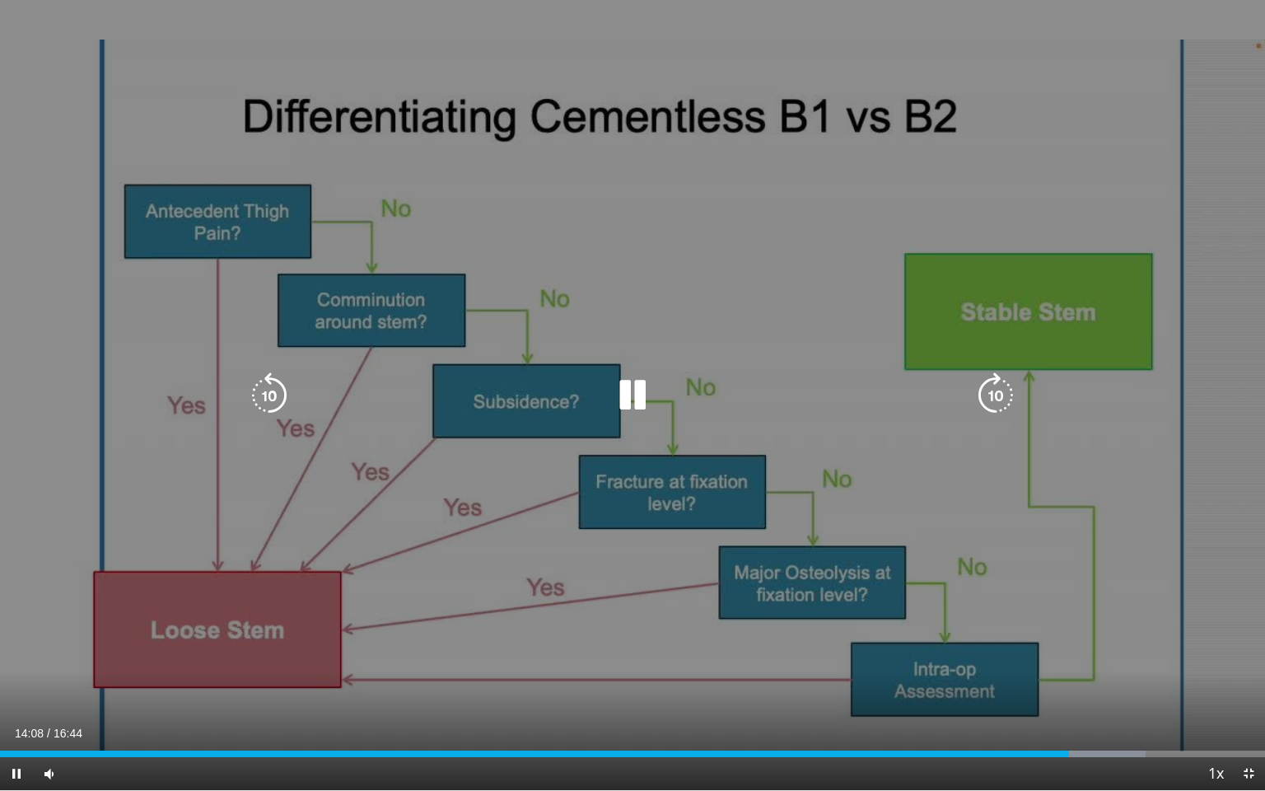
click at [615, 395] on icon "Video Player" at bounding box center [632, 395] width 46 height 46
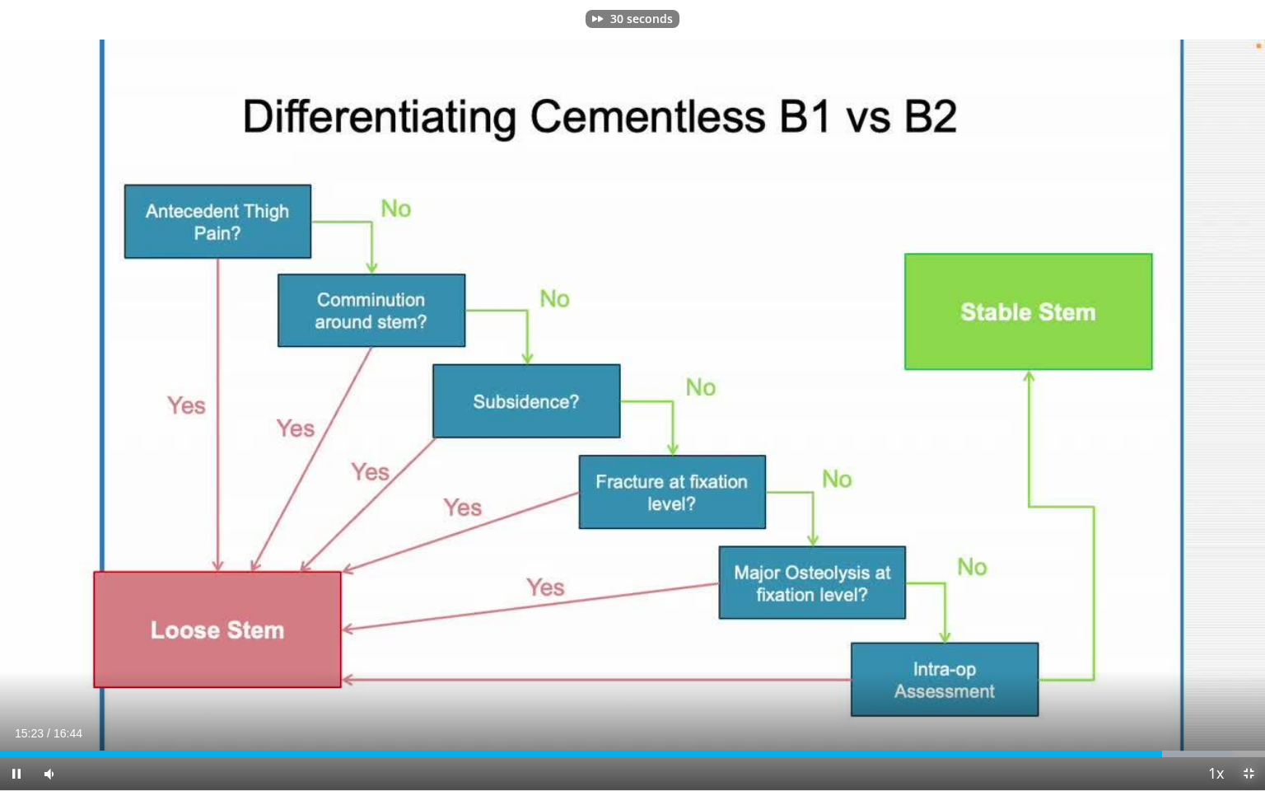
click at [1243, 651] on span "Video Player" at bounding box center [1248, 773] width 33 height 33
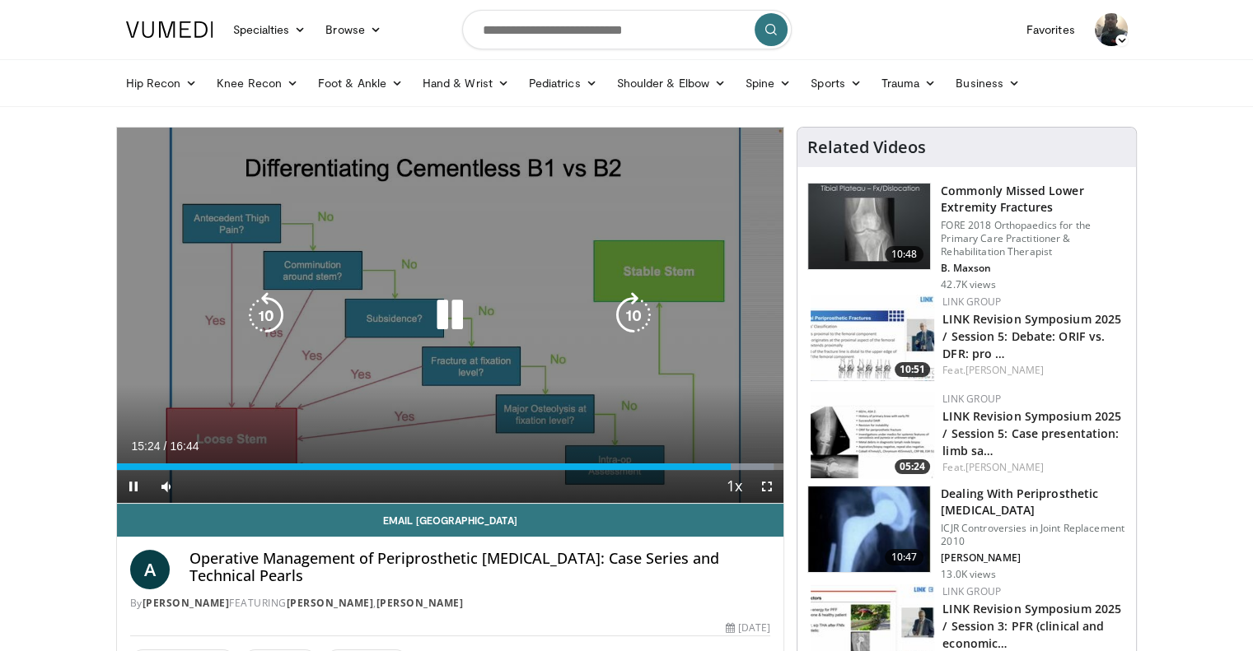
click at [441, 310] on icon "Video Player" at bounding box center [450, 315] width 46 height 46
